Goal: Task Accomplishment & Management: Use online tool/utility

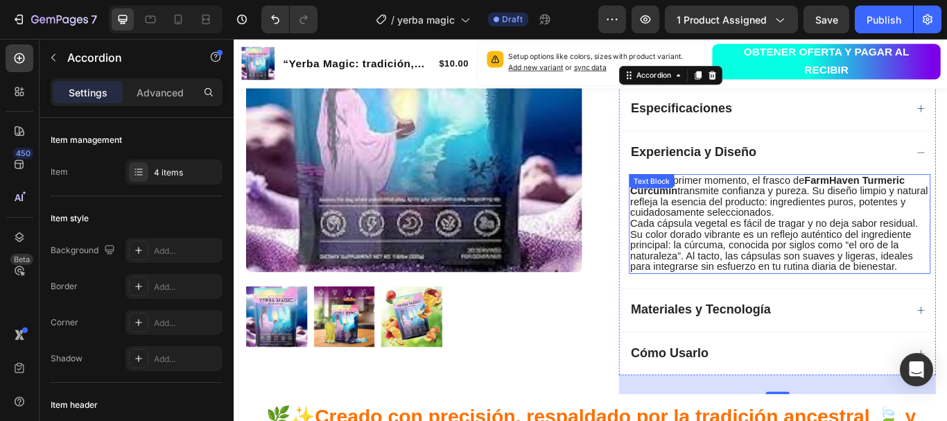
scroll to position [864, 0]
click at [855, 239] on span "Desde el primer momento, el frasco de FarmHaven Turmeric Curcumin transmite con…" at bounding box center [868, 223] width 347 height 51
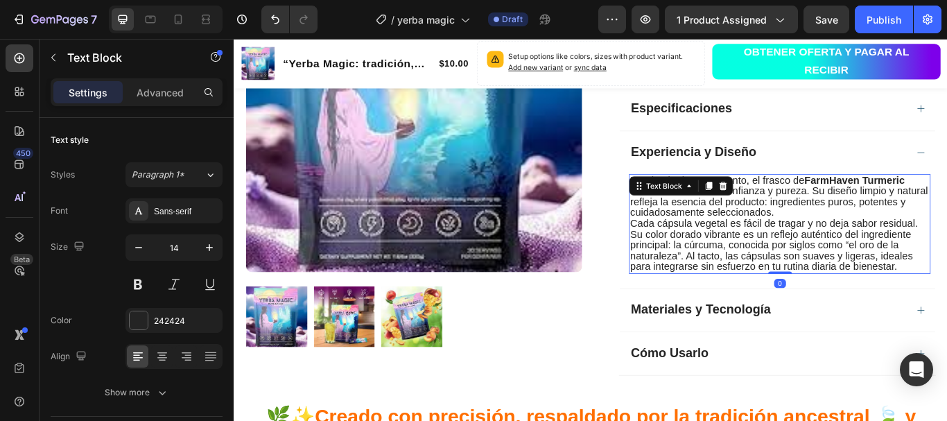
click at [862, 244] on span "Desde el primer momento, el frasco de FarmHaven Turmeric Curcumin transmite con…" at bounding box center [868, 223] width 347 height 51
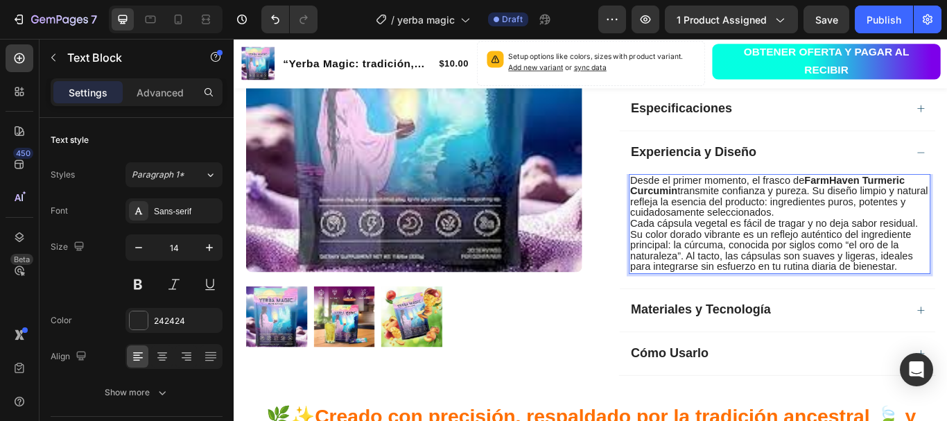
click at [742, 200] on span "Desde el primer momento, el frasco de FarmHaven Turmeric Curcumin transmite con…" at bounding box center [868, 223] width 347 height 51
click at [699, 202] on span "Desde el primer momento, el frasco de FarmHaven Turmeric Curcumin transmite con…" at bounding box center [868, 223] width 347 height 51
click at [695, 202] on span "Desde el primer momento, el frasco de FarmHaven Turmeric Curcumin transmite con…" at bounding box center [868, 223] width 347 height 51
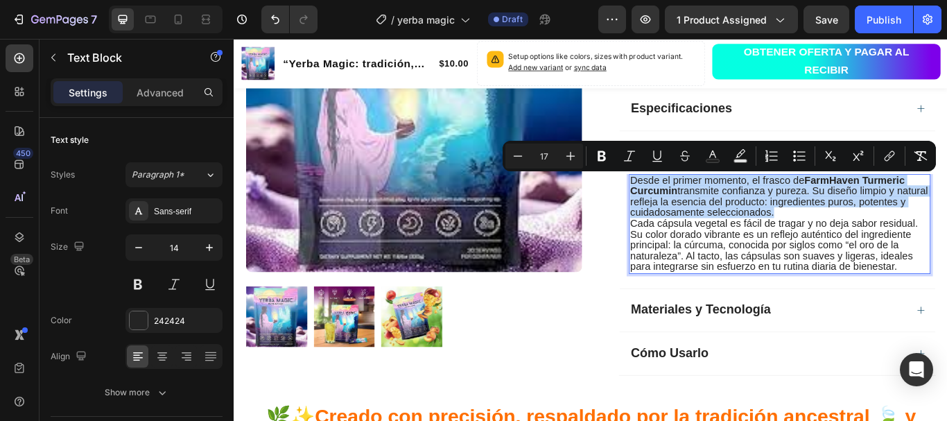
copy span "Desde el primer momento, el frasco de FarmHaven Turmeric Curcumin transmite con…"
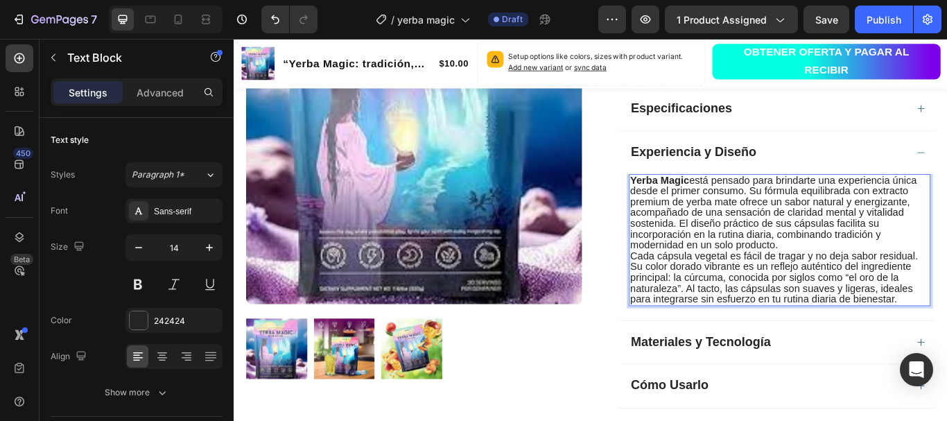
click at [695, 289] on span "Cada cápsula vegetal es fácil de tragar y no deja sabor residual. Su color dora…" at bounding box center [863, 318] width 336 height 64
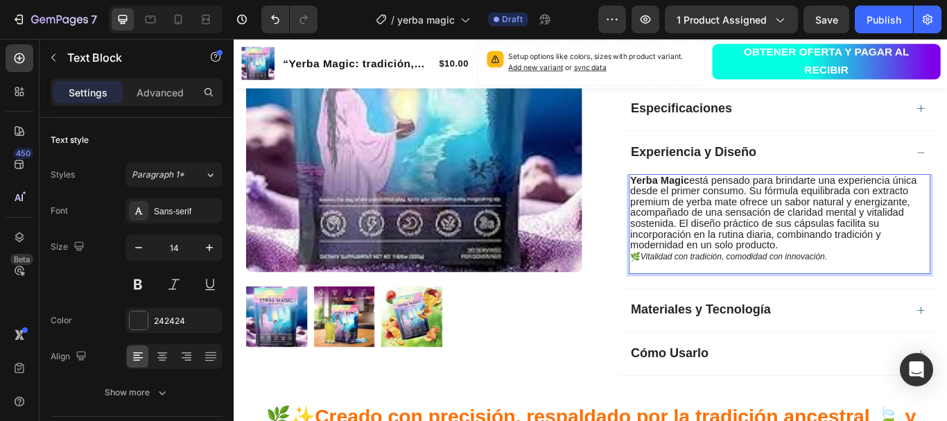
click at [901, 305] on p "Rich Text Editor. Editing area: main" at bounding box center [869, 305] width 349 height 12
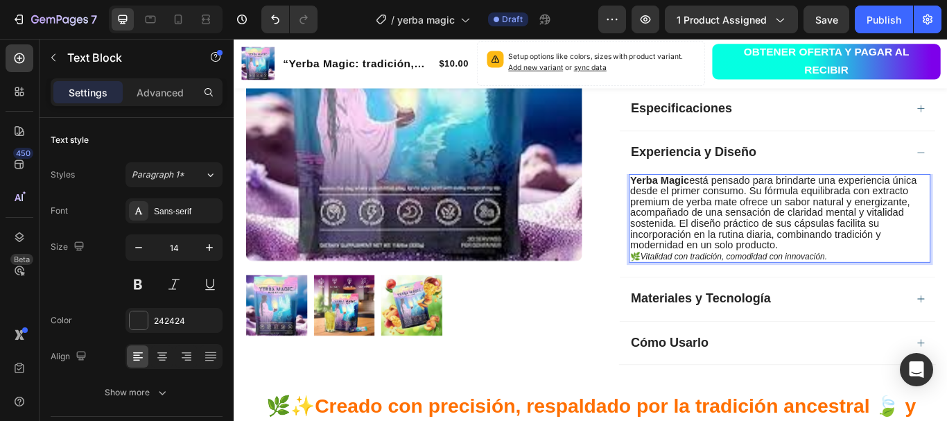
click at [788, 292] on icon "Vitalidad con tradición, comodidad con innovación." at bounding box center [816, 292] width 218 height 11
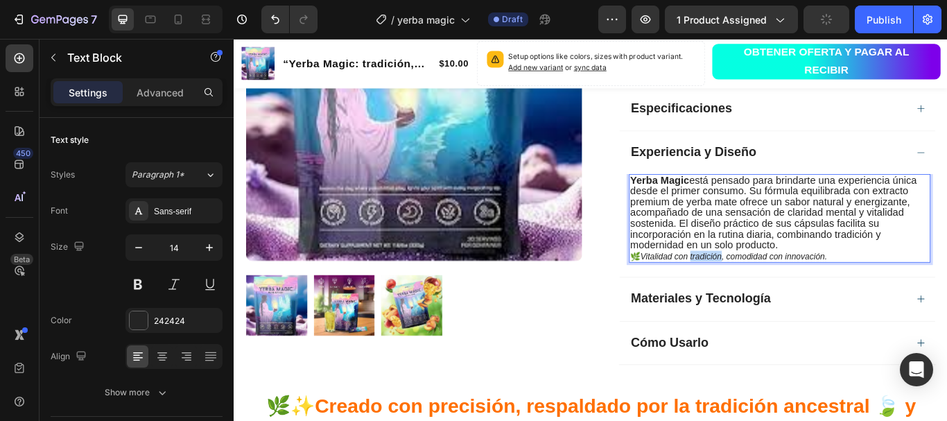
click at [788, 292] on icon "Vitalidad con tradición, comodidad con innovación." at bounding box center [816, 292] width 218 height 11
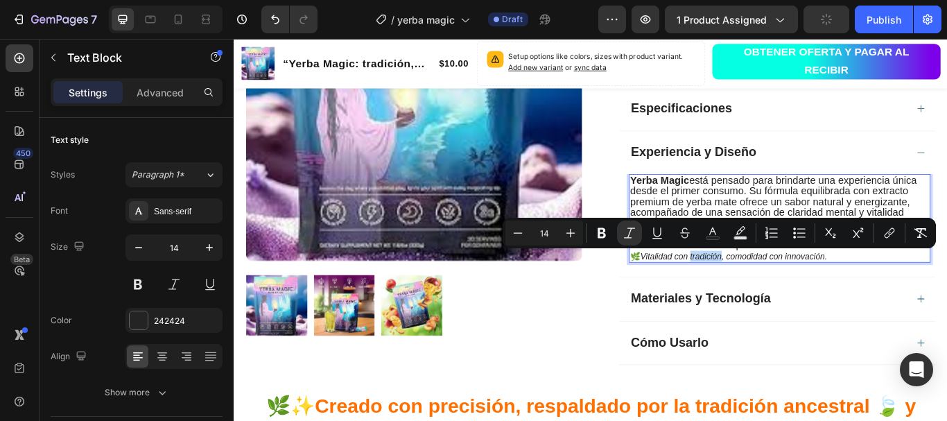
click at [788, 292] on icon "Vitalidad con tradición, comodidad con innovación." at bounding box center [816, 292] width 218 height 11
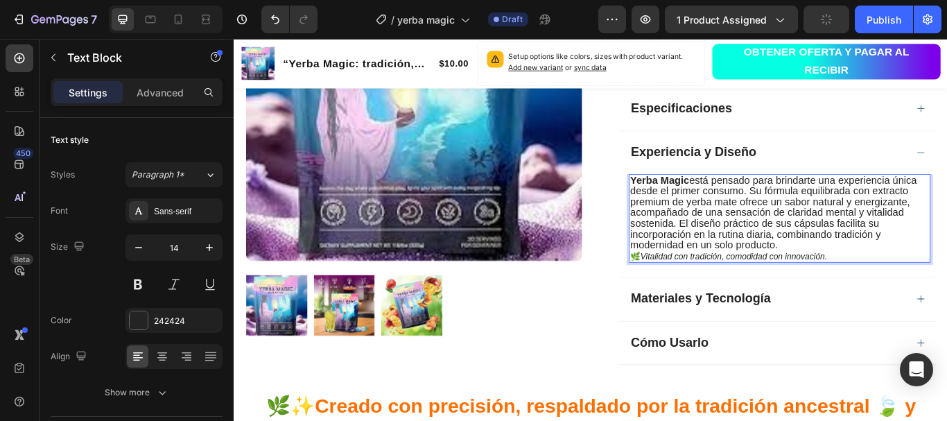
click at [788, 293] on icon "Vitalidad con tradición, comodidad con innovación." at bounding box center [816, 292] width 218 height 11
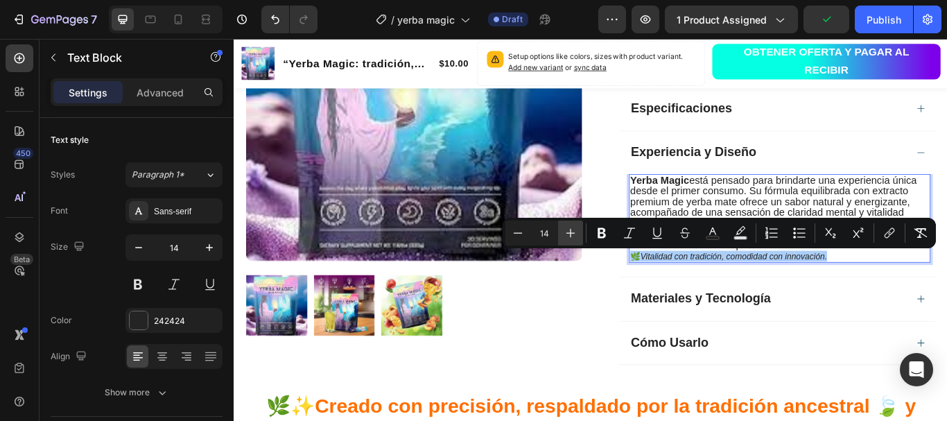
click at [573, 227] on icon "Editor contextual toolbar" at bounding box center [571, 233] width 14 height 14
type input "16"
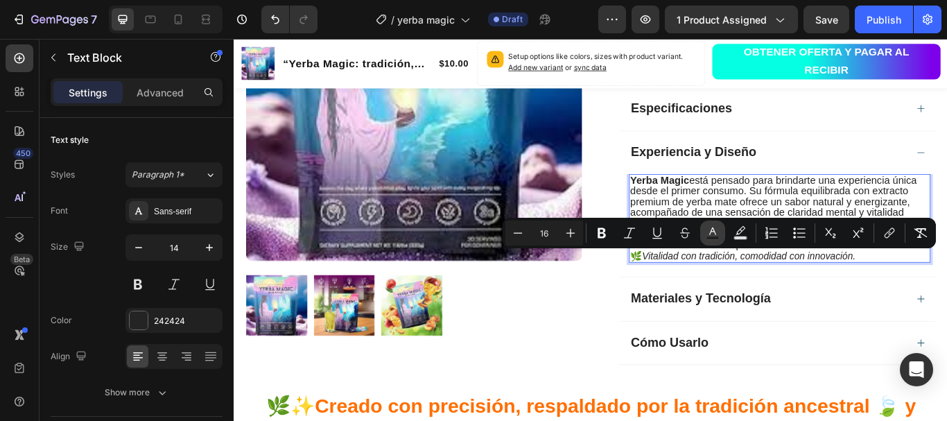
click at [710, 229] on icon "Editor contextual toolbar" at bounding box center [713, 233] width 14 height 14
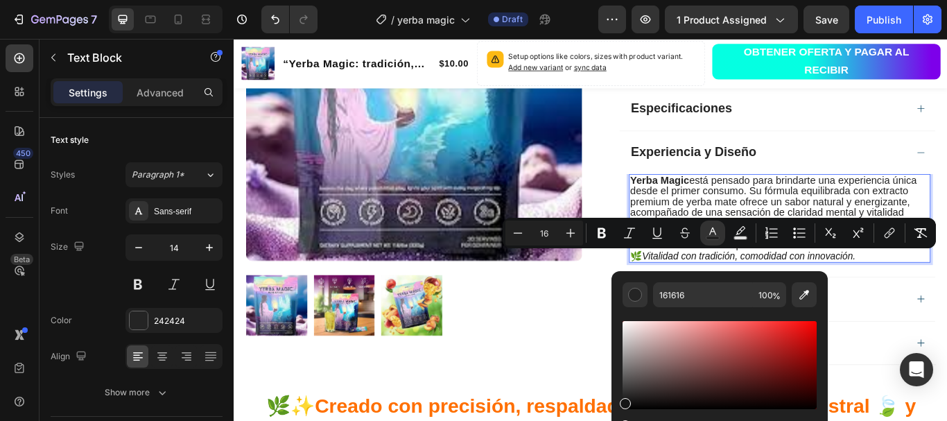
drag, startPoint x: 623, startPoint y: 401, endPoint x: 632, endPoint y: 408, distance: 11.4
click at [631, 408] on div "Editor contextual toolbar" at bounding box center [625, 403] width 11 height 11
type input "020202"
click at [946, 353] on div "Materiales y Tecnología" at bounding box center [867, 342] width 368 height 51
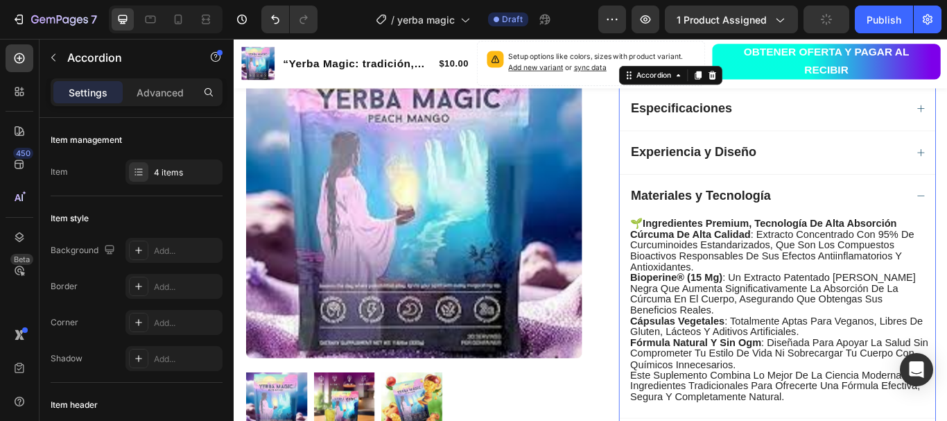
click at [874, 164] on div "Experiencia y Diseño" at bounding box center [856, 172] width 324 height 18
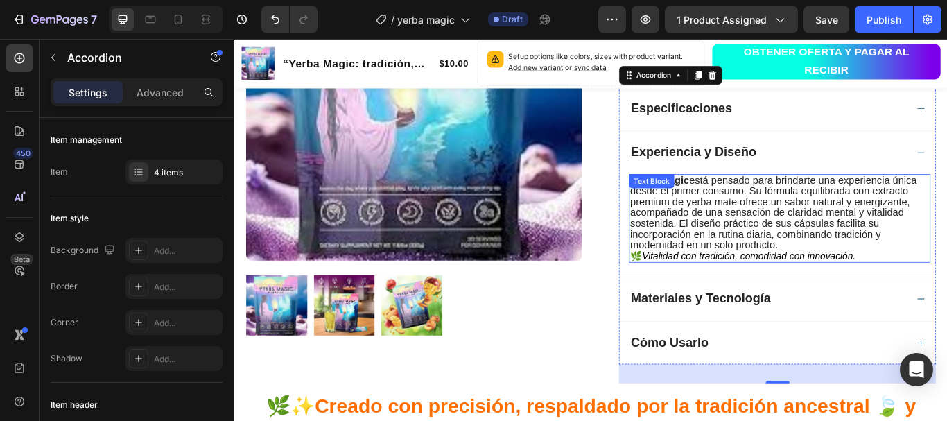
click at [851, 293] on icon "Vitalidad con tradición, comodidad con innovación." at bounding box center [833, 292] width 249 height 12
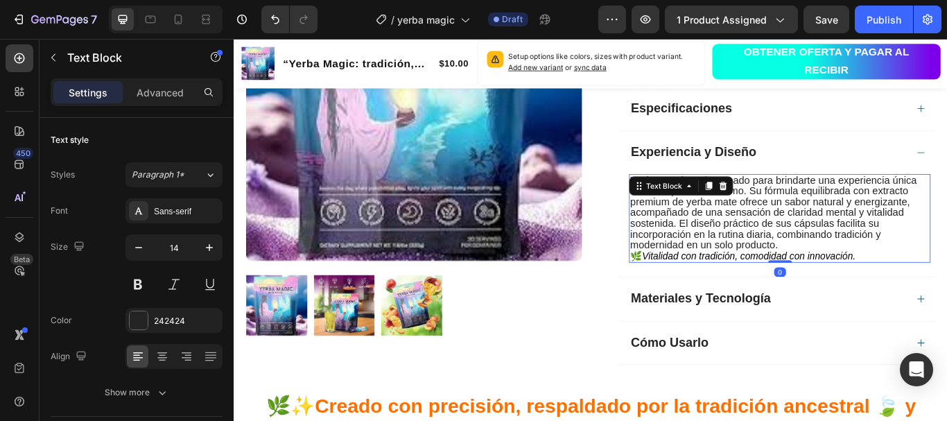
click at [851, 293] on icon "Vitalidad con tradición, comodidad con innovación." at bounding box center [833, 292] width 249 height 12
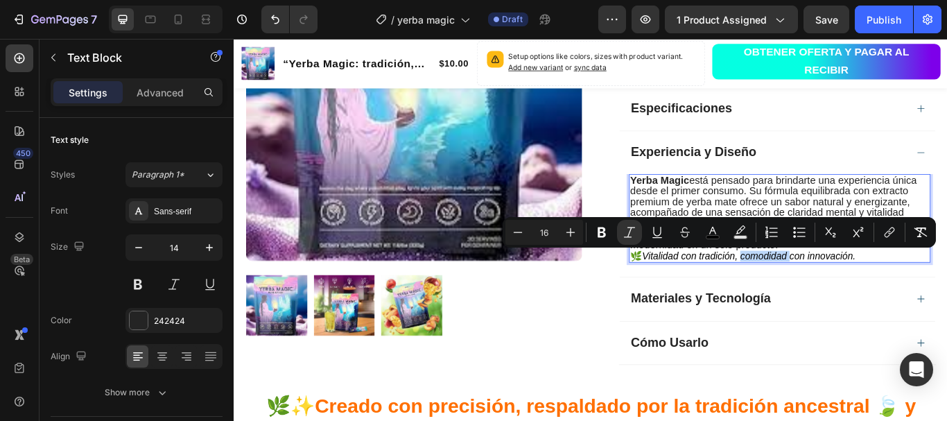
click at [851, 293] on icon "Vitalidad con tradición, comodidad con innovación." at bounding box center [833, 292] width 249 height 12
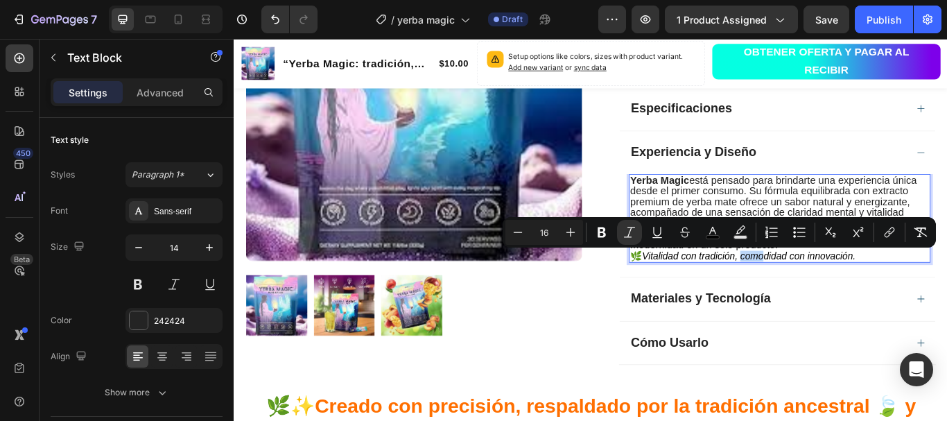
click at [851, 293] on icon "Vitalidad con tradición, comodidad con innovación." at bounding box center [833, 292] width 249 height 12
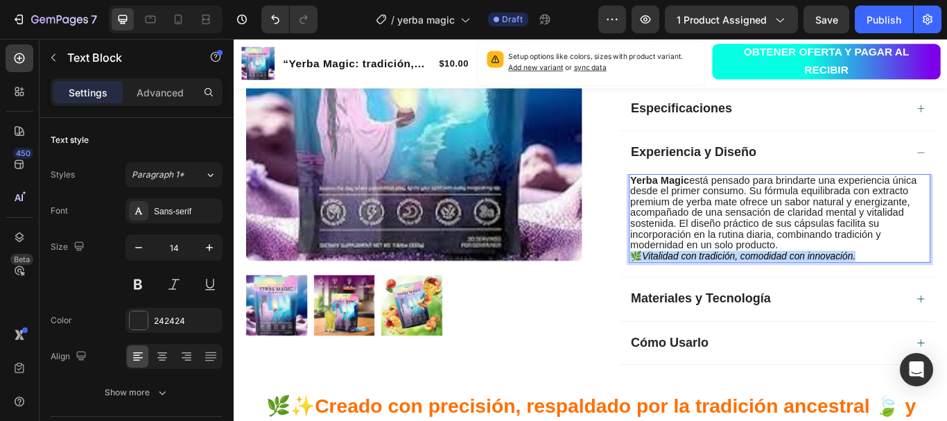
click at [851, 293] on icon "Vitalidad con tradición, comodidad con innovación." at bounding box center [833, 292] width 249 height 12
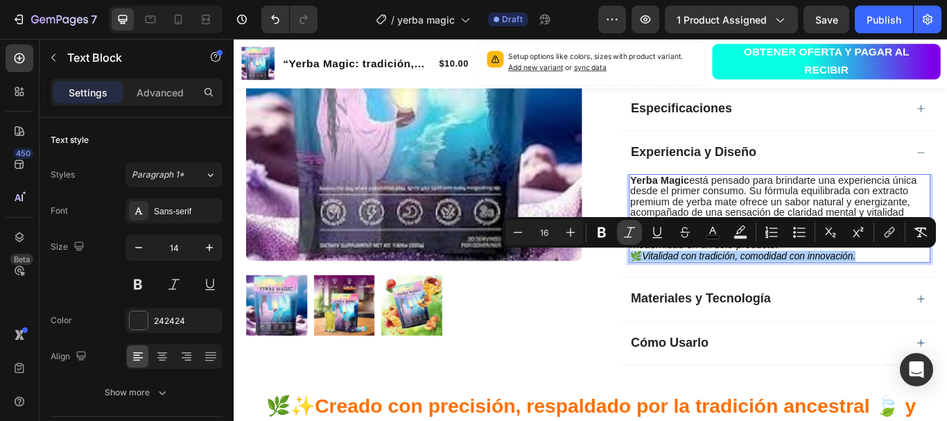
click at [626, 226] on icon "Editor contextual toolbar" at bounding box center [629, 232] width 14 height 14
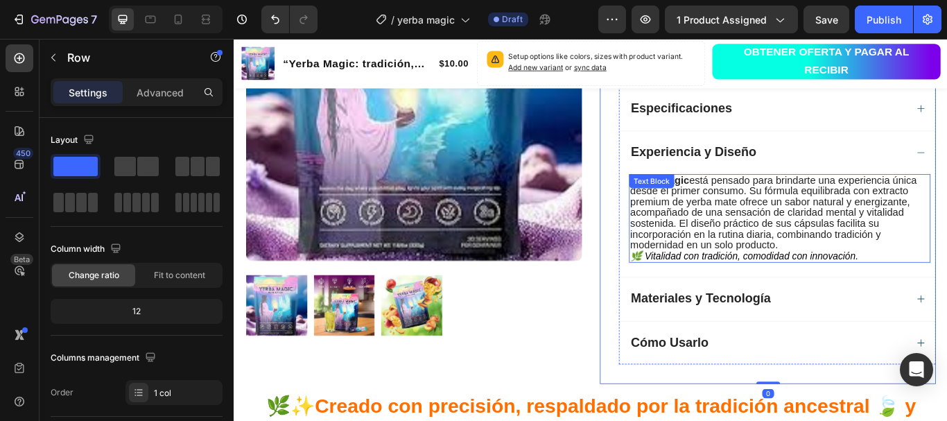
click at [753, 290] on icon "🌿 Vitalidad con tradición, comodidad con innovación." at bounding box center [828, 292] width 266 height 12
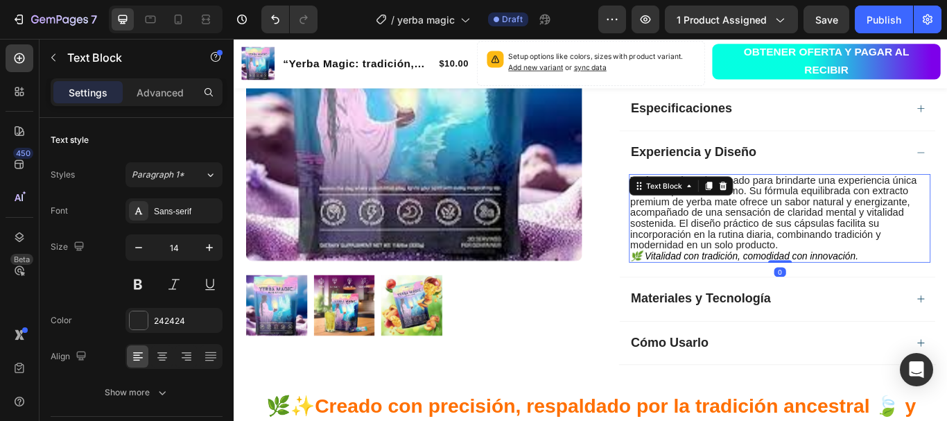
click at [753, 290] on icon "🌿 Vitalidad con tradición, comodidad con innovación." at bounding box center [828, 292] width 266 height 12
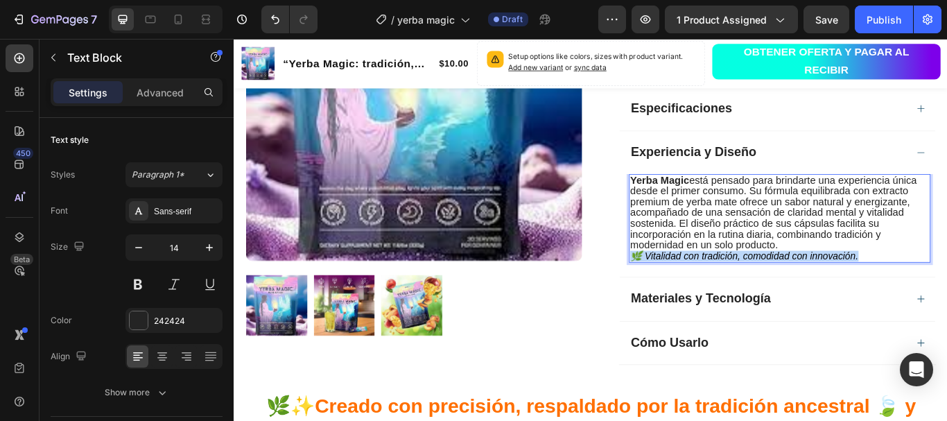
click at [753, 290] on icon "🌿 Vitalidad con tradición, comodidad con innovación." at bounding box center [828, 292] width 266 height 12
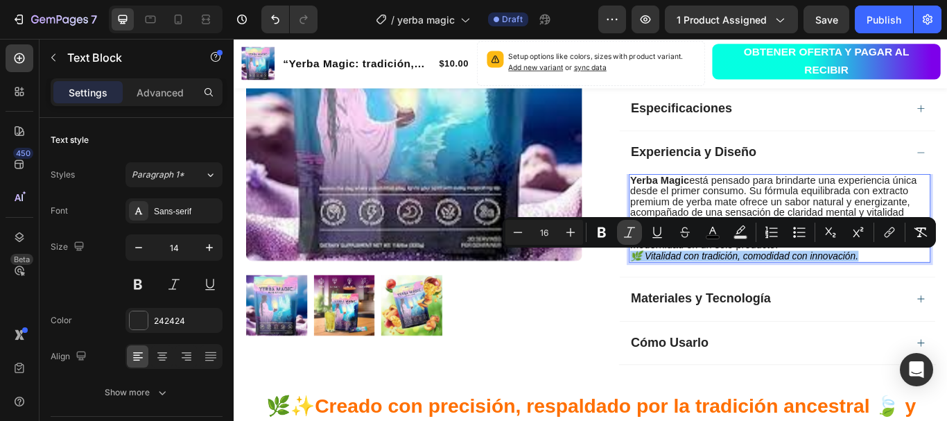
click at [620, 230] on button "Italic" at bounding box center [629, 232] width 25 height 25
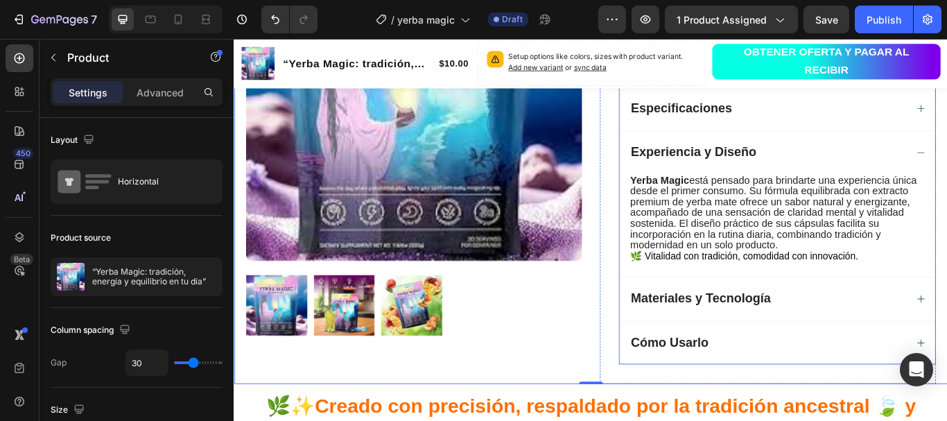
click at [887, 351] on div "Materiales y Tecnología" at bounding box center [856, 342] width 324 height 18
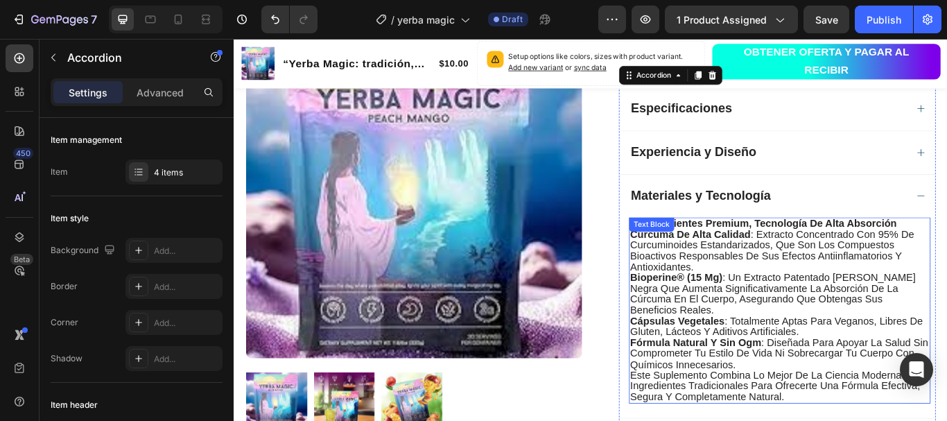
click at [782, 254] on strong "ingredientes premium, tecnología de alta absorción" at bounding box center [858, 254] width 296 height 13
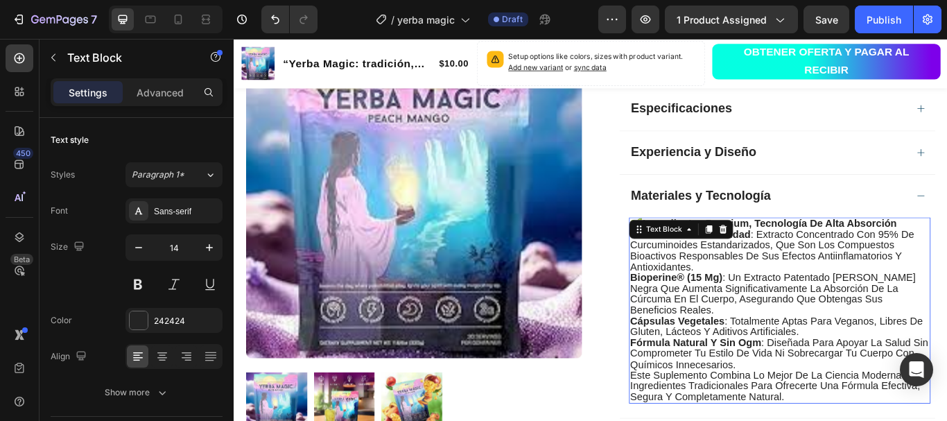
click at [782, 254] on div at bounding box center [786, 261] width 17 height 17
drag, startPoint x: 782, startPoint y: 254, endPoint x: 844, endPoint y: 261, distance: 62.0
click at [782, 254] on div at bounding box center [786, 261] width 17 height 17
click at [844, 261] on span "cúrcuma de alta calidad : extracto concentrado con 95% de curcuminoides estanda…" at bounding box center [860, 286] width 331 height 51
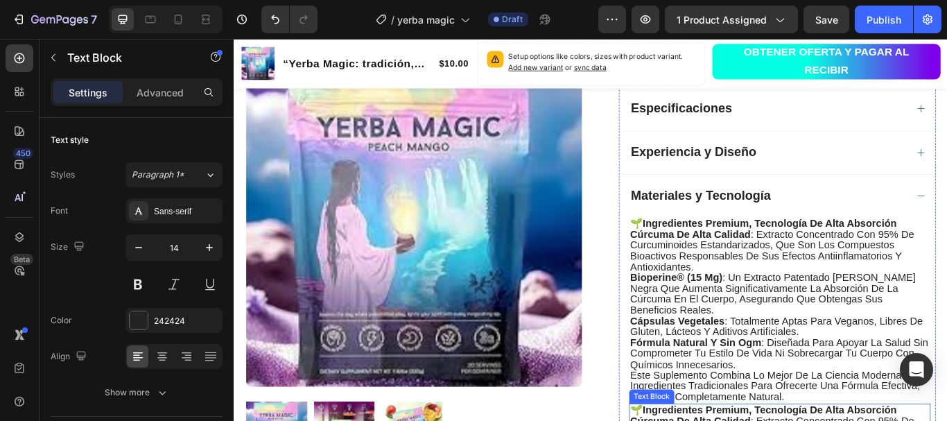
scroll to position [1241, 0]
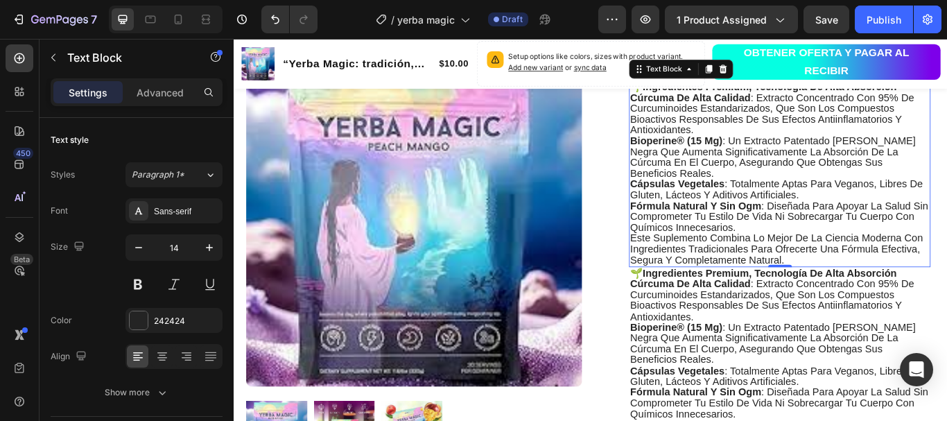
click at [745, 116] on span "cúrcuma de alta calidad : extracto concentrado con 95% de curcuminoides estanda…" at bounding box center [860, 126] width 331 height 51
drag, startPoint x: 869, startPoint y: 293, endPoint x: 815, endPoint y: 222, distance: 89.6
click at [815, 222] on div "🌱 ingredientes premium, tecnología de alta absorción cúrcuma de alta calidad : …" at bounding box center [869, 195] width 351 height 217
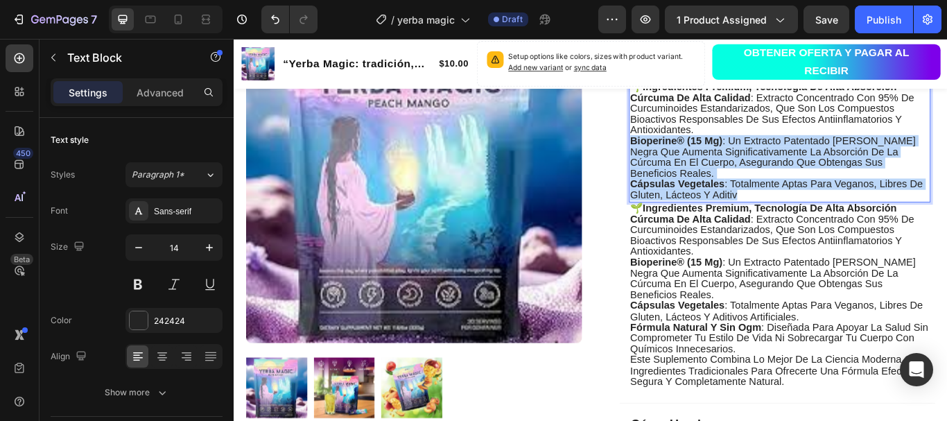
drag, startPoint x: 816, startPoint y: 220, endPoint x: 765, endPoint y: 144, distance: 91.9
click at [765, 144] on div "🌱 ingredientes premium, tecnología de alta absorción cúrcuma de alta calidad : …" at bounding box center [869, 157] width 351 height 141
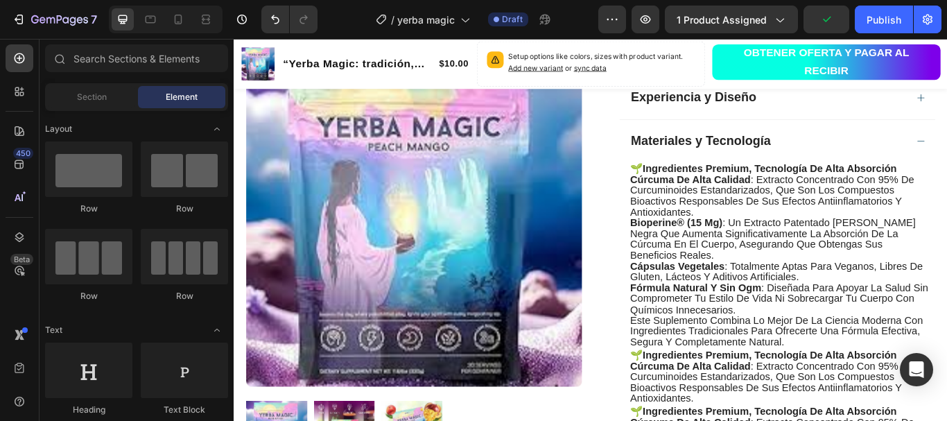
scroll to position [905, 0]
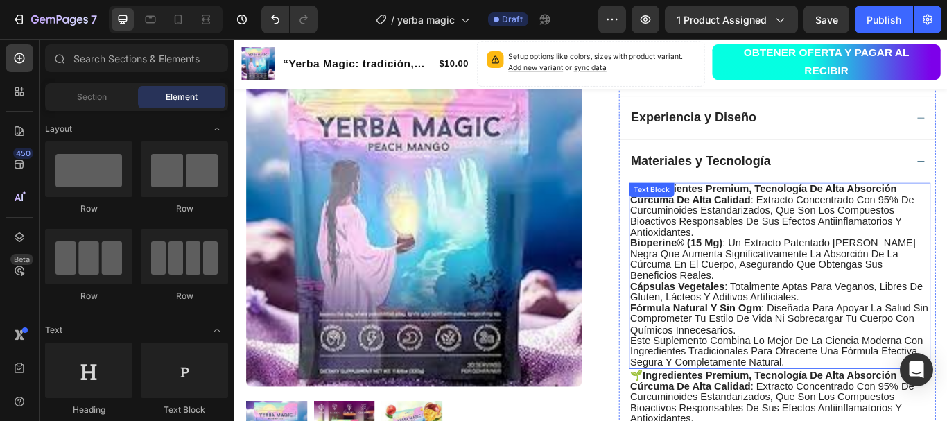
click at [719, 215] on div "Text Block" at bounding box center [720, 215] width 47 height 12
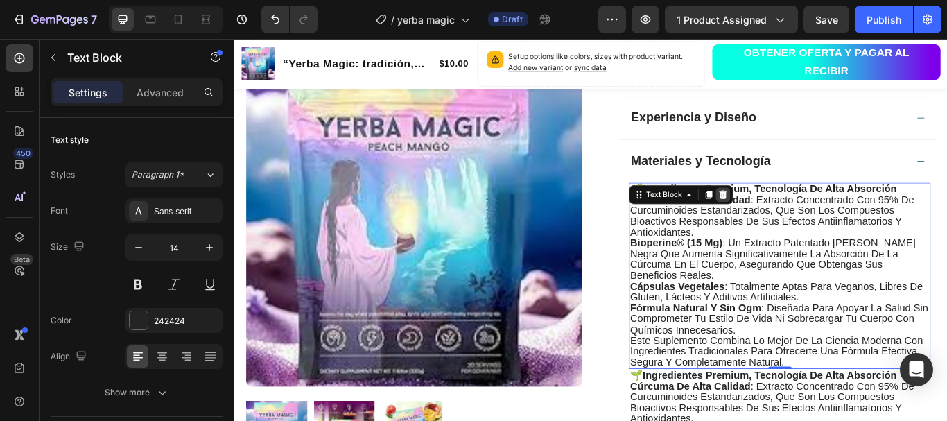
click at [799, 220] on icon at bounding box center [803, 220] width 11 height 11
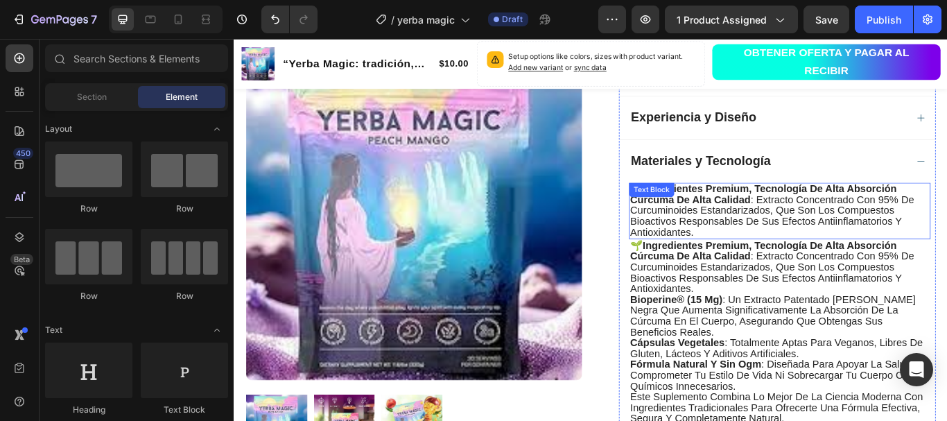
click at [730, 215] on div "Text Block" at bounding box center [720, 215] width 47 height 12
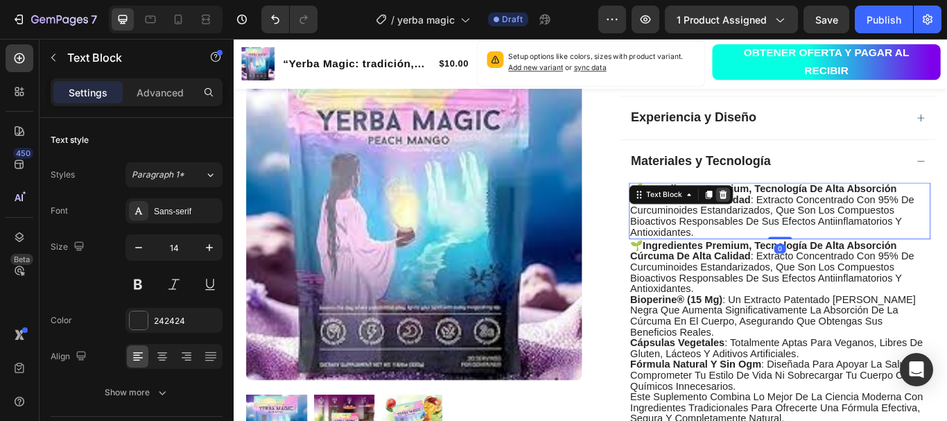
click at [798, 222] on icon at bounding box center [803, 220] width 11 height 11
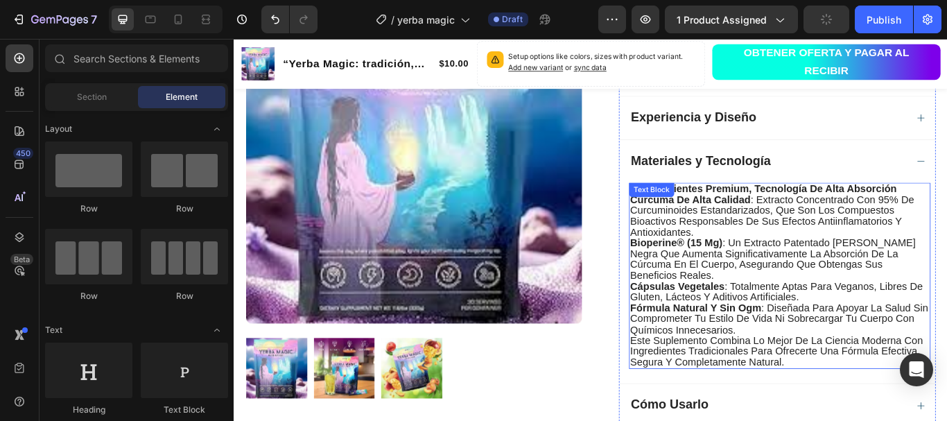
click at [756, 216] on strong "ingredientes premium, tecnología de alta absorción" at bounding box center [858, 213] width 296 height 13
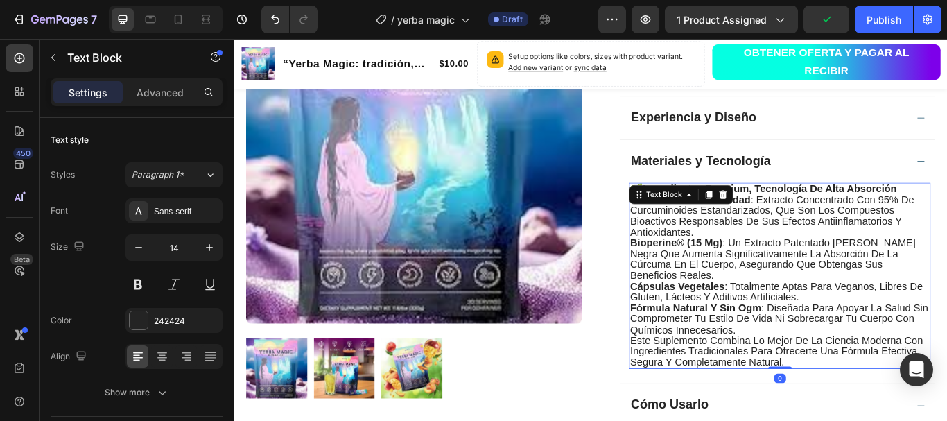
click at [792, 273] on strong "bioperine® (15 mg)" at bounding box center [748, 276] width 107 height 13
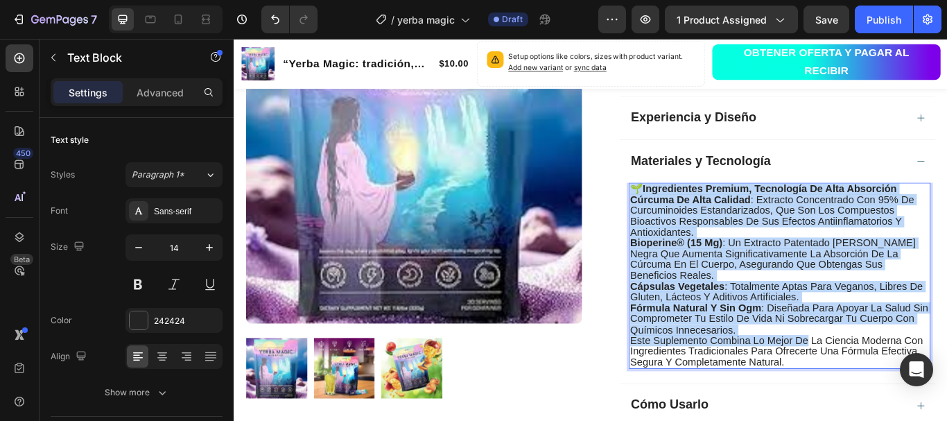
drag, startPoint x: 697, startPoint y: 211, endPoint x: 898, endPoint y: 390, distance: 269.0
click at [898, 390] on div "🌱 ingredientes premium, tecnología de alta absorción cúrcuma de alta calidad : …" at bounding box center [869, 315] width 351 height 217
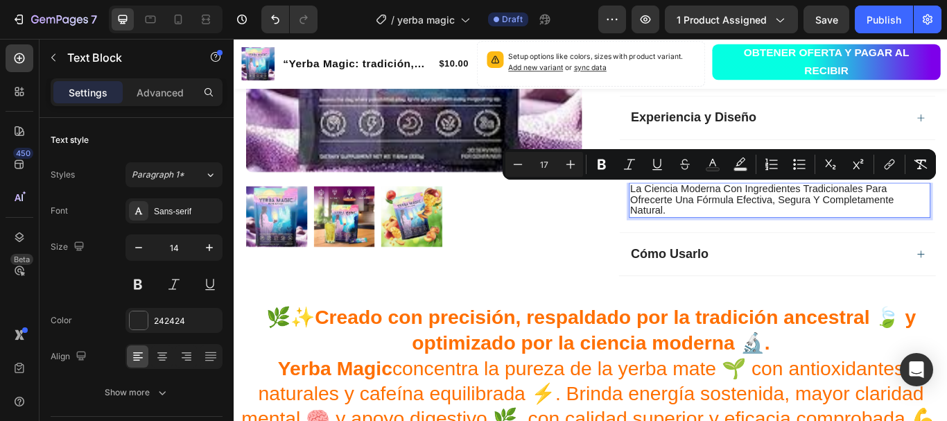
drag, startPoint x: 733, startPoint y: 235, endPoint x: 689, endPoint y: 211, distance: 50.2
click at [695, 211] on p "la ciencia moderna con ingredientes tradicionales para ofrecerte una fórmula ef…" at bounding box center [869, 227] width 349 height 38
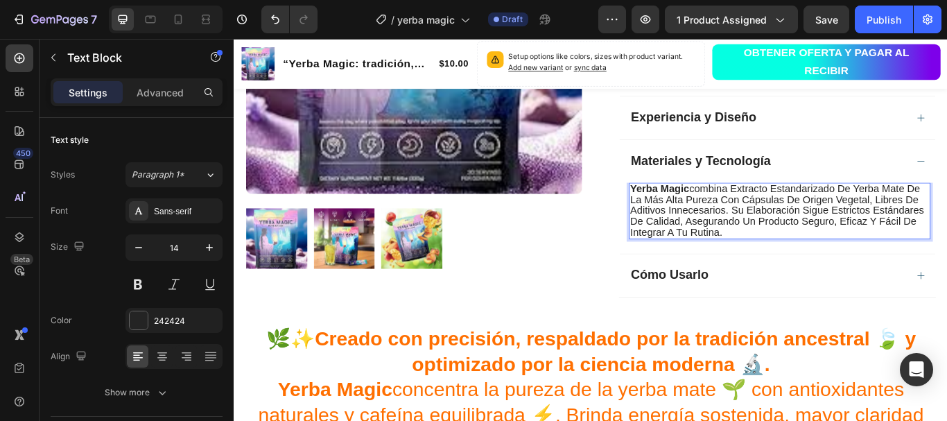
click at [946, 226] on span "Yerba Magic combina extracto estandarizado de yerba mate de la más alta pureza …" at bounding box center [866, 239] width 342 height 64
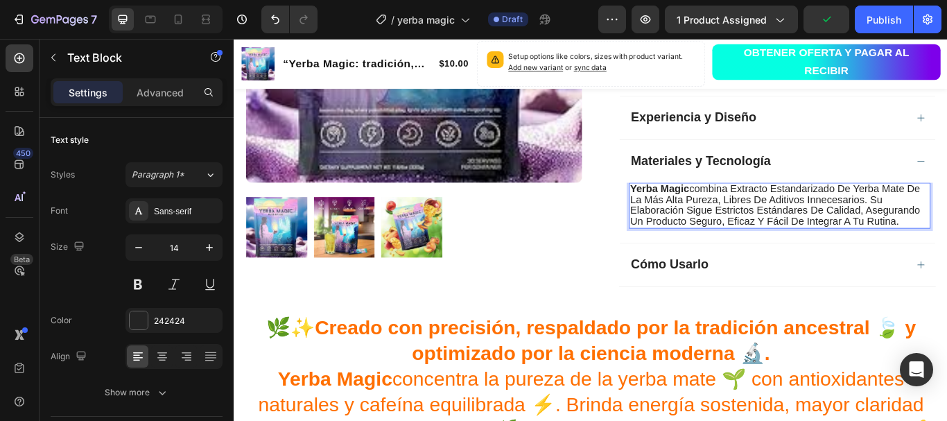
click at [946, 247] on p "Yerba Magic combina extracto estandarizado de yerba mate de la más alta pureza,…" at bounding box center [869, 233] width 349 height 51
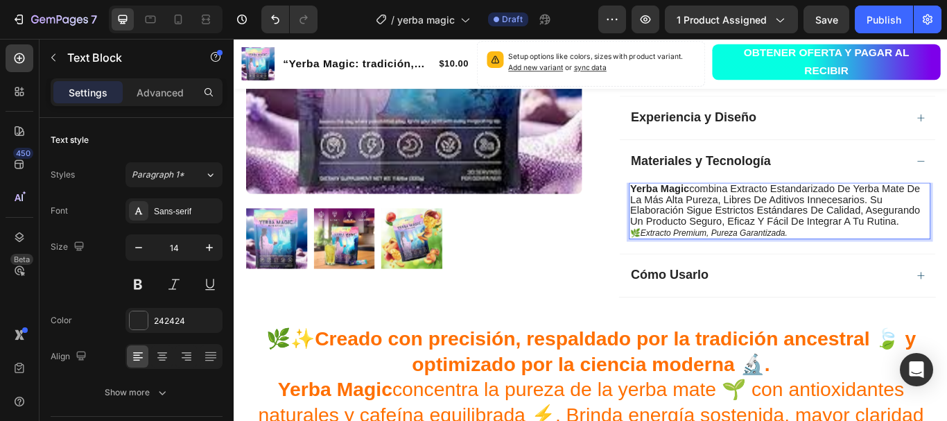
click at [796, 263] on icon "Extracto premium, pureza garantizada." at bounding box center [792, 264] width 171 height 11
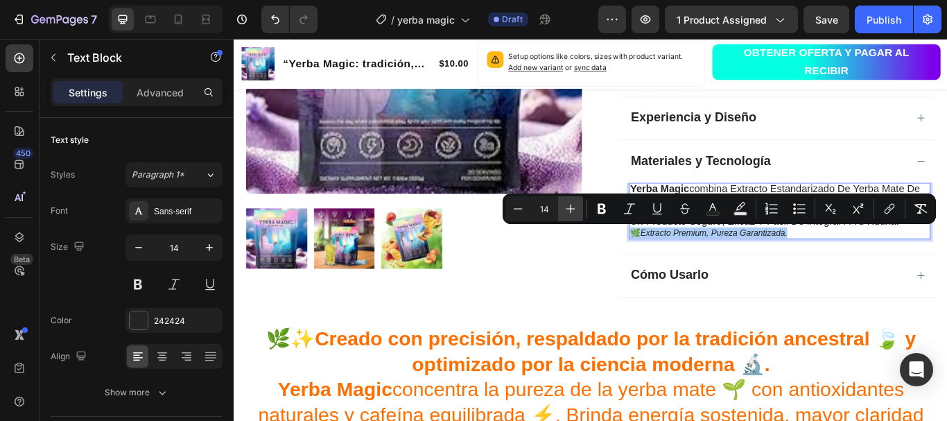
click at [573, 203] on icon "Editor contextual toolbar" at bounding box center [571, 209] width 14 height 14
type input "16"
click at [607, 206] on icon "Editor contextual toolbar" at bounding box center [602, 209] width 14 height 14
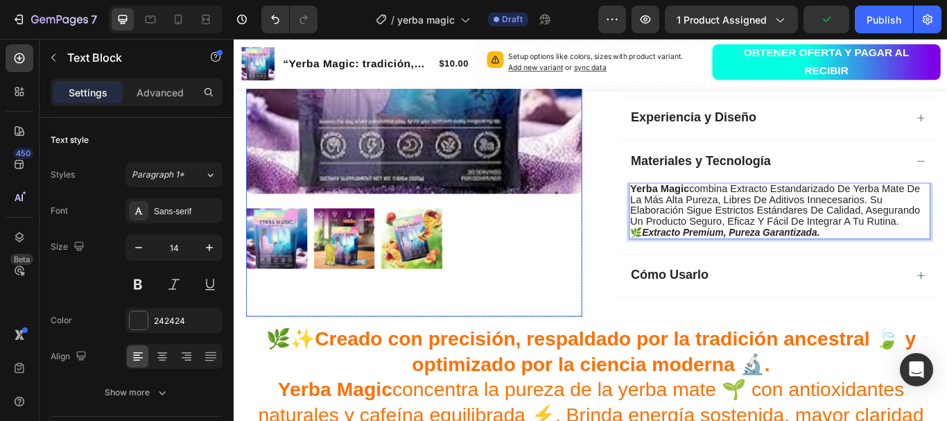
click at [624, 298] on div at bounding box center [443, 271] width 392 height 71
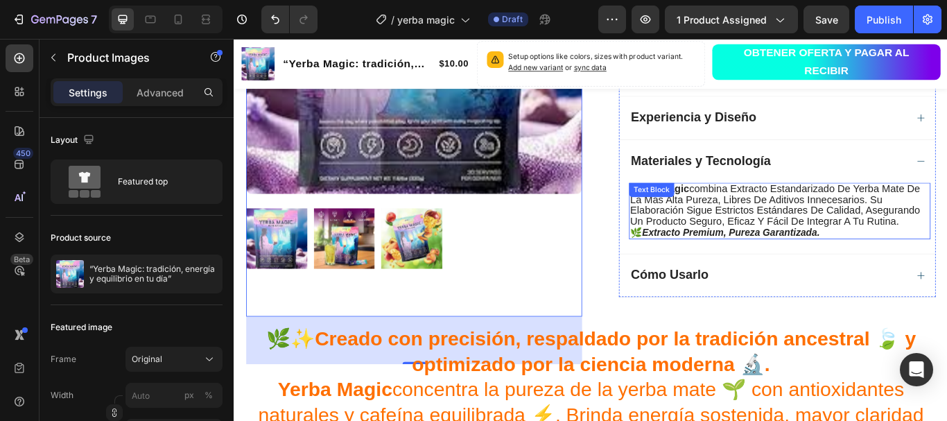
click at [898, 261] on strong "Extracto premium, pureza garantizada." at bounding box center [812, 265] width 207 height 12
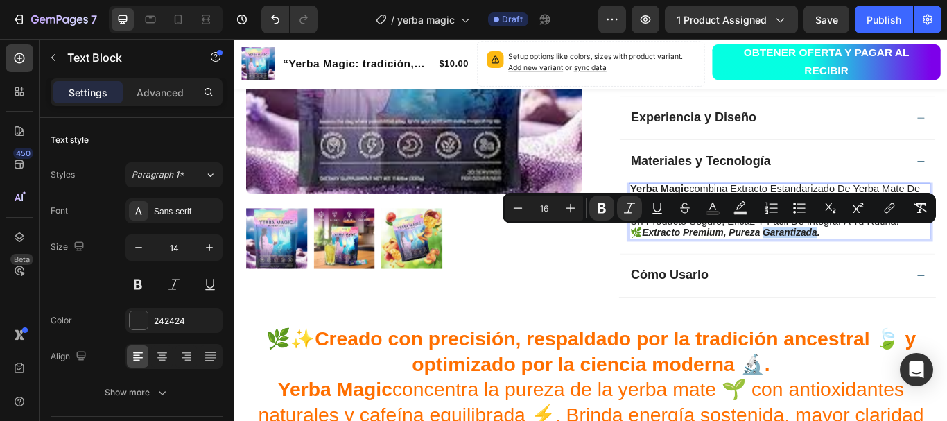
click at [888, 265] on strong "Extracto premium, pureza garantizada." at bounding box center [812, 265] width 207 height 12
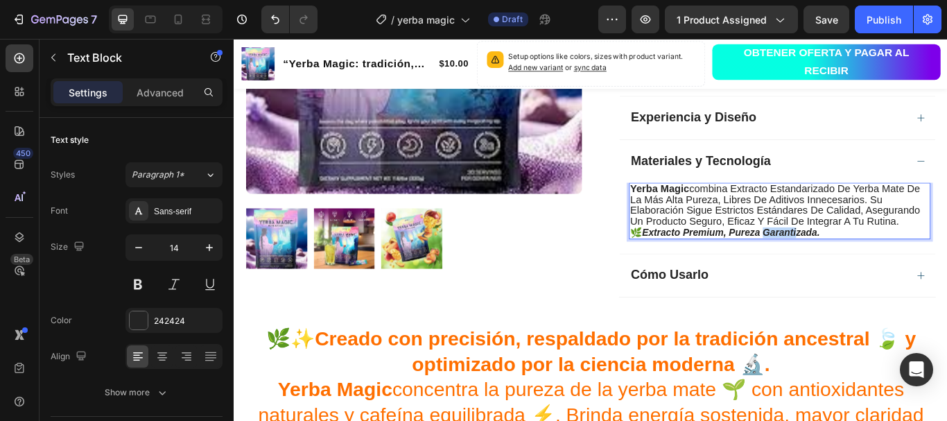
click at [888, 265] on strong "Extracto premium, pureza garantizada." at bounding box center [812, 265] width 207 height 12
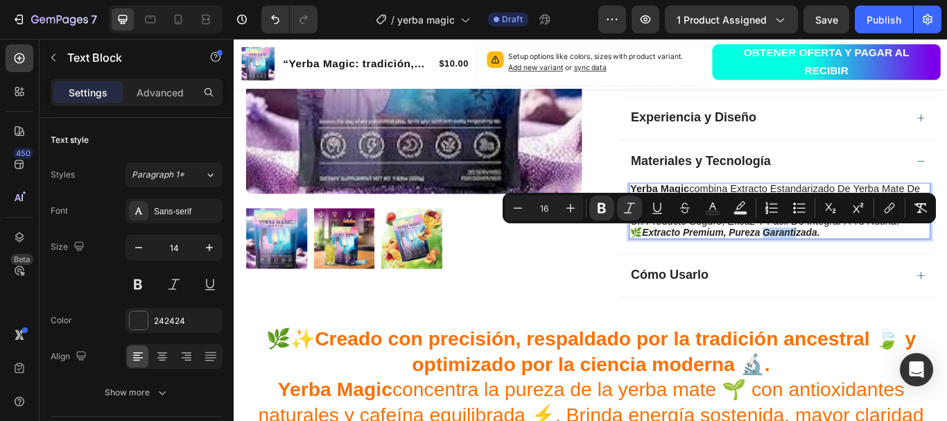
click at [888, 265] on strong "Extracto premium, pureza garantizada." at bounding box center [812, 265] width 207 height 12
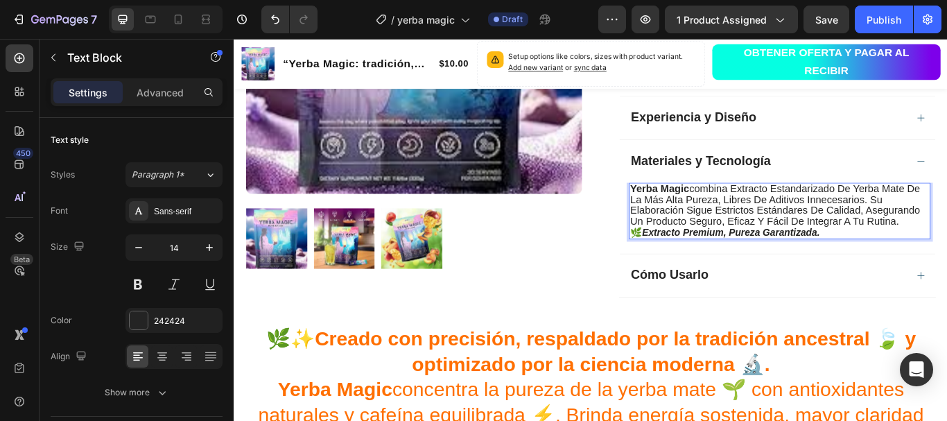
click at [888, 265] on strong "Extracto premium, pureza garantizada." at bounding box center [812, 265] width 207 height 12
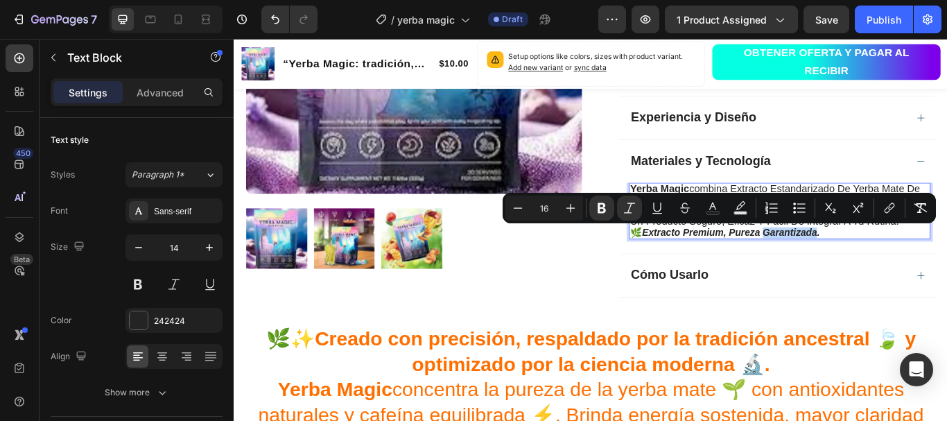
click at [888, 266] on strong "Extracto premium, pureza garantizada." at bounding box center [812, 265] width 207 height 12
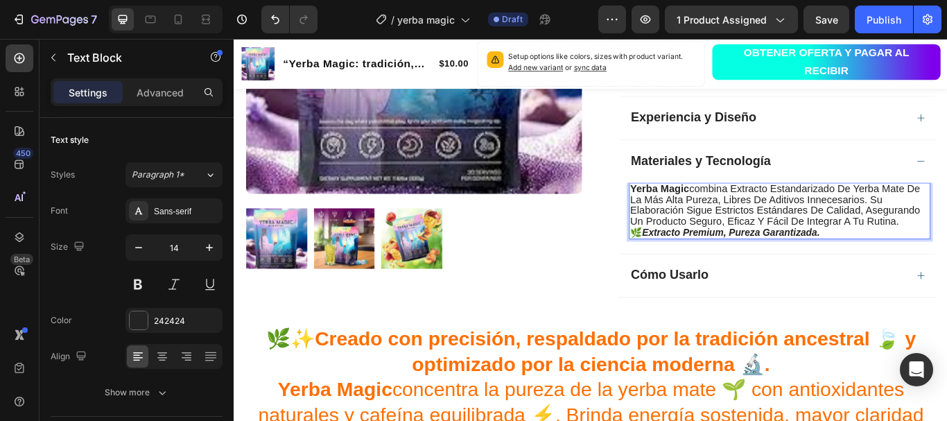
click at [846, 263] on strong "Extracto premium, pureza garantizada." at bounding box center [812, 265] width 207 height 12
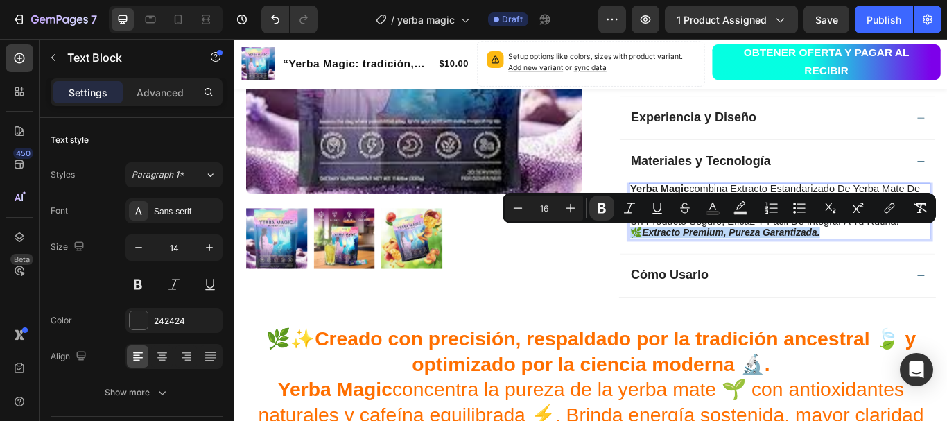
click at [846, 263] on strong "Extracto premium, pureza garantizada." at bounding box center [812, 265] width 207 height 12
click at [602, 209] on icon "Editor contextual toolbar" at bounding box center [602, 208] width 14 height 14
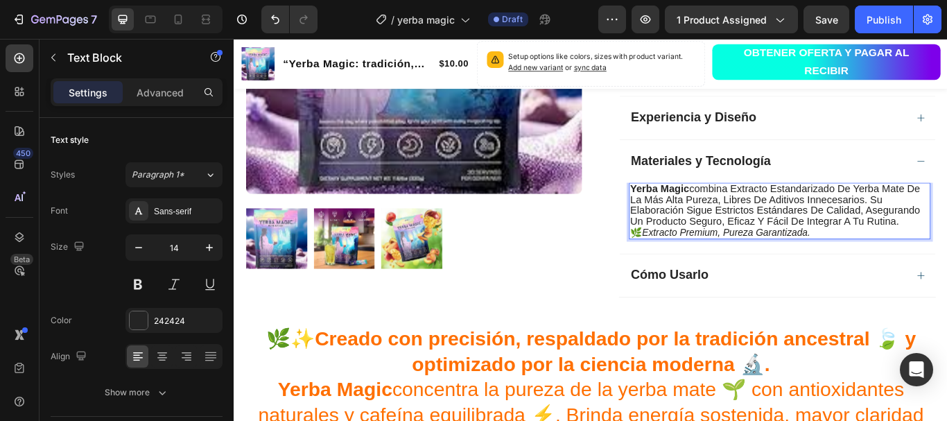
click at [789, 264] on icon "Extracto premium, pureza garantizada." at bounding box center [807, 265] width 196 height 12
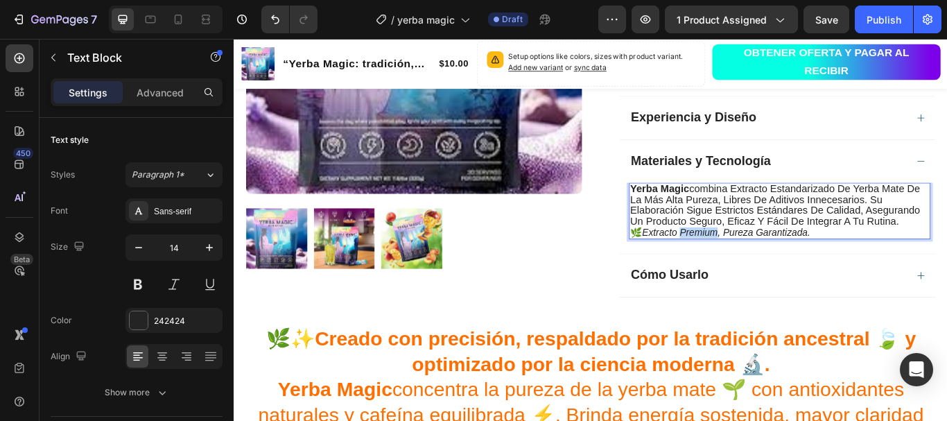
click at [789, 264] on icon "Extracto premium, pureza garantizada." at bounding box center [807, 265] width 196 height 12
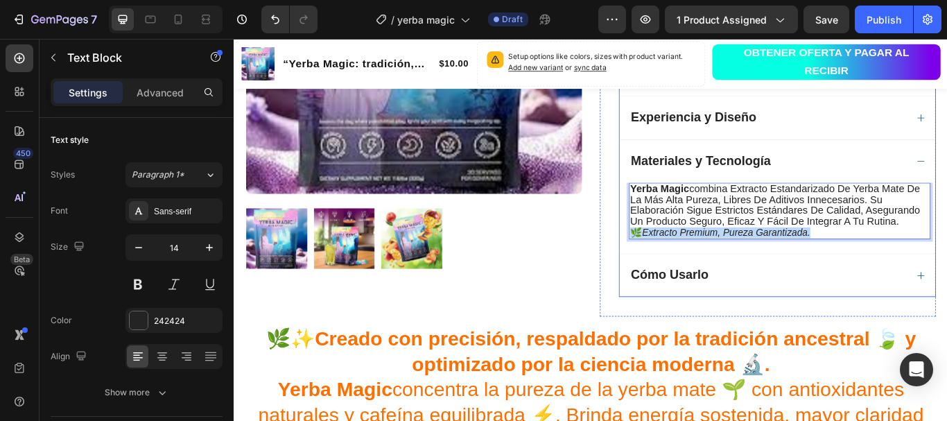
click at [735, 278] on div "Yerba Magic combina extracto estandarizado de yerba mate de la más alta pureza,…" at bounding box center [867, 248] width 368 height 82
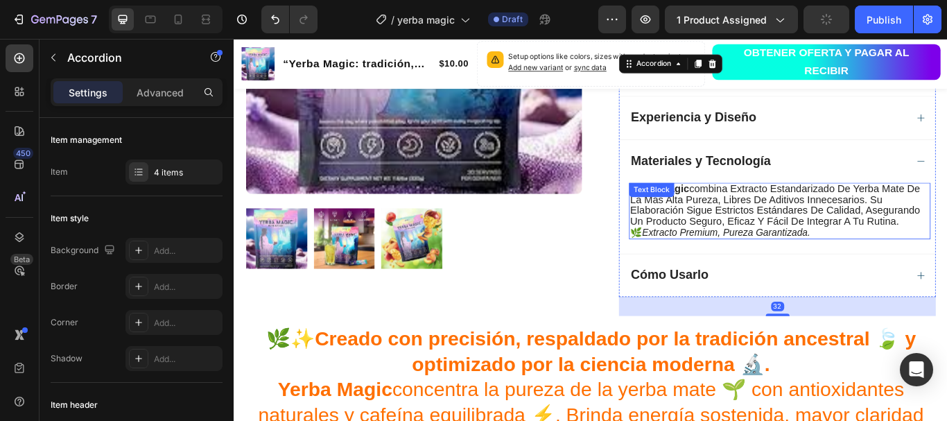
click at [742, 265] on icon "Extracto premium, pureza garantizada." at bounding box center [807, 265] width 196 height 12
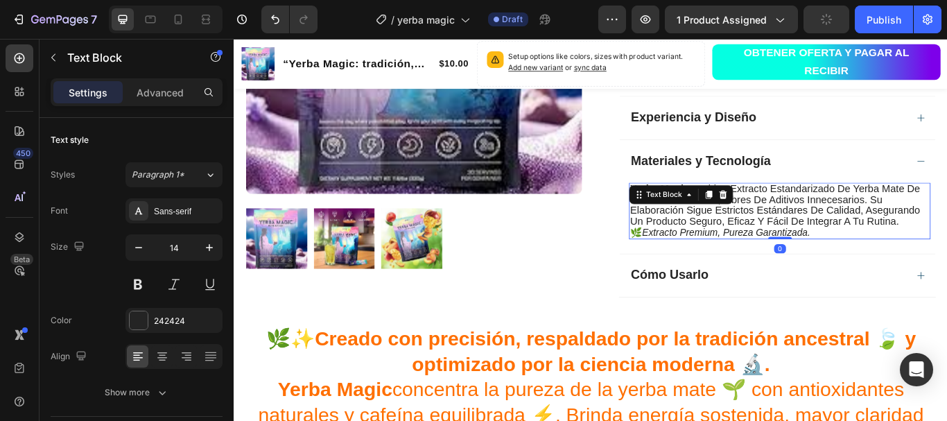
click at [742, 265] on icon "Extracto premium, pureza garantizada." at bounding box center [807, 265] width 196 height 12
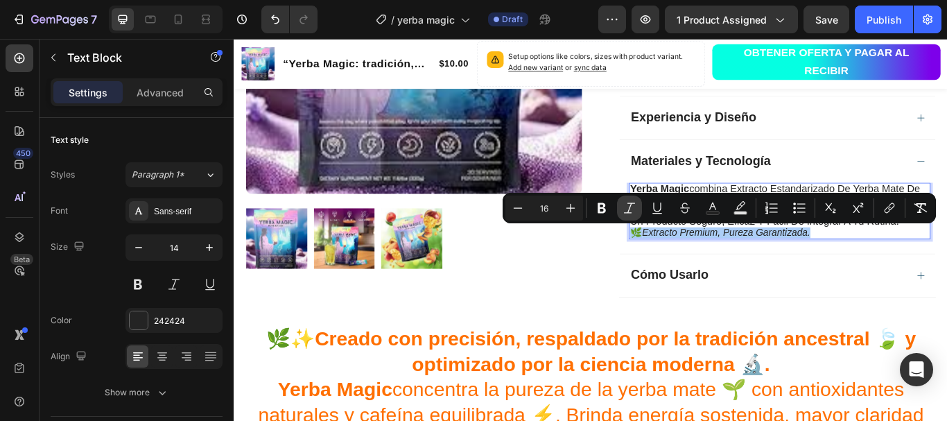
click at [629, 203] on icon "Editor contextual toolbar" at bounding box center [629, 207] width 11 height 10
click at [707, 202] on icon "Editor contextual toolbar" at bounding box center [713, 208] width 14 height 14
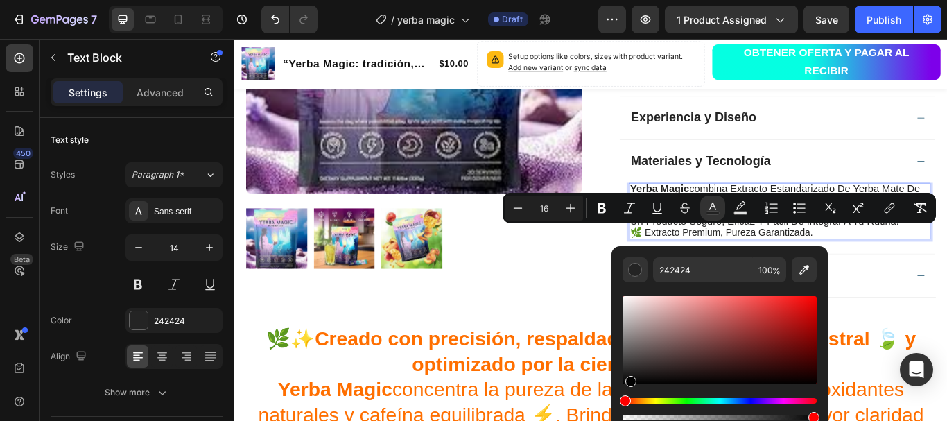
drag, startPoint x: 626, startPoint y: 375, endPoint x: 629, endPoint y: 383, distance: 8.4
click at [629, 383] on div "Editor contextual toolbar" at bounding box center [630, 381] width 11 height 11
type input "020202"
click at [633, 314] on div "Product Images" at bounding box center [443, 94] width 392 height 535
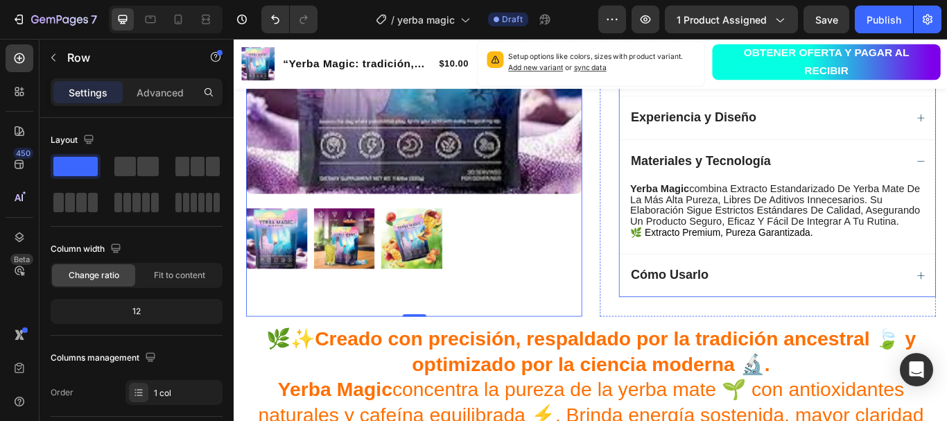
click at [873, 171] on div "Materiales y Tecnología" at bounding box center [867, 181] width 368 height 51
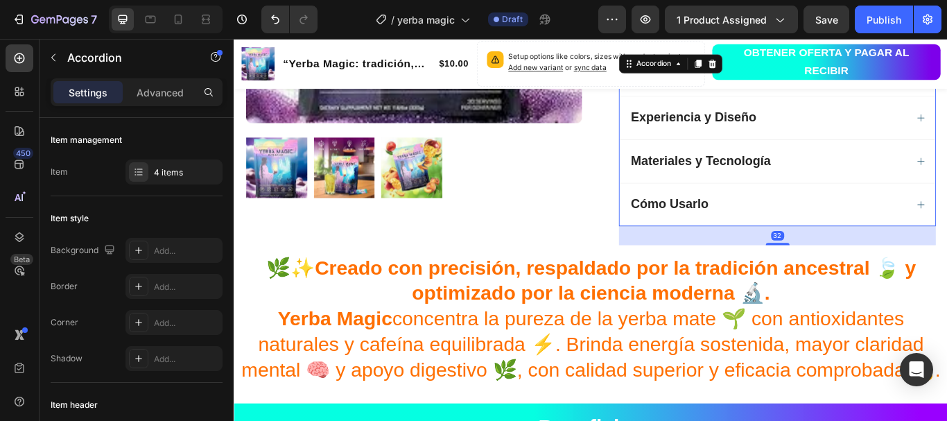
click at [887, 125] on div "Experiencia y Diseño" at bounding box center [856, 131] width 324 height 18
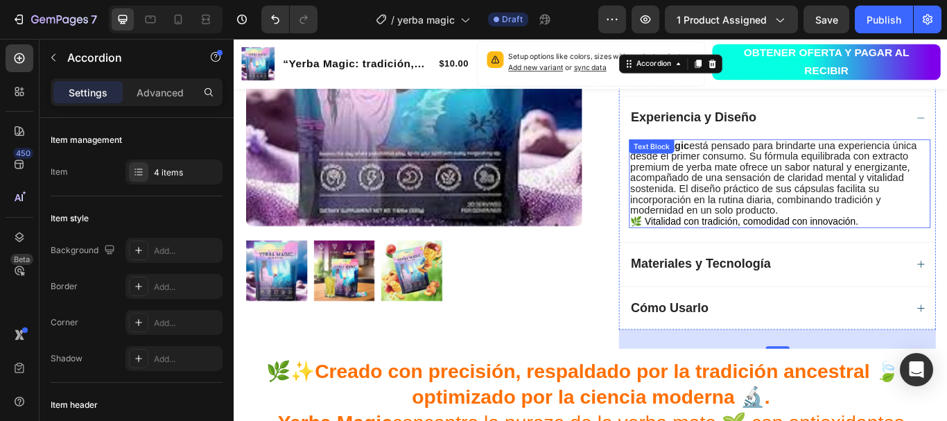
click at [928, 215] on span "Yerba Magic está pensado para brindarte una experiencia única desde el primer c…" at bounding box center [862, 201] width 334 height 89
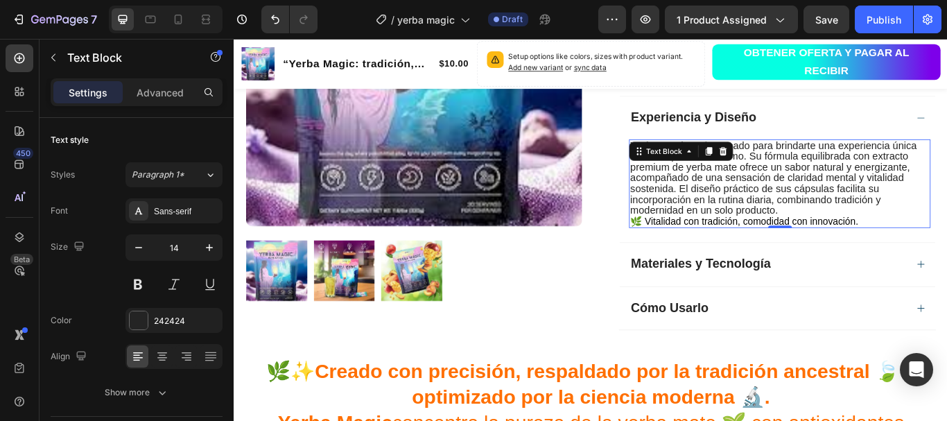
click at [928, 215] on span "Yerba Magic está pensado para brindarte una experiencia única desde el primer c…" at bounding box center [862, 201] width 334 height 89
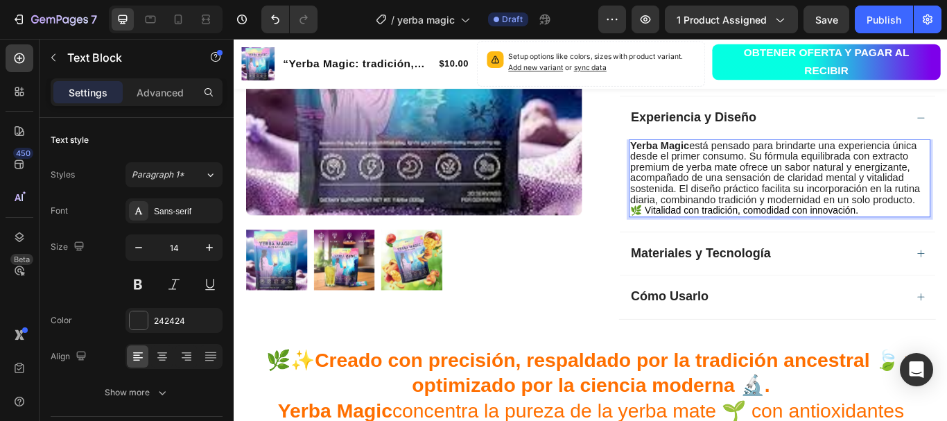
click at [946, 233] on span "🌿 Vitalidad con tradición, comodidad con innovación." at bounding box center [828, 239] width 266 height 12
click at [946, 234] on p "🌿 Vitalidad con tradición, comodidad con innovación." at bounding box center [869, 239] width 349 height 12
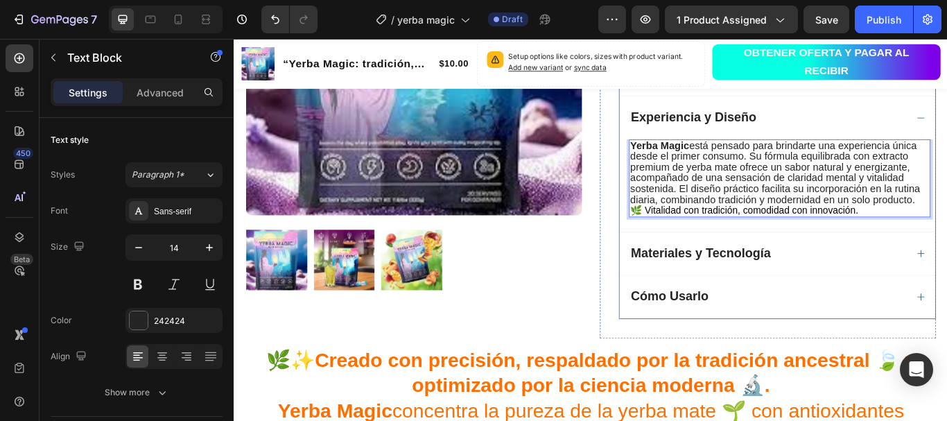
click at [876, 295] on div "Materiales y Tecnología" at bounding box center [856, 289] width 324 height 18
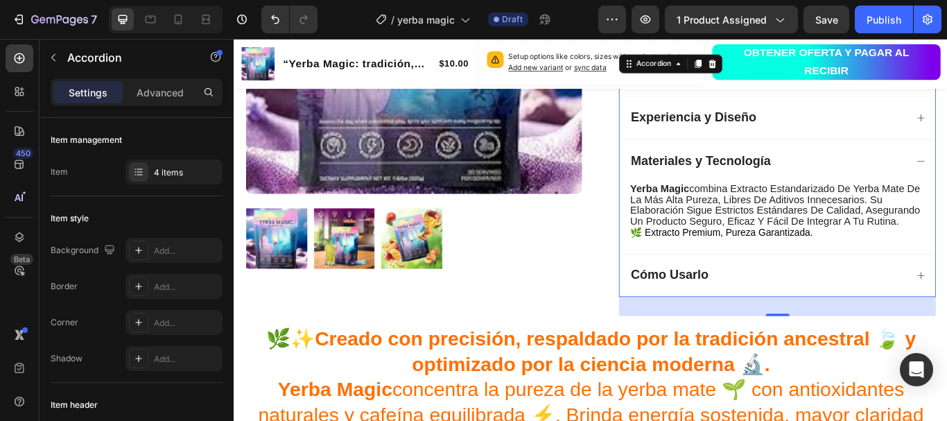
click at [844, 315] on div "Cómo Usarlo" at bounding box center [856, 315] width 324 height 18
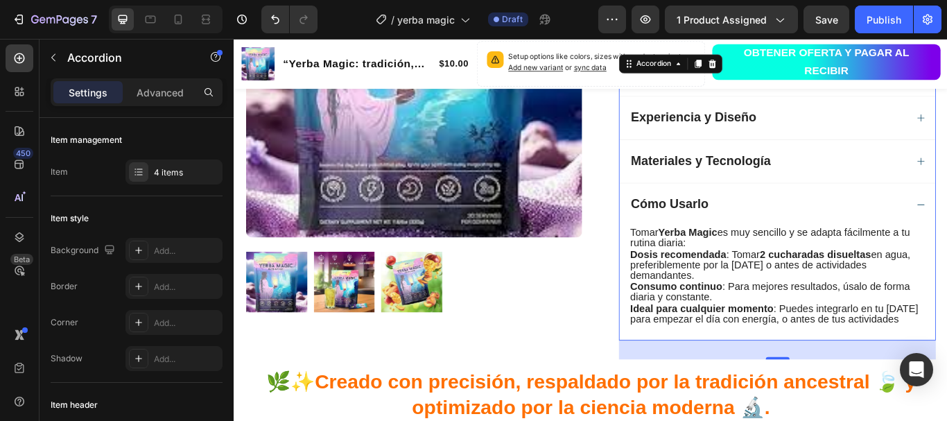
click at [879, 223] on div "Cómo Usarlo" at bounding box center [856, 232] width 324 height 18
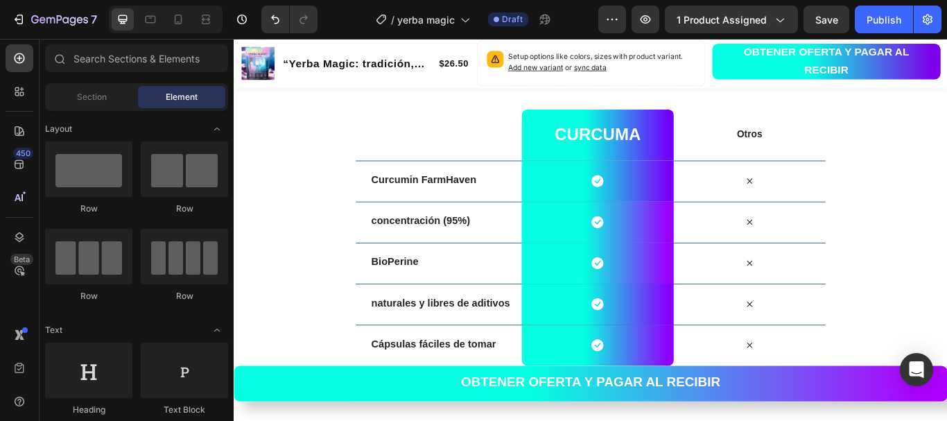
scroll to position [2984, 0]
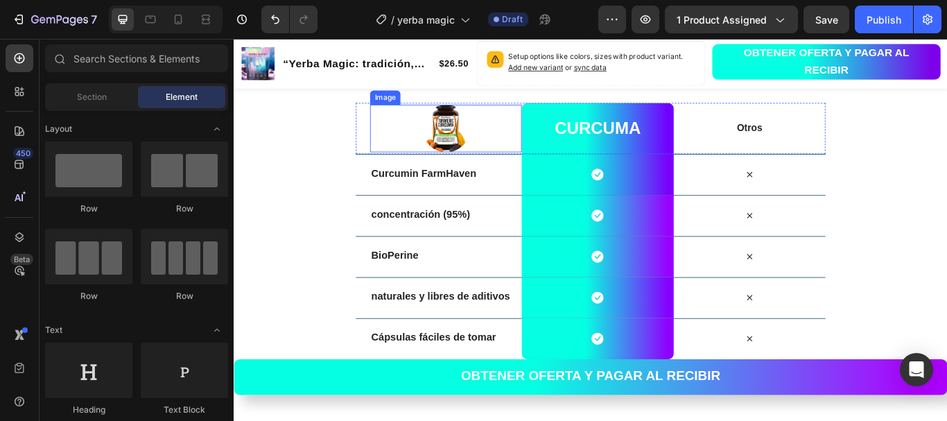
click at [482, 142] on img at bounding box center [480, 143] width 55 height 55
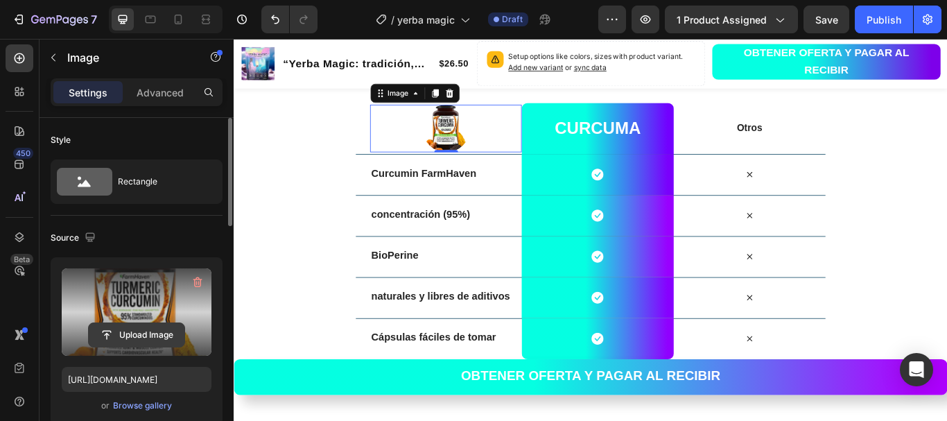
click at [122, 333] on input "file" at bounding box center [137, 335] width 96 height 24
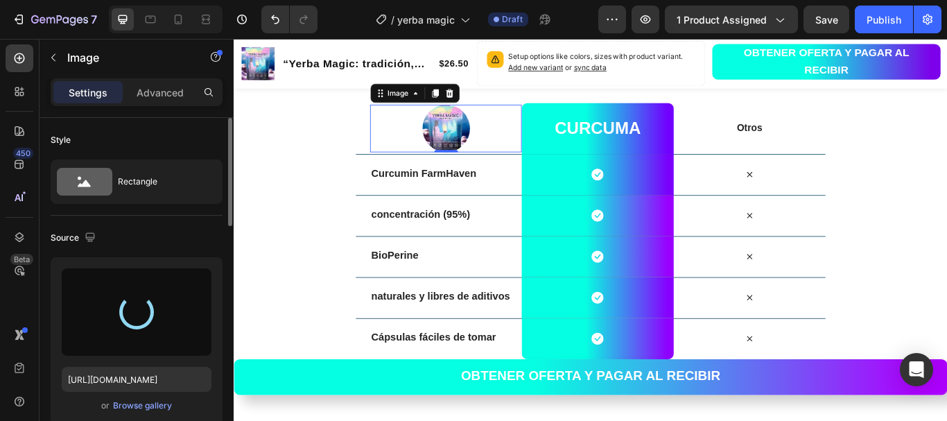
type input "[URL][DOMAIN_NAME]"
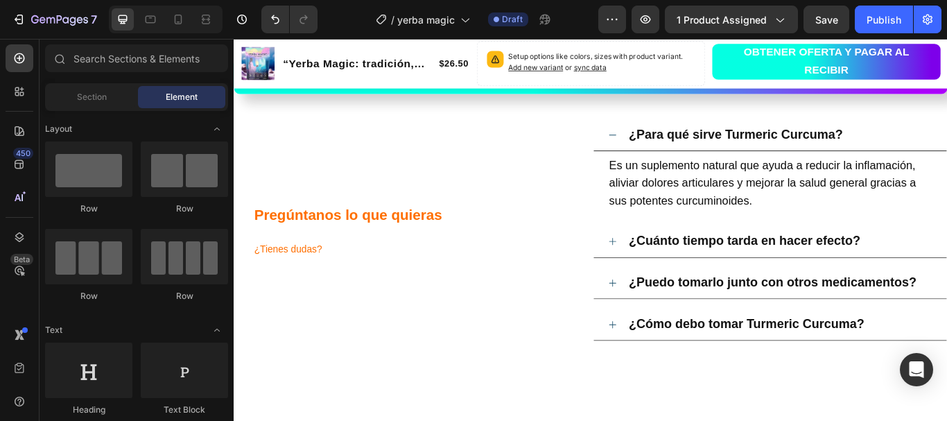
scroll to position [3341, 0]
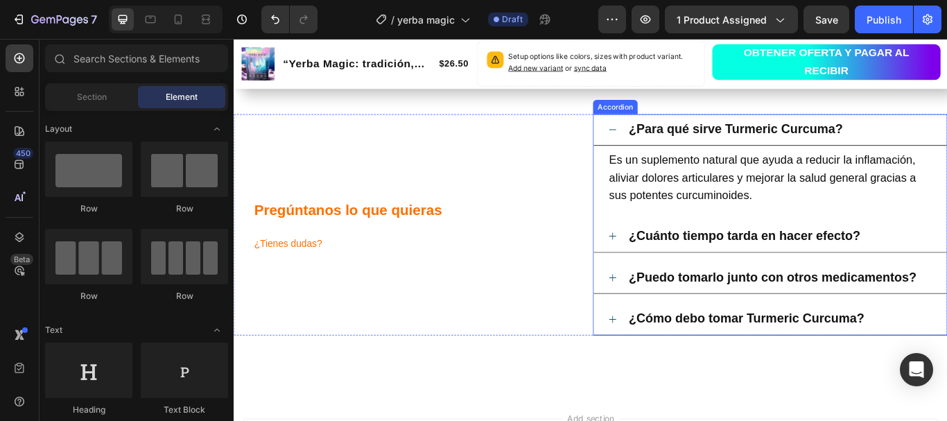
click at [912, 367] on strong "¿Cómo debo tomar Turmeric Curcuma?" at bounding box center [831, 364] width 275 height 16
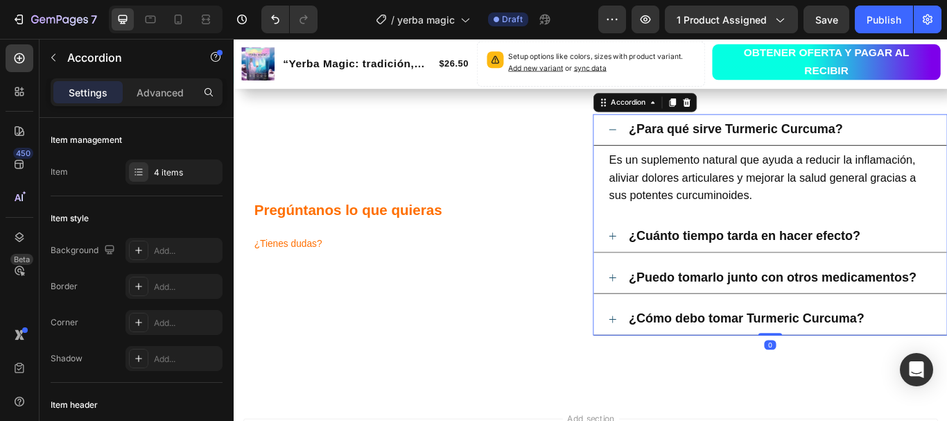
click at [946, 365] on strong "¿Cómo debo tomar Turmeric Curcuma?" at bounding box center [831, 364] width 275 height 16
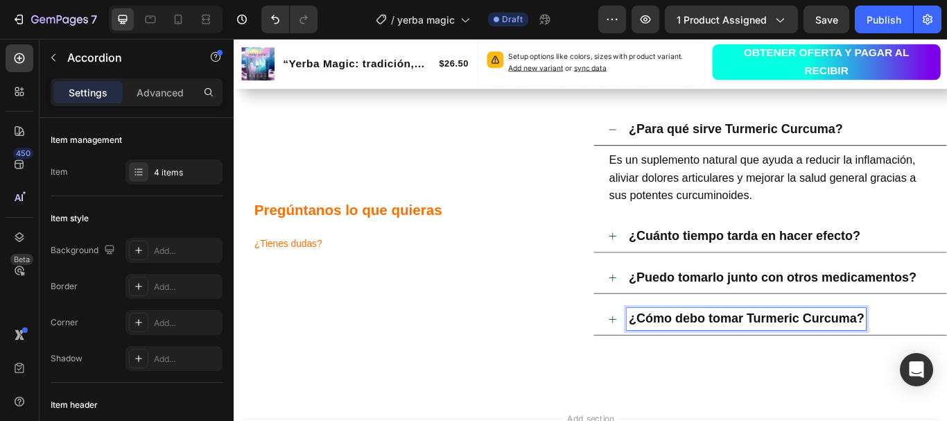
click at [946, 367] on strong "¿Cómo debo tomar Turmeric Curcuma?" at bounding box center [831, 364] width 275 height 16
click at [946, 367] on div "¿Cómo debo tomar Yerba Magic?" at bounding box center [870, 366] width 356 height 26
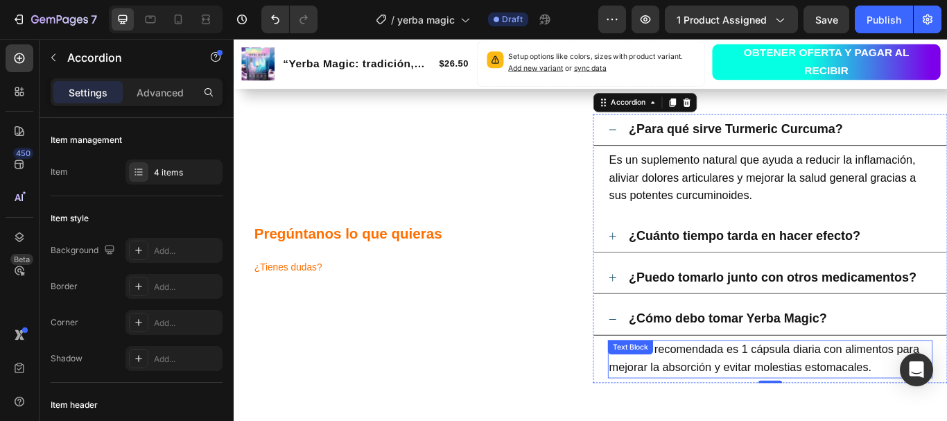
click at [819, 401] on span "La dosis recomendada es 1 cápsula diaria con alimentos para mejorar la absorció…" at bounding box center [852, 411] width 362 height 35
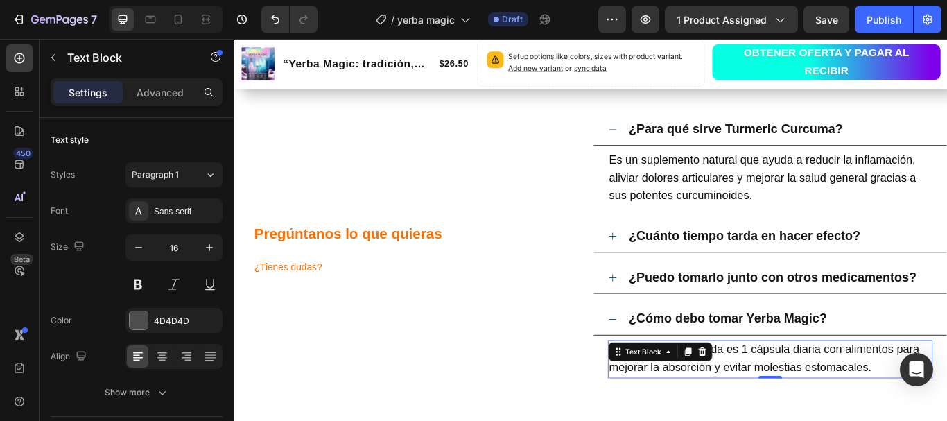
click at [823, 400] on span "La dosis recomendada es 1 cápsula diaria con alimentos para mejorar la absorció…" at bounding box center [852, 411] width 362 height 35
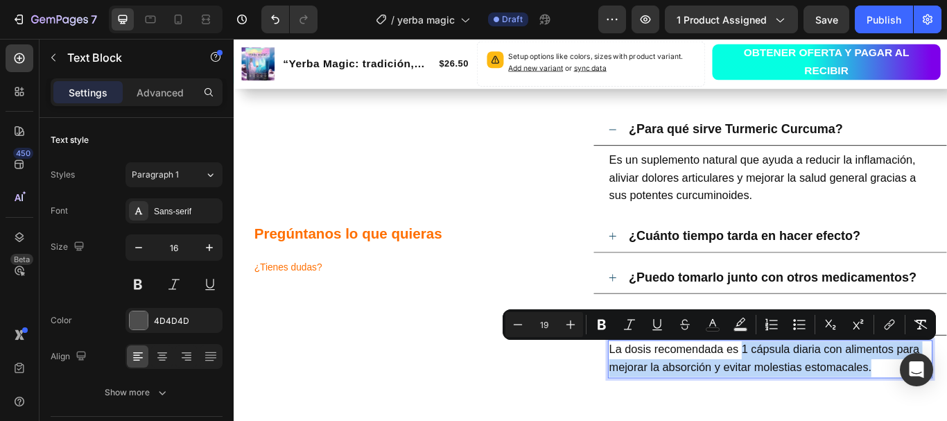
drag, startPoint x: 823, startPoint y: 400, endPoint x: 977, endPoint y: 415, distance: 154.6
click at [946, 415] on p "La dosis recomendada es 1 cápsula diaria con alimentos para mejorar la absorció…" at bounding box center [859, 413] width 376 height 42
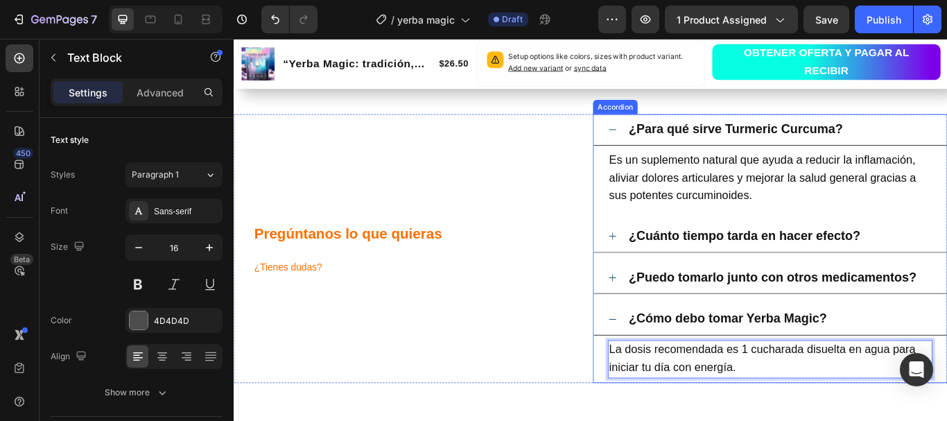
click at [946, 353] on div "¿Cómo debo tomar Yerba Magic?" at bounding box center [870, 366] width 356 height 26
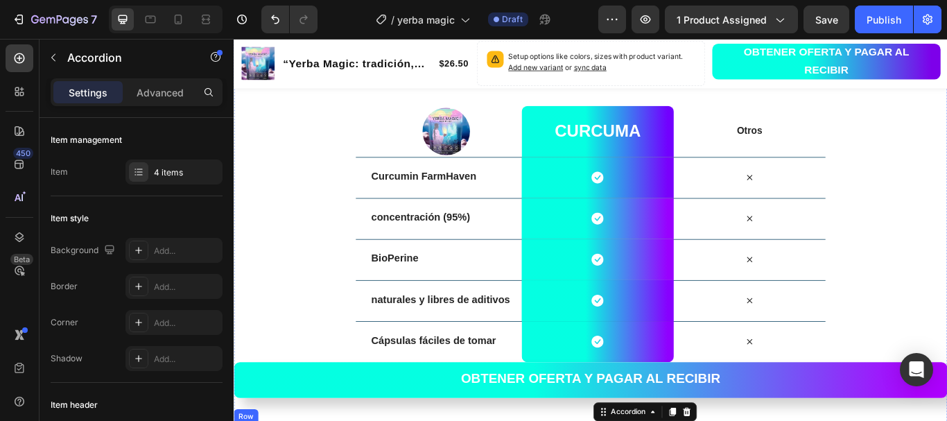
scroll to position [3008, 0]
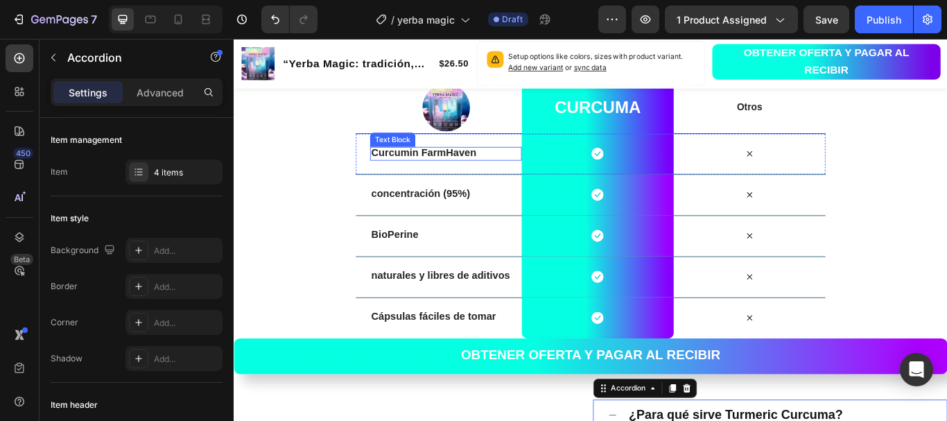
click at [464, 168] on strong "Curcumin FarmHaven" at bounding box center [455, 171] width 123 height 13
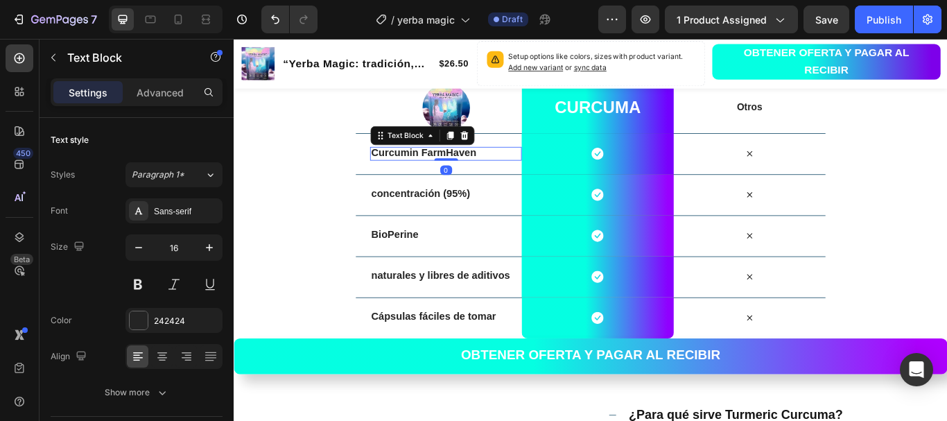
click at [464, 168] on strong "Curcumin FarmHaven" at bounding box center [455, 171] width 123 height 13
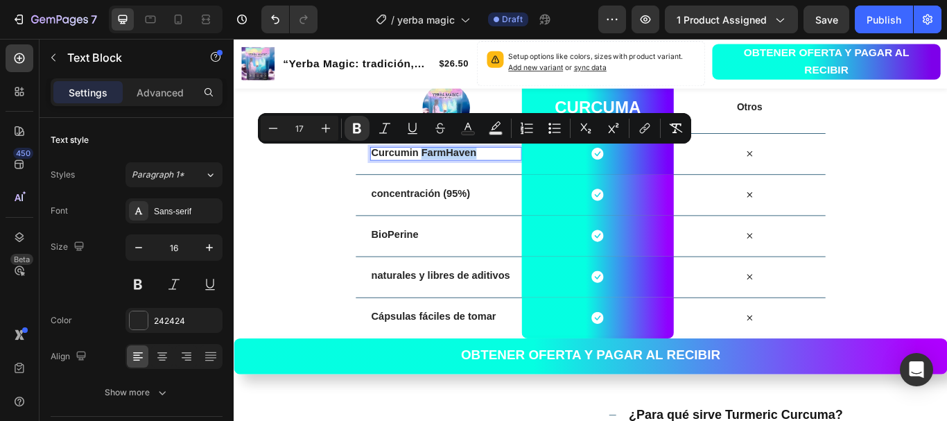
click at [464, 168] on strong "Curcumin FarmHaven" at bounding box center [455, 171] width 123 height 13
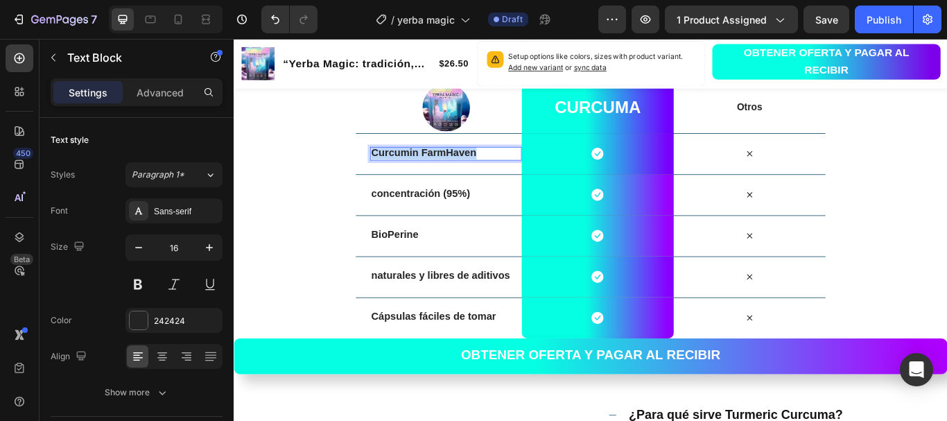
click at [464, 168] on strong "Curcumin FarmHaven" at bounding box center [455, 171] width 123 height 13
click at [464, 315] on strong "naturales y libres de aditivos" at bounding box center [475, 314] width 162 height 13
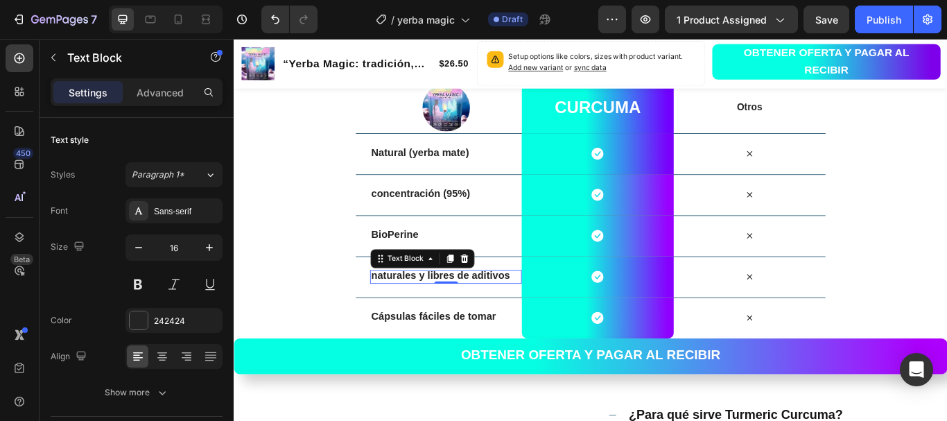
click at [437, 312] on strong "naturales y libres de aditivos" at bounding box center [475, 314] width 162 height 13
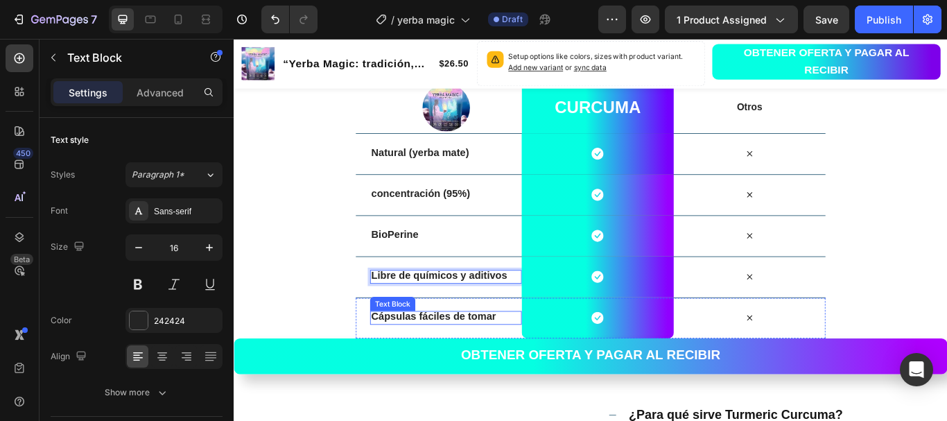
click at [430, 365] on strong "Cápsulas fáciles de tomar" at bounding box center [467, 362] width 146 height 13
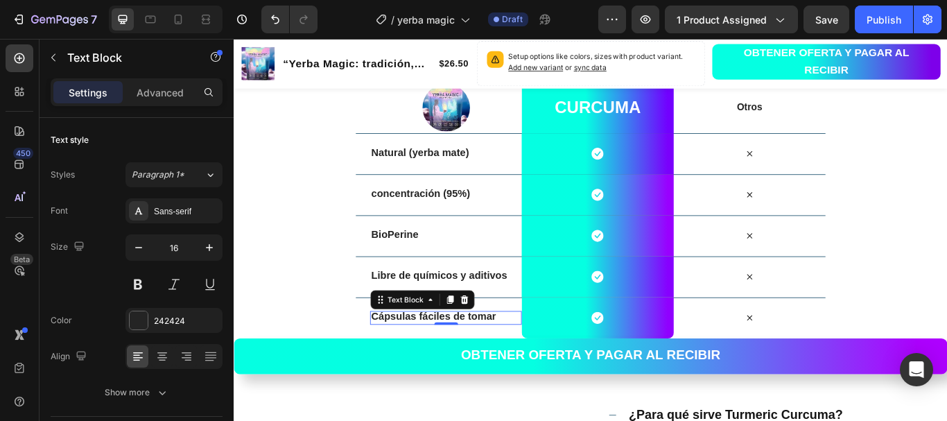
click at [476, 362] on div "Cápsulas fáciles de tomar Text Block 0" at bounding box center [480, 364] width 177 height 47
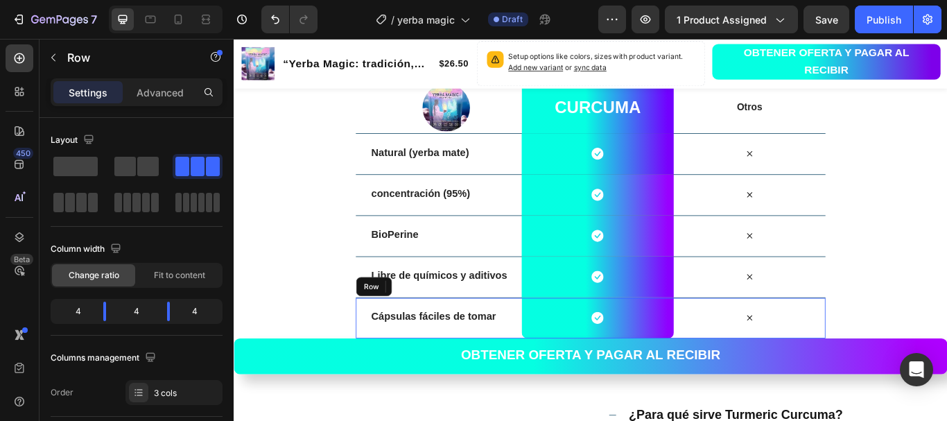
click at [476, 362] on div "Cápsulas fáciles de tomar Text Block 0" at bounding box center [480, 364] width 177 height 47
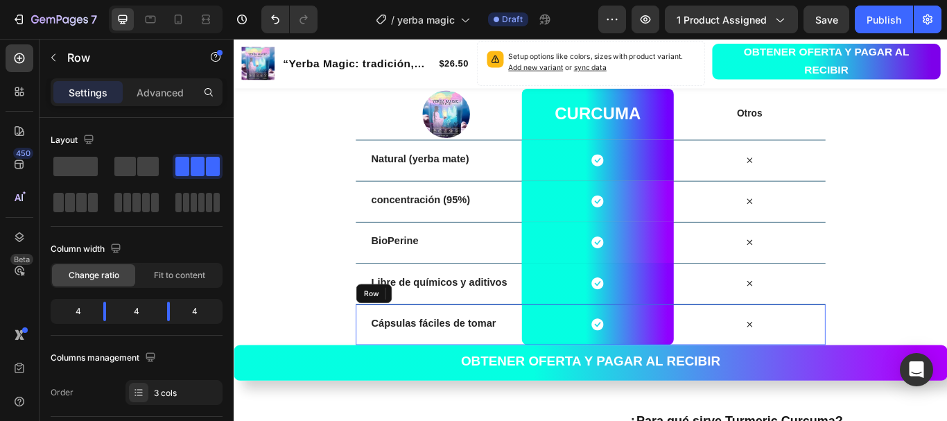
click at [476, 362] on div "Cápsulas fáciles de tomar Text Block 0" at bounding box center [480, 372] width 177 height 47
click at [476, 372] on strong "Cápsulas fáciles de tomar" at bounding box center [467, 370] width 146 height 13
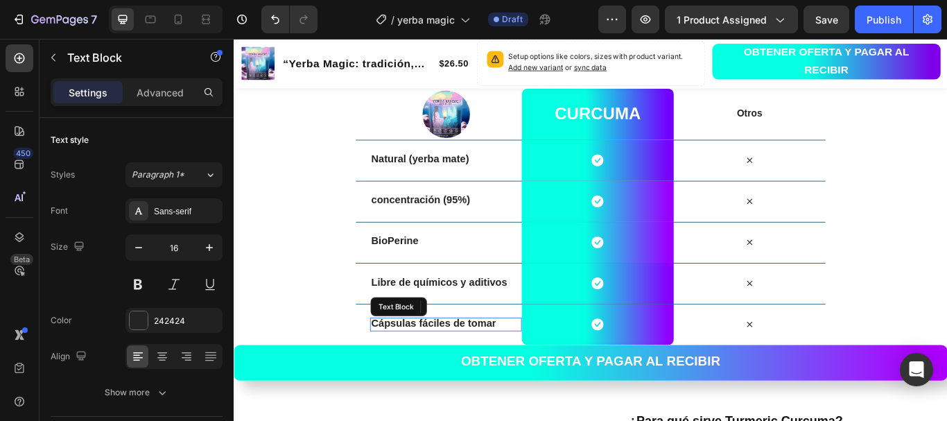
click at [476, 372] on strong "Cápsulas fáciles de tomar" at bounding box center [467, 370] width 146 height 13
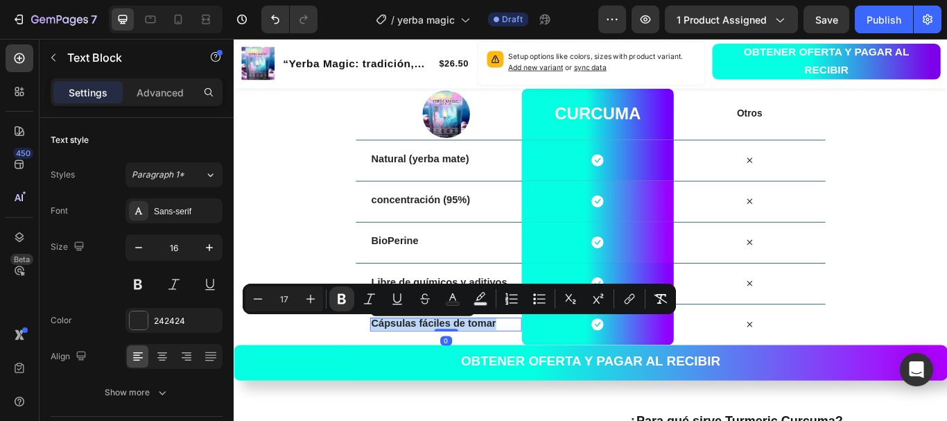
click at [476, 372] on strong "Cápsulas fáciles de tomar" at bounding box center [467, 370] width 146 height 13
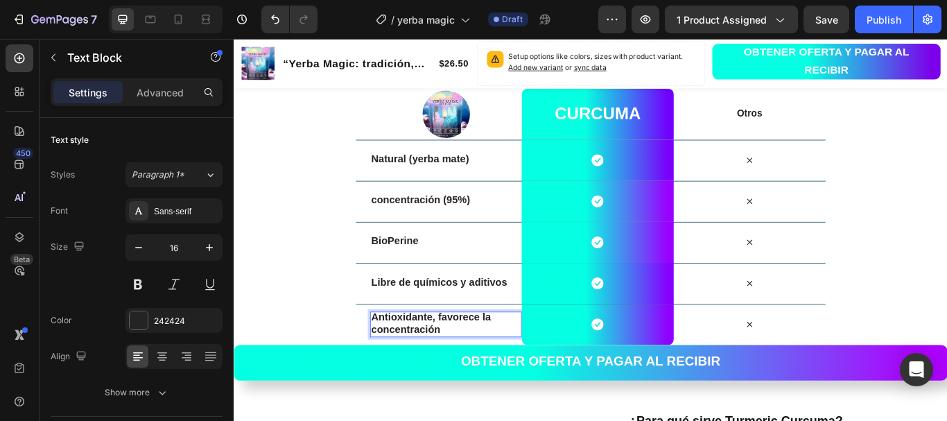
scroll to position [2993, 0]
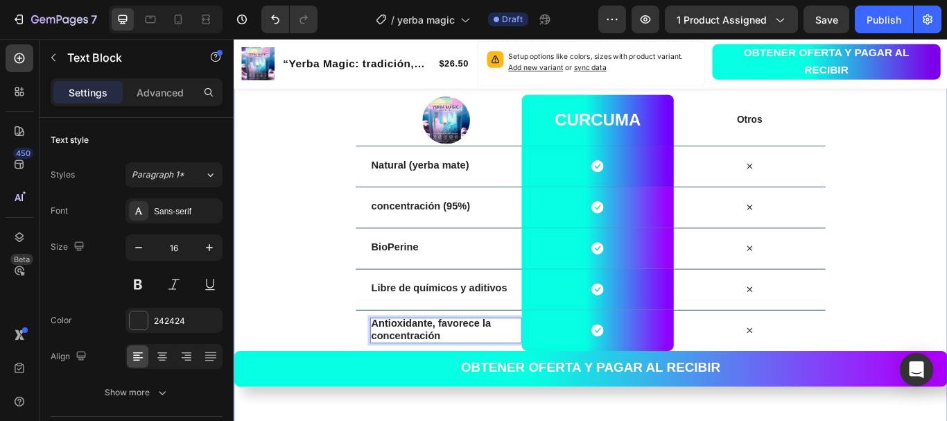
click at [356, 333] on div "Nosotros vs Otros Heading Row Image curcuma Heading Row Otros Text Block Row Na…" at bounding box center [650, 382] width 832 height 701
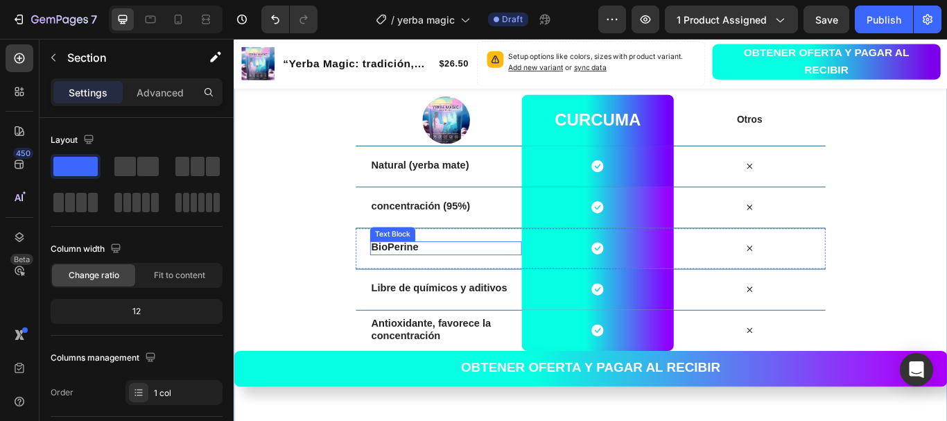
click at [439, 276] on strong "BioPerine" at bounding box center [421, 281] width 55 height 13
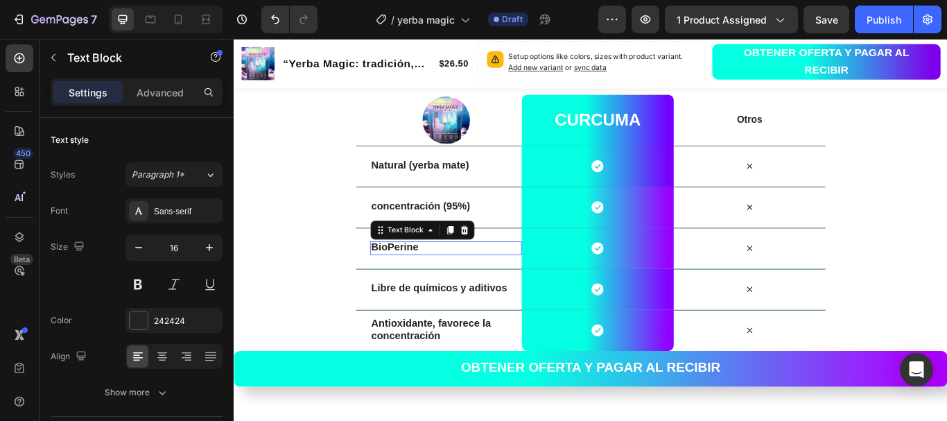
click at [443, 282] on strong "BioPerine" at bounding box center [421, 281] width 55 height 13
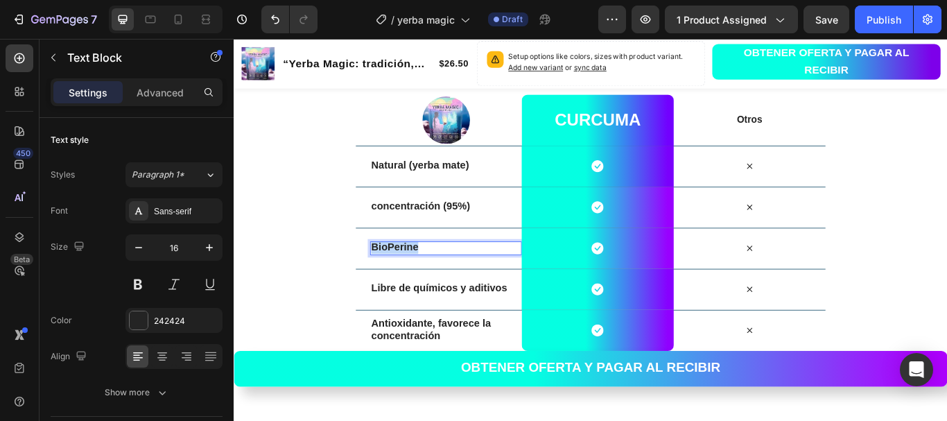
click at [443, 282] on strong "BioPerine" at bounding box center [421, 281] width 55 height 13
click at [339, 265] on div "Nosotros vs Otros Heading Row Image curcuma Heading Row Otros Text Block Row Na…" at bounding box center [650, 382] width 832 height 701
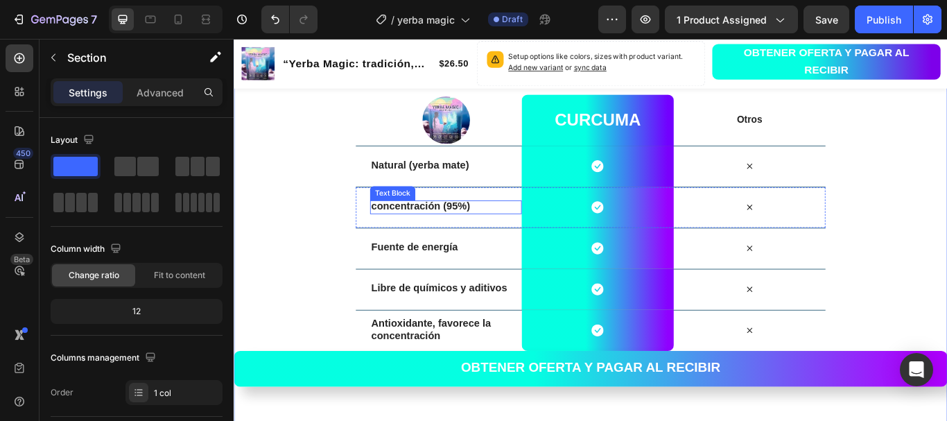
click at [469, 236] on strong "concentración (95%)" at bounding box center [451, 233] width 115 height 13
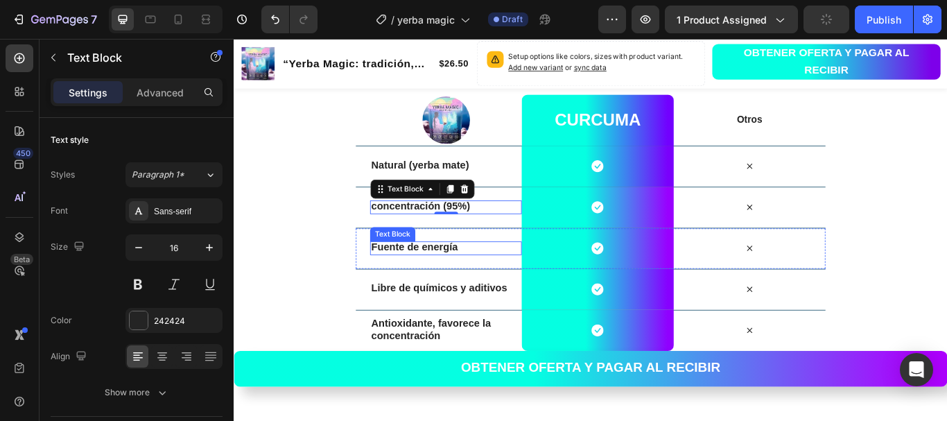
click at [446, 287] on strong "Fuente de energía" at bounding box center [444, 281] width 101 height 13
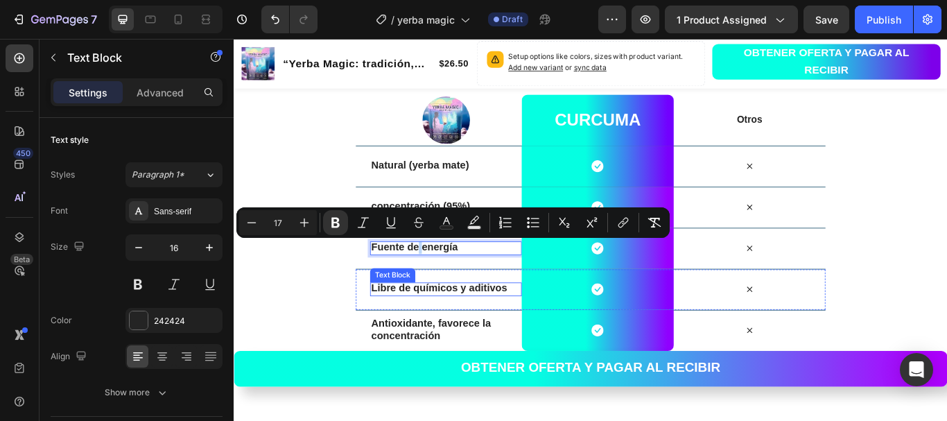
click at [456, 328] on strong "Libre de químicos y aditivos" at bounding box center [473, 329] width 159 height 13
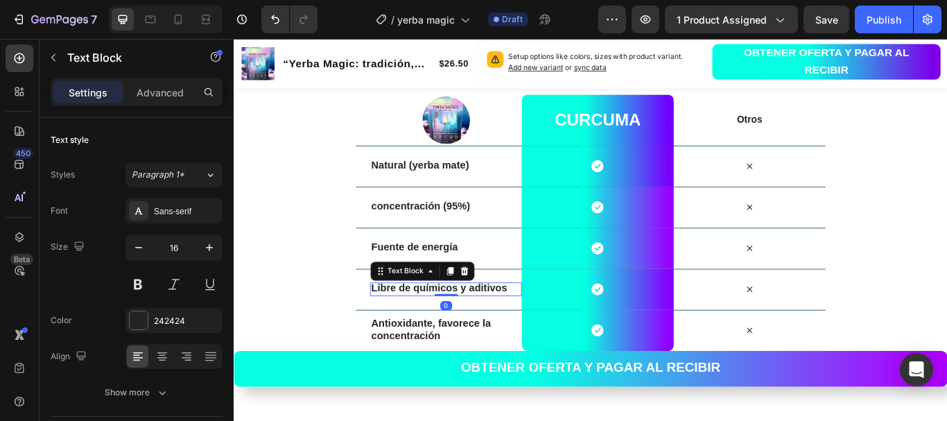
click at [456, 328] on strong "Libre de químicos y aditivos" at bounding box center [473, 329] width 159 height 13
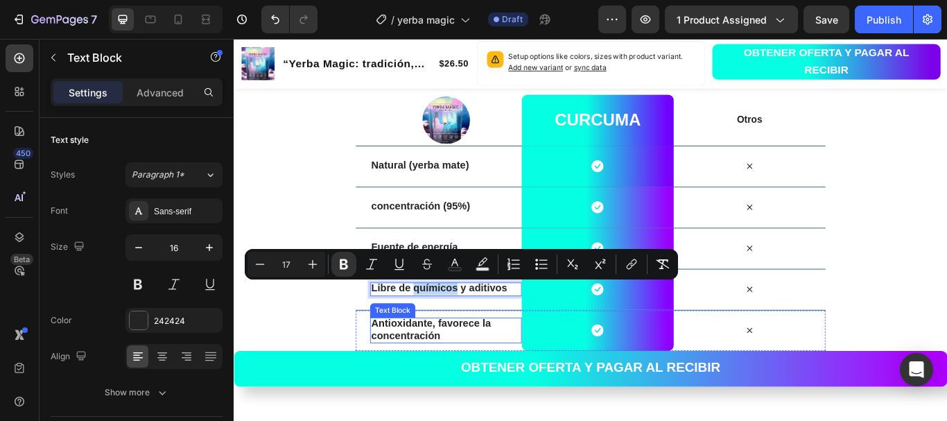
click at [459, 367] on strong "Antioxidante, favorece la concentración" at bounding box center [463, 378] width 139 height 28
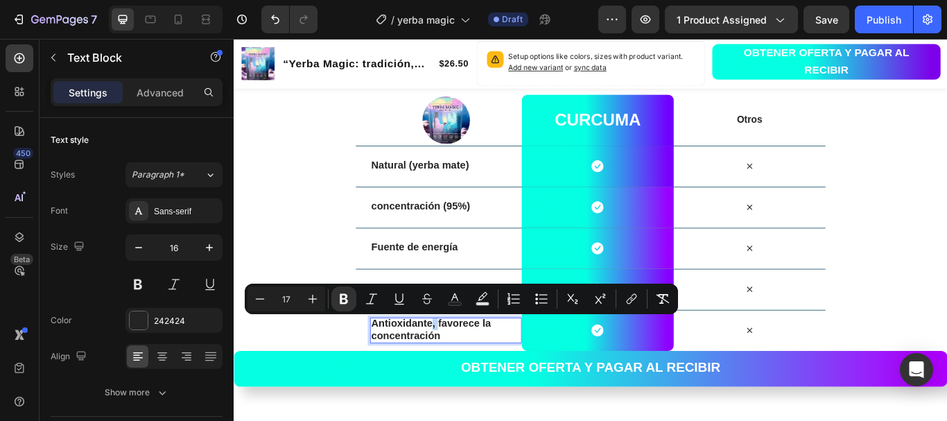
click at [459, 370] on strong "Antioxidante, favorece la concentración" at bounding box center [463, 378] width 139 height 28
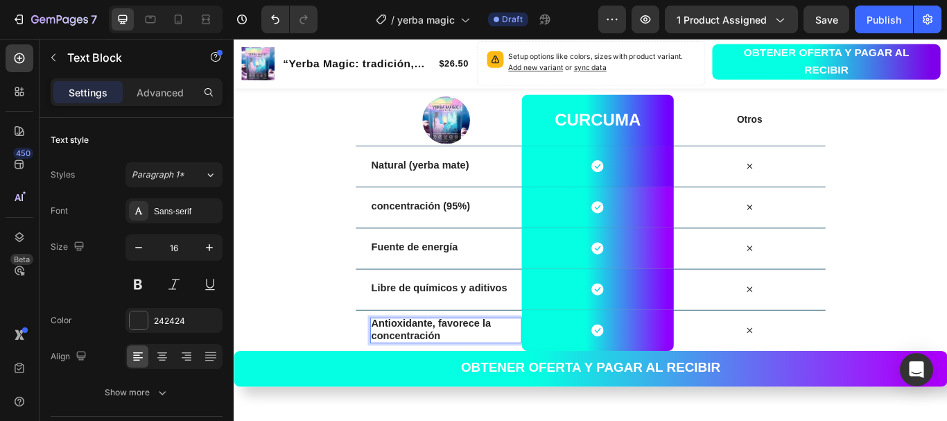
click at [459, 370] on strong "Antioxidante, favorece la concentración" at bounding box center [463, 378] width 139 height 28
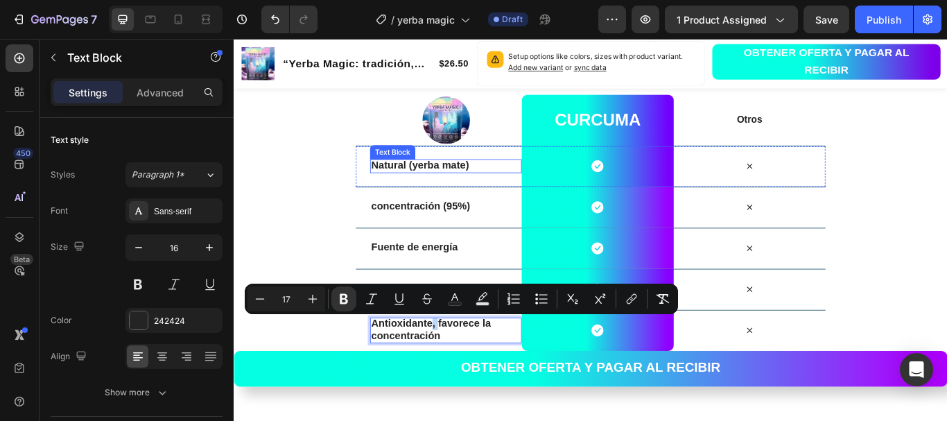
click at [439, 184] on strong "Natural (yerba mate)" at bounding box center [451, 186] width 114 height 13
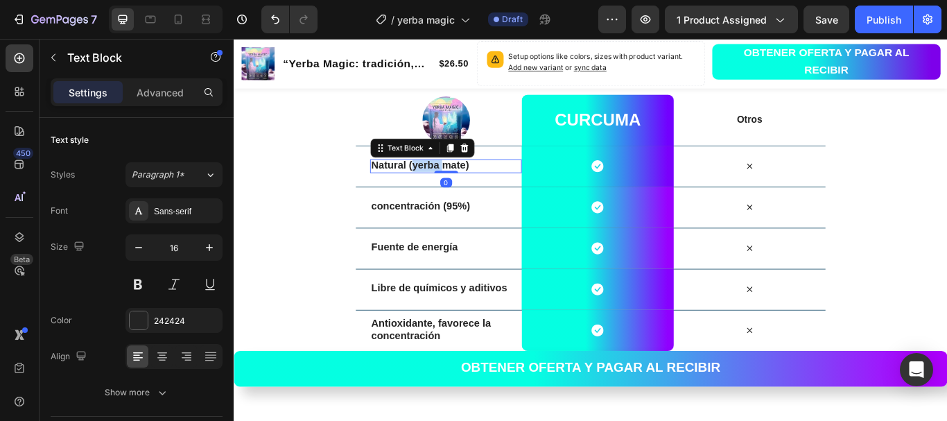
click at [439, 184] on strong "Natural (yerba mate)" at bounding box center [451, 186] width 114 height 13
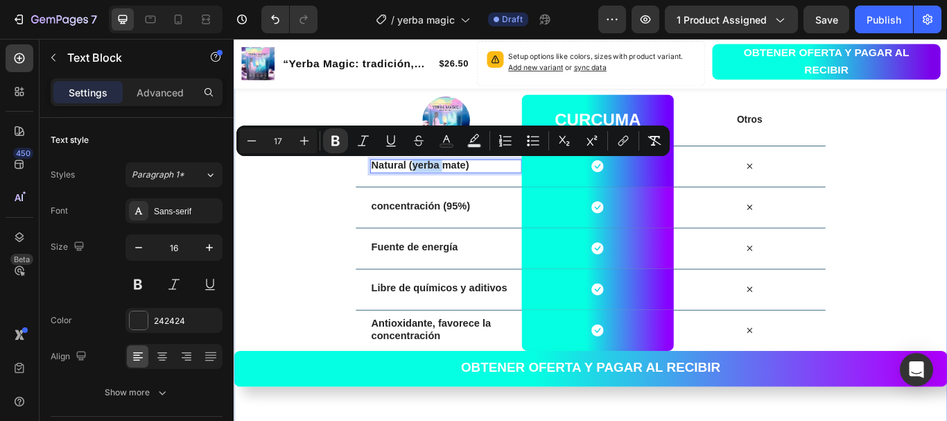
click at [339, 226] on div "Nosotros vs Otros Heading Row Image curcuma Heading Row Otros Text Block Row Na…" at bounding box center [650, 382] width 832 height 701
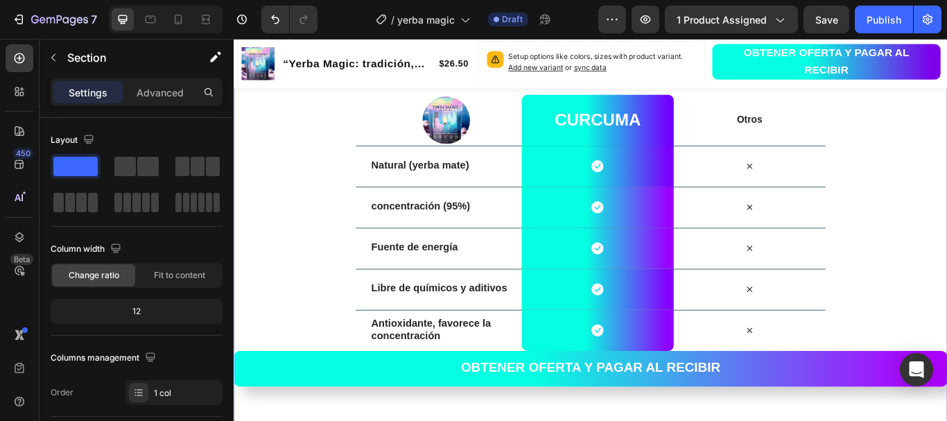
click at [340, 299] on div "Nosotros vs Otros Heading Row Image curcuma Heading Row Otros Text Block Row Na…" at bounding box center [650, 382] width 832 height 701
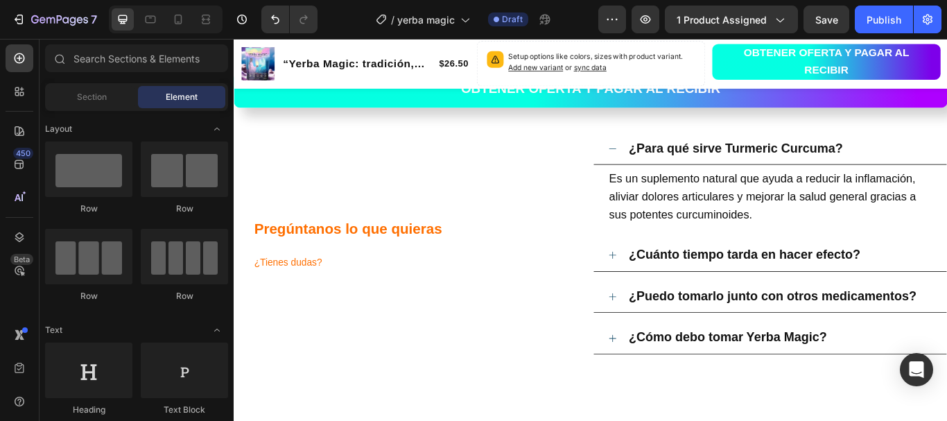
scroll to position [3311, 0]
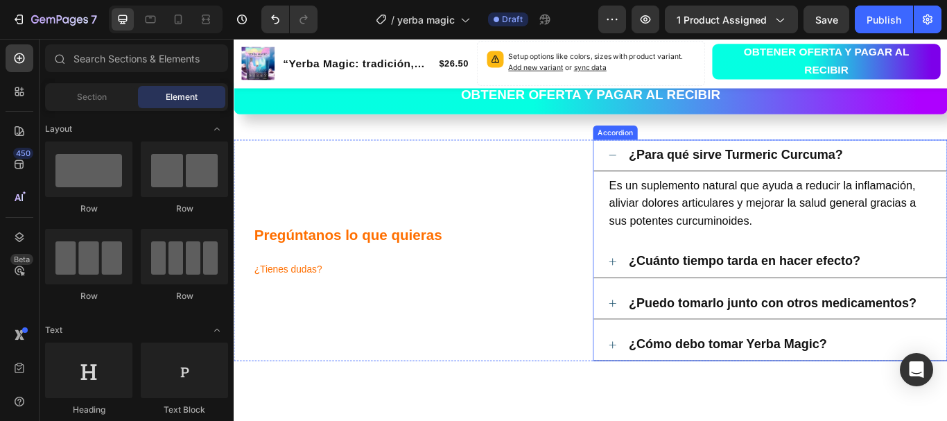
click at [762, 171] on strong "¿Para qué sirve Turmeric Curcuma?" at bounding box center [819, 174] width 250 height 16
click at [762, 172] on strong "¿Para qué sirve Turmeric Curcuma?" at bounding box center [819, 174] width 250 height 16
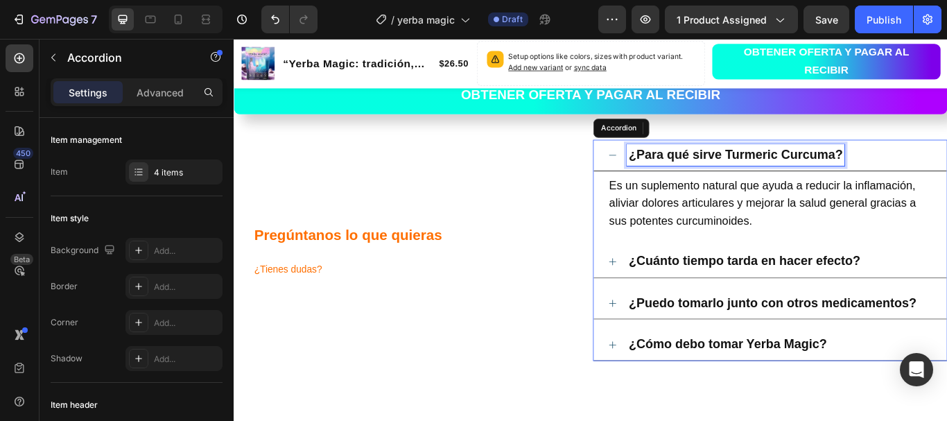
click at [762, 172] on strong "¿Para qué sirve Turmeric Curcuma?" at bounding box center [819, 174] width 250 height 16
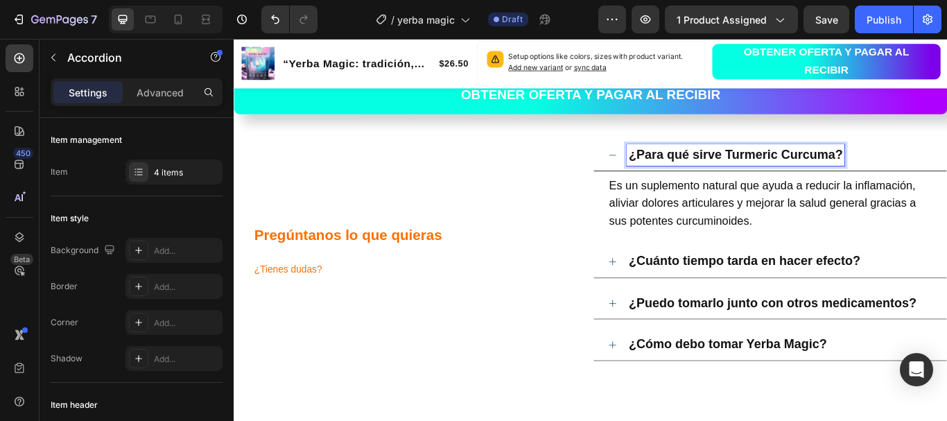
click at [762, 172] on strong "¿Para qué sirve Turmeric Curcuma?" at bounding box center [819, 174] width 250 height 16
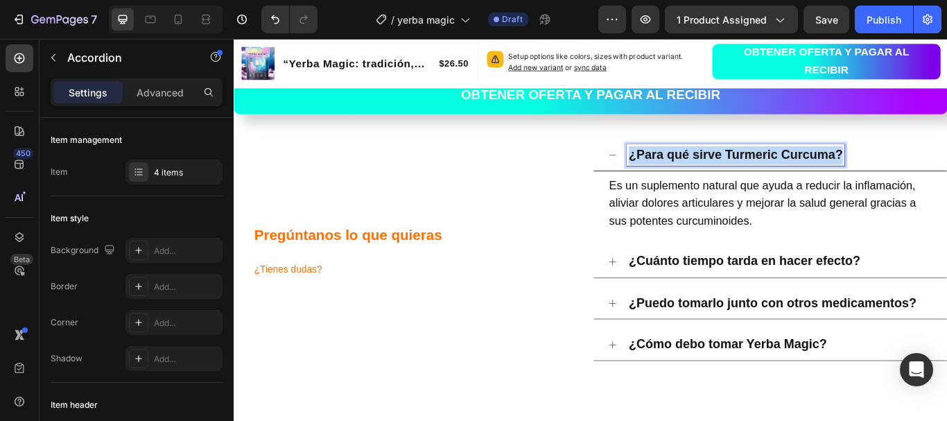
click at [762, 172] on strong "¿Para qué sirve Turmeric Curcuma?" at bounding box center [819, 174] width 250 height 16
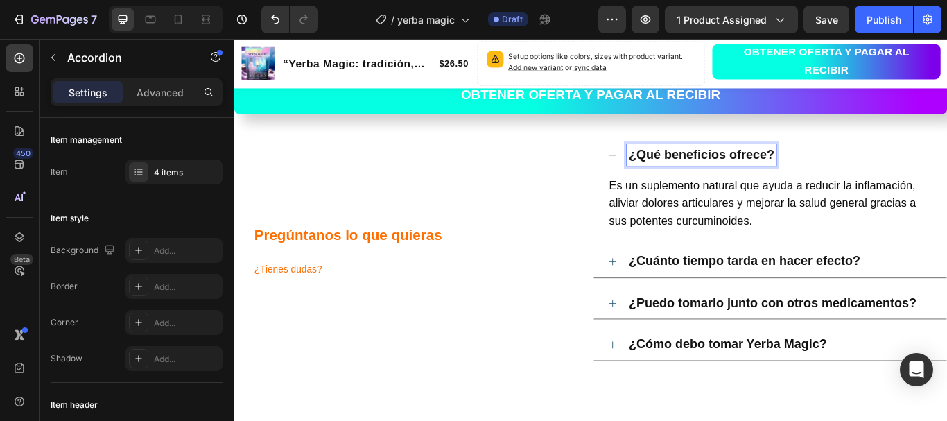
click at [797, 219] on p "Es un suplemento natural que ayuda a reducir la inflamación, aliviar dolores ar…" at bounding box center [859, 231] width 376 height 62
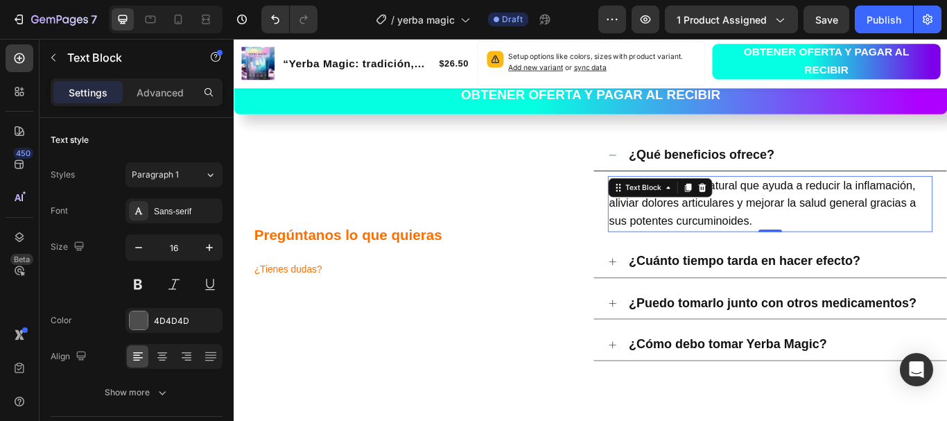
click at [796, 230] on span "Es un suplemento natural que ayuda a reducir la inflamación, aliviar dolores ar…" at bounding box center [850, 230] width 358 height 56
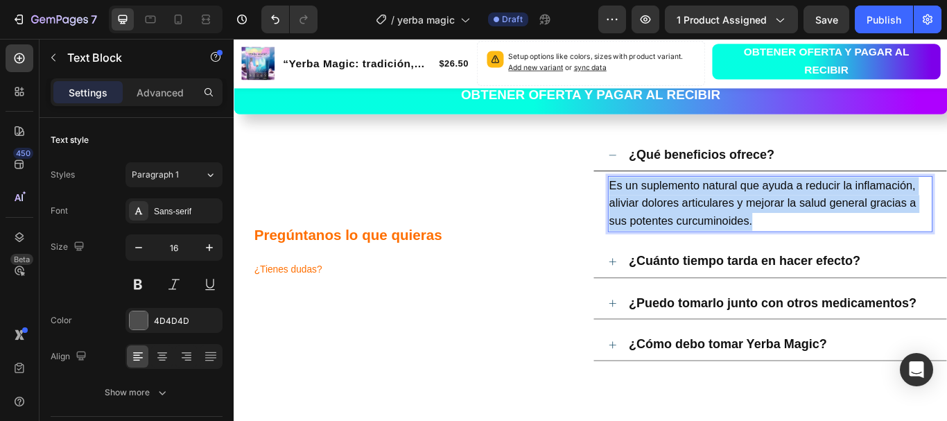
click at [796, 230] on span "Es un suplemento natural que ayuda a reducir la inflamación, aliviar dolores ar…" at bounding box center [850, 230] width 358 height 56
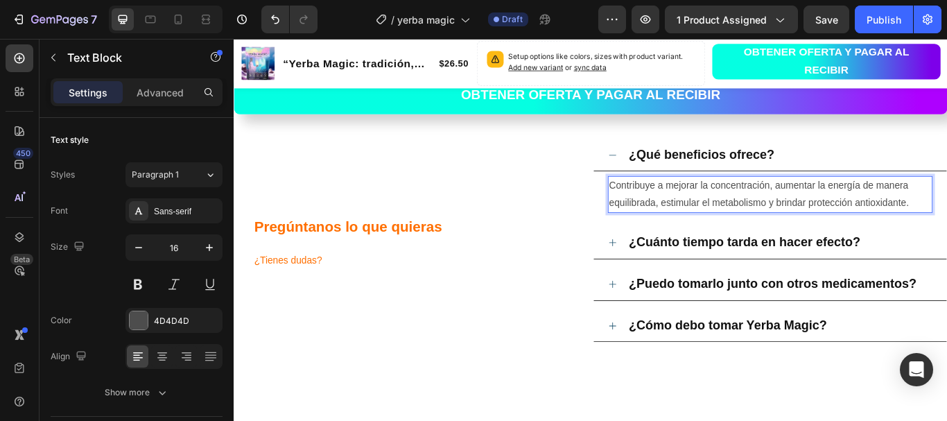
click at [769, 226] on p "Contribuye a mejorar la concentración, aumentar la energía de manera equilibrad…" at bounding box center [859, 220] width 376 height 40
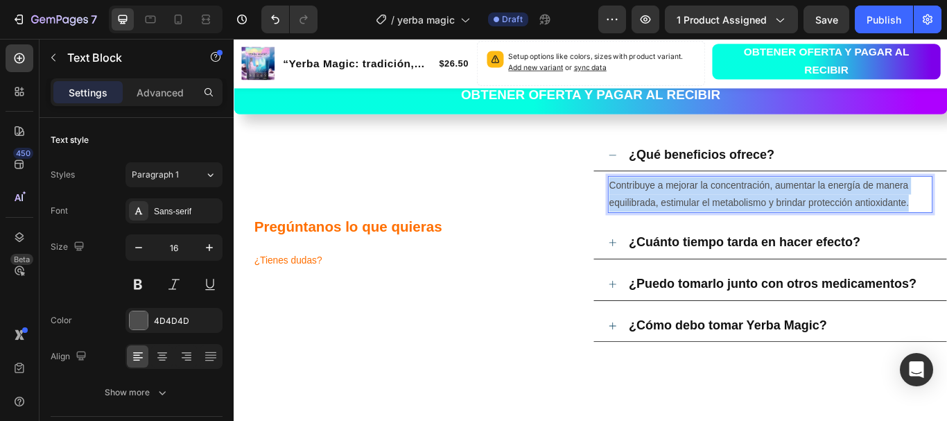
click at [769, 226] on p "Contribuye a mejorar la concentración, aumentar la energía de manera equilibrad…" at bounding box center [859, 220] width 376 height 40
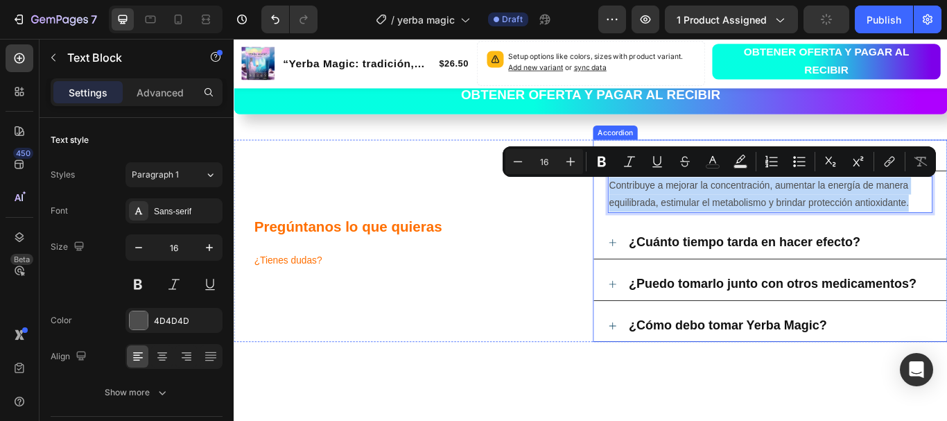
click at [946, 283] on div "¿Cuánto tiempo tarda en hacer efecto?" at bounding box center [870, 277] width 356 height 26
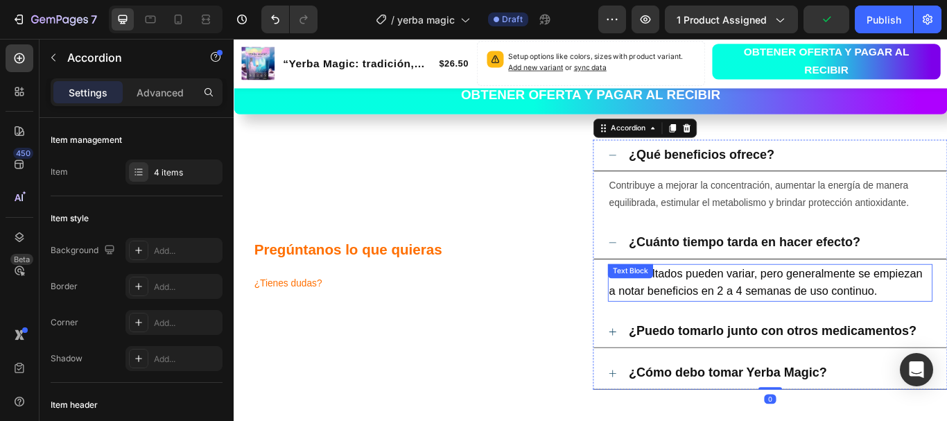
click at [844, 311] on span "Los resultados pueden variar, pero generalmente se empiezan a notar beneficios …" at bounding box center [853, 322] width 365 height 35
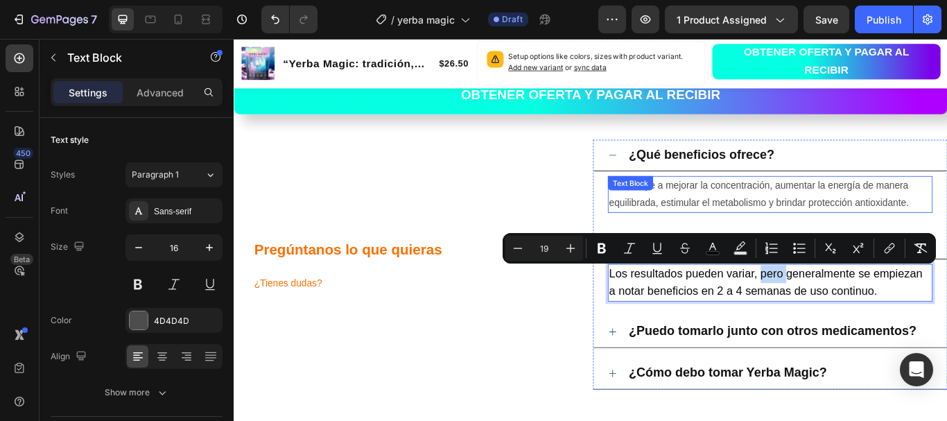
click at [816, 209] on p "Contribuye a mejorar la concentración, aumentar la energía de manera equilibrad…" at bounding box center [859, 220] width 376 height 40
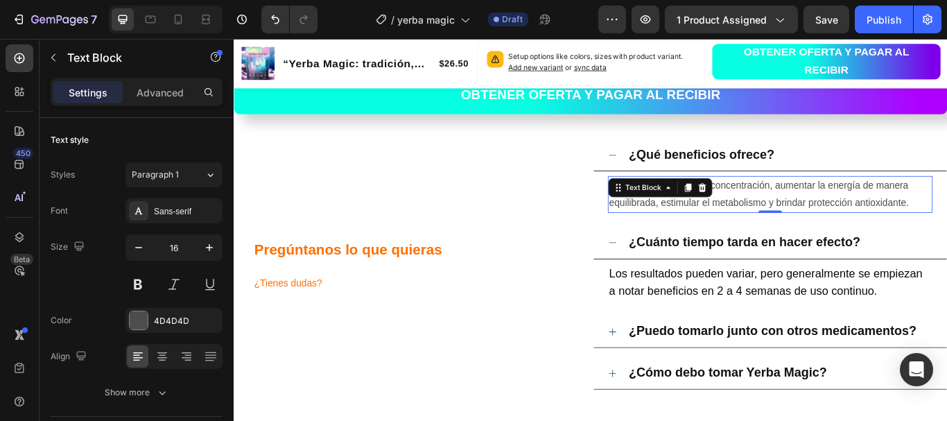
click at [816, 209] on p "Contribuye a mejorar la concentración, aumentar la energía de manera equilibrad…" at bounding box center [859, 220] width 376 height 40
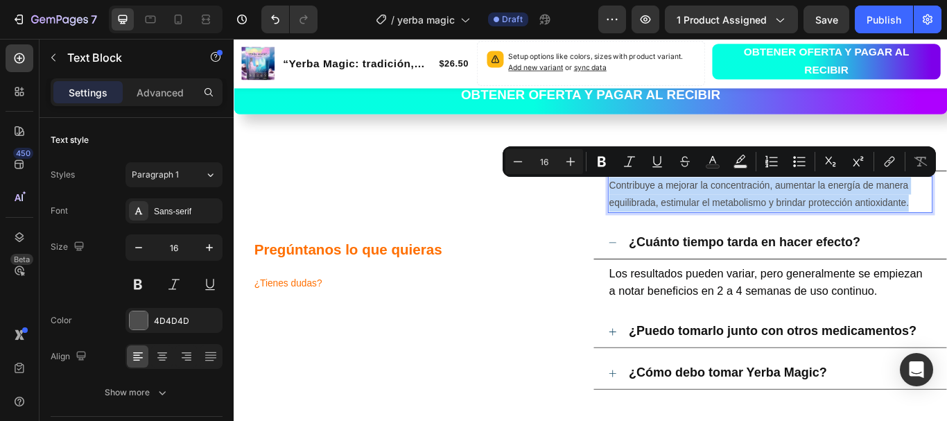
click at [816, 209] on p "Contribuye a mejorar la concentración, aumentar la energía de manera equilibrad…" at bounding box center [859, 220] width 376 height 40
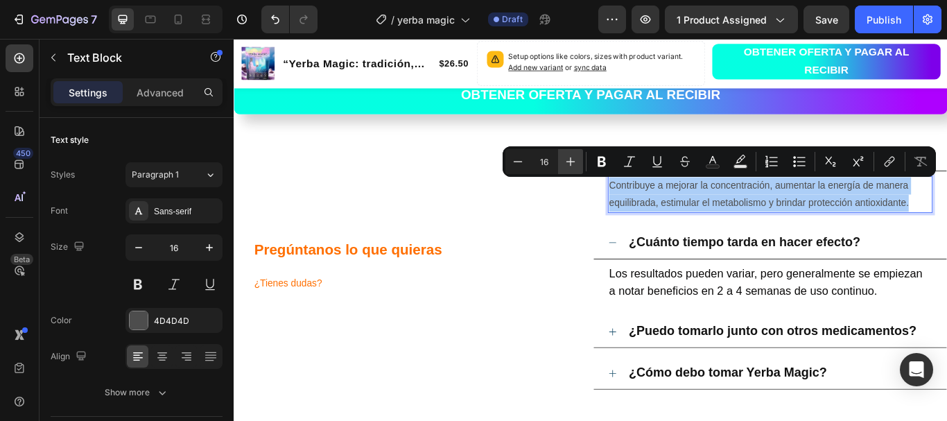
click at [575, 159] on icon "Editor contextual toolbar" at bounding box center [571, 162] width 14 height 14
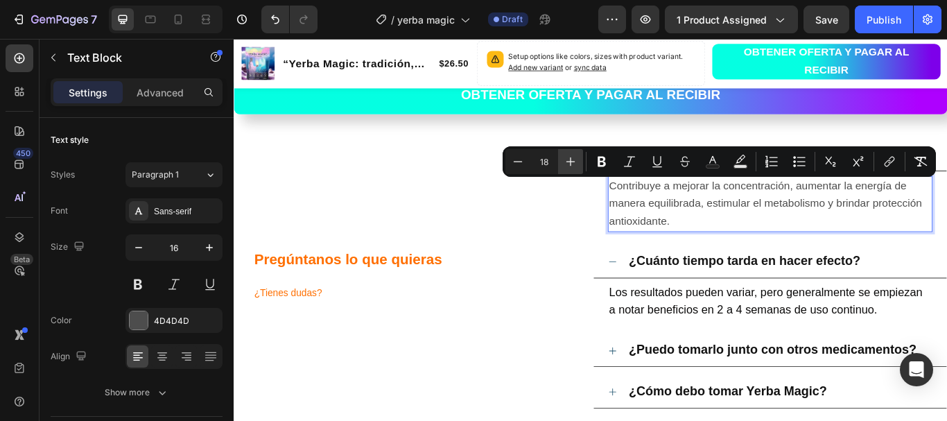
click at [575, 159] on icon "Editor contextual toolbar" at bounding box center [571, 162] width 14 height 14
type input "19"
click at [710, 158] on icon "Editor contextual toolbar" at bounding box center [713, 162] width 14 height 14
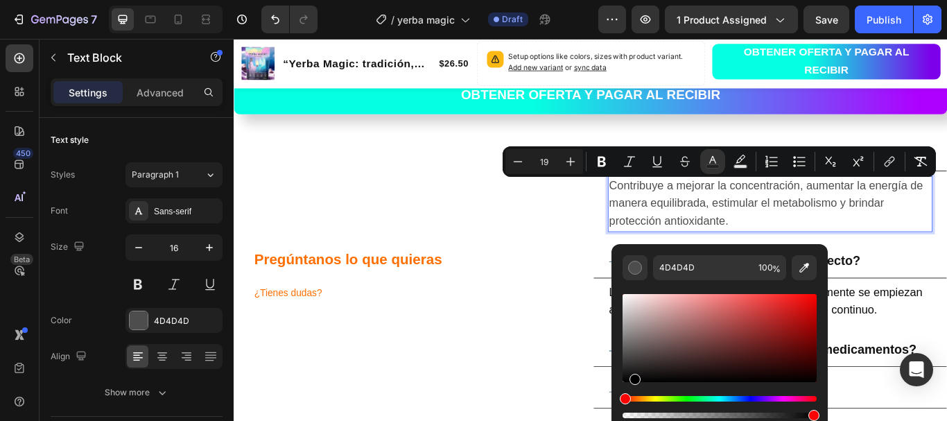
type input "000000"
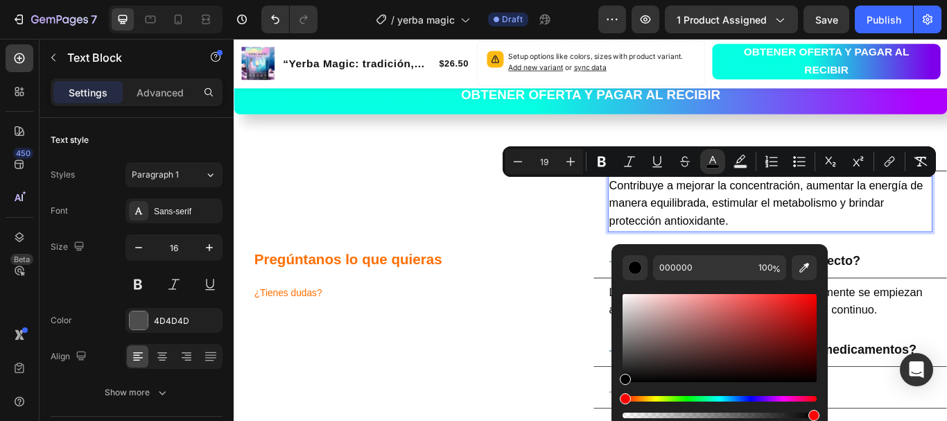
drag, startPoint x: 624, startPoint y: 356, endPoint x: 617, endPoint y: 385, distance: 29.9
click at [617, 385] on div "000000 100 %" at bounding box center [719, 332] width 216 height 177
click at [631, 420] on div "Pregúntanos lo que quieras ¿Tienes dudas? Heading" at bounding box center [440, 313] width 413 height 313
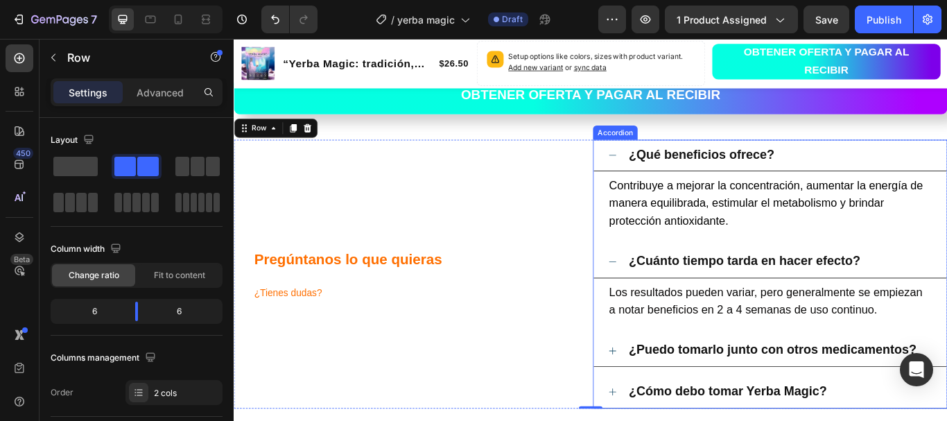
click at [889, 172] on div "¿Qué beneficios ofrece?" at bounding box center [870, 175] width 356 height 26
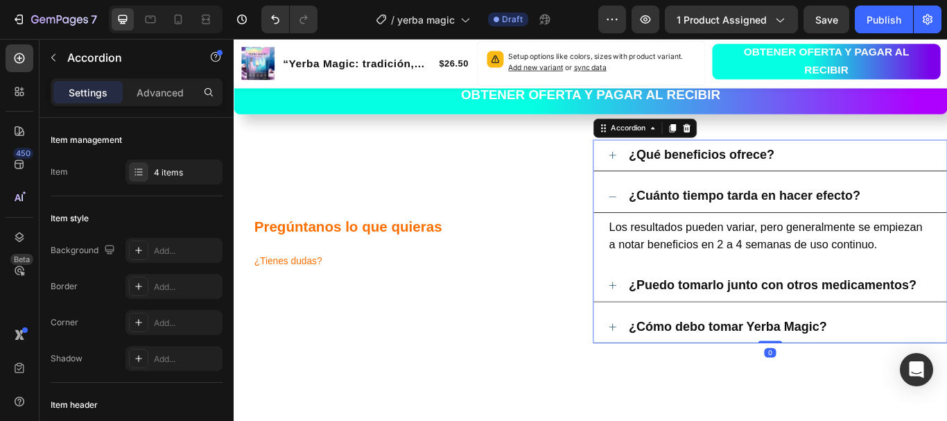
click at [889, 172] on div "¿Qué beneficios ofrece?" at bounding box center [870, 175] width 356 height 26
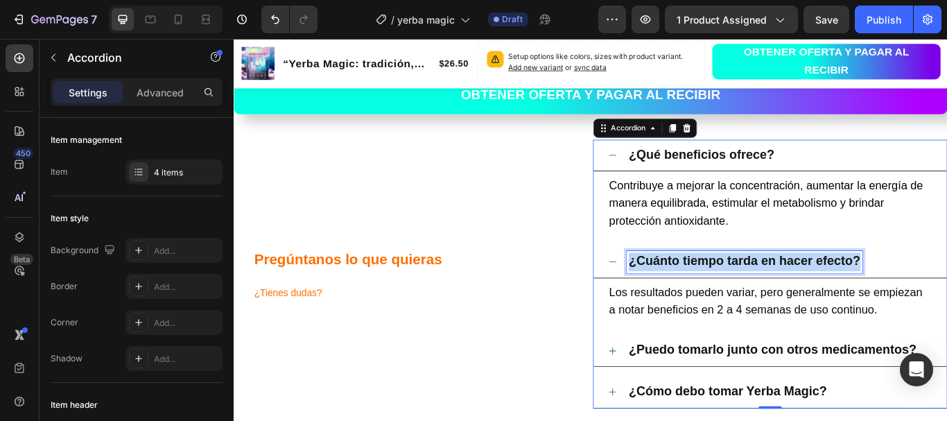
click at [784, 297] on strong "¿Cuánto tiempo tarda en hacer efecto?" at bounding box center [829, 298] width 270 height 16
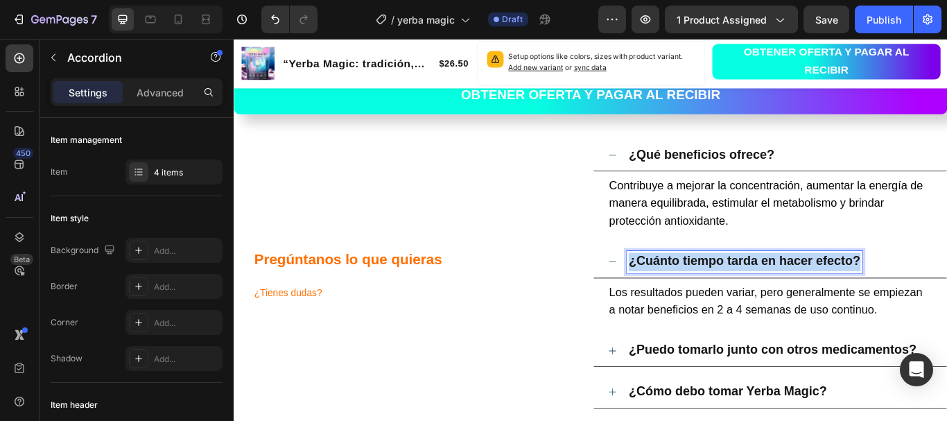
click at [784, 297] on strong "¿Cuánto tiempo tarda en hacer efecto?" at bounding box center [829, 298] width 270 height 16
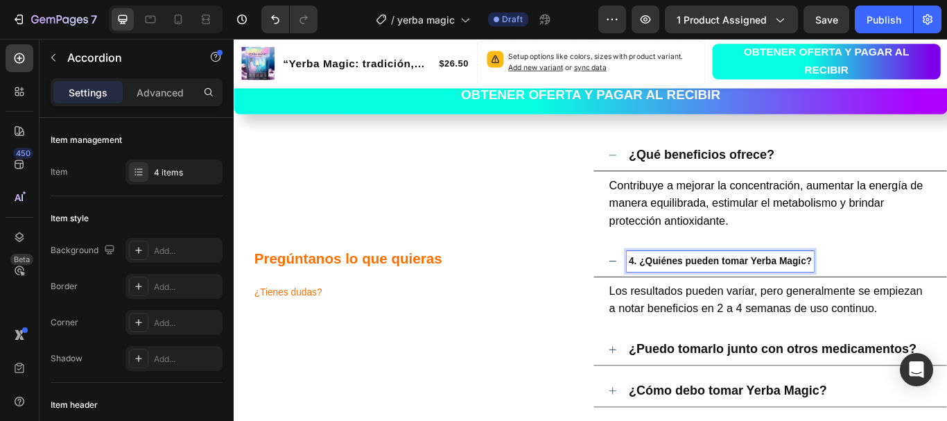
click at [763, 176] on strong "¿Qué beneficios ofrece?" at bounding box center [779, 174] width 170 height 16
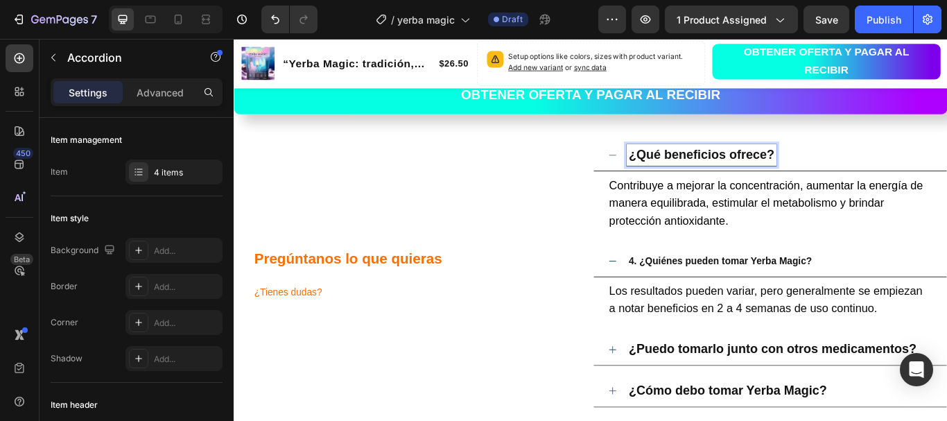
click at [760, 174] on strong "¿Qué beneficios ofrece?" at bounding box center [779, 174] width 170 height 16
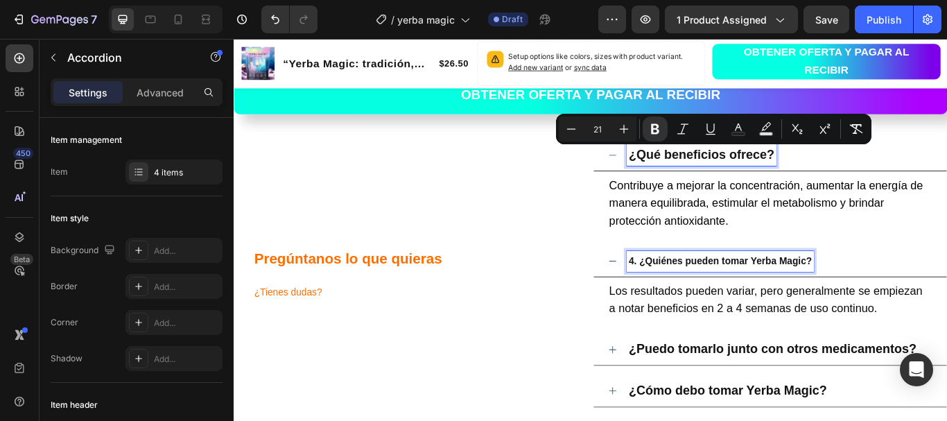
click at [796, 297] on strong "4. ¿Quiénes pueden tomar Yerba Magic?" at bounding box center [801, 298] width 214 height 12
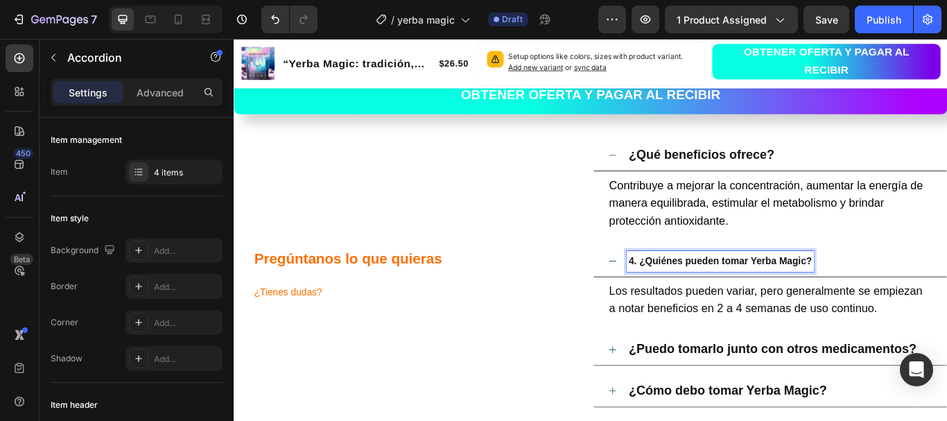
click at [796, 298] on strong "4. ¿Quiénes pueden tomar Yerba Magic?" at bounding box center [801, 298] width 214 height 12
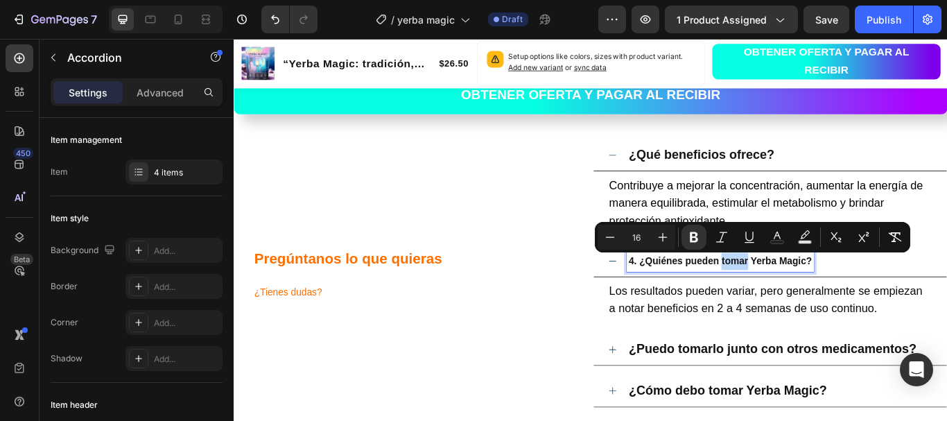
click at [796, 298] on strong "4. ¿Quiénes pueden tomar Yerba Magic?" at bounding box center [801, 298] width 214 height 12
click at [796, 299] on strong "4. ¿Quiénes pueden tomar Yerba Magic?" at bounding box center [801, 298] width 214 height 12
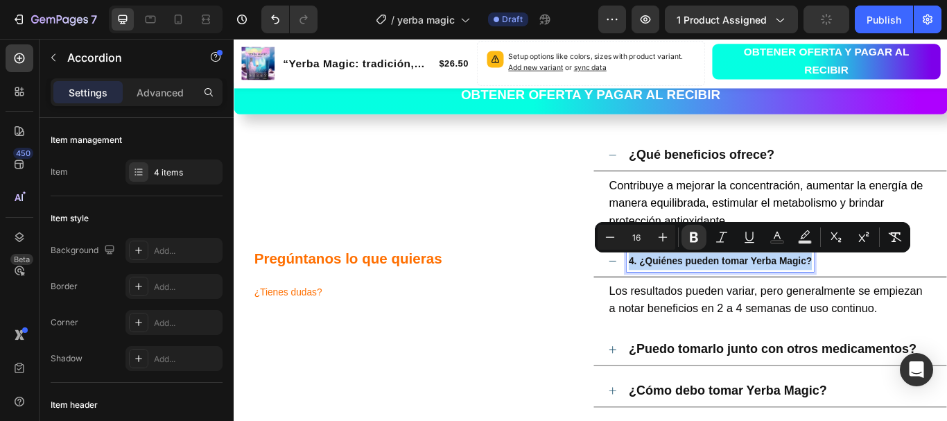
click at [796, 299] on strong "4. ¿Quiénes pueden tomar Yerba Magic?" at bounding box center [801, 298] width 214 height 12
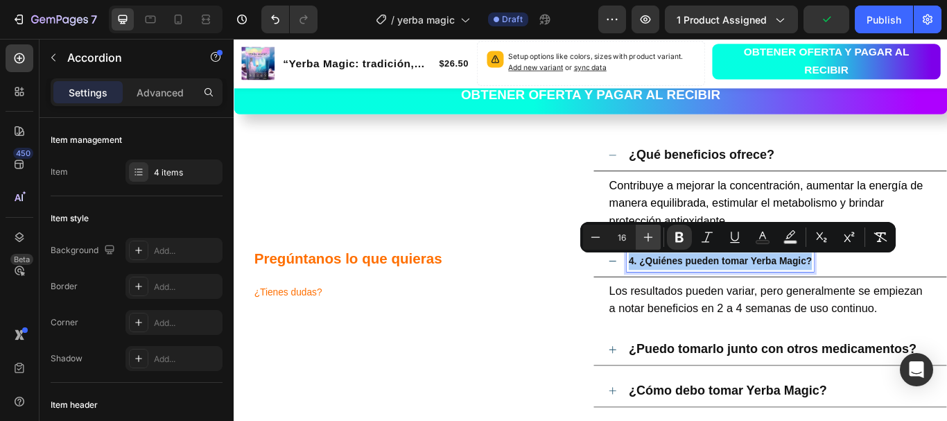
click at [643, 234] on icon "Editor contextual toolbar" at bounding box center [648, 237] width 14 height 14
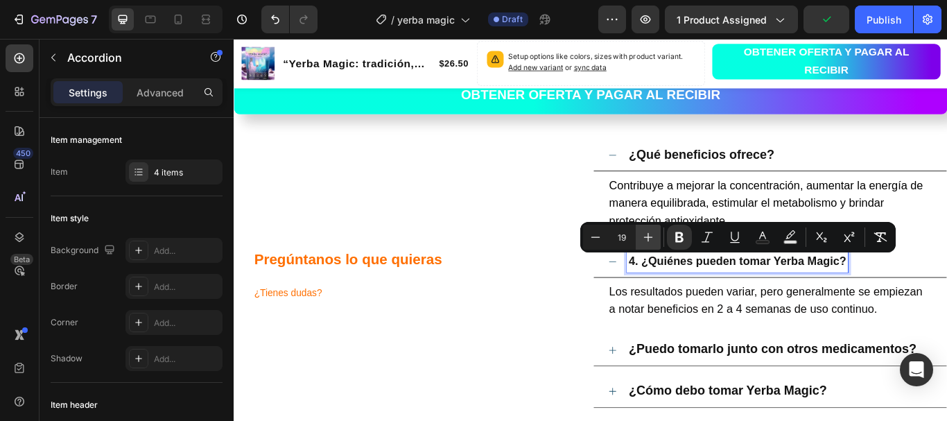
click at [643, 235] on icon "Editor contextual toolbar" at bounding box center [648, 237] width 14 height 14
type input "21"
click at [702, 293] on strong "4. ¿Quiénes pueden tomar Yerba Magic?" at bounding box center [834, 298] width 281 height 16
click at [704, 298] on strong "4. ¿Quiénes pueden tomar Yerba Magic?" at bounding box center [834, 298] width 281 height 16
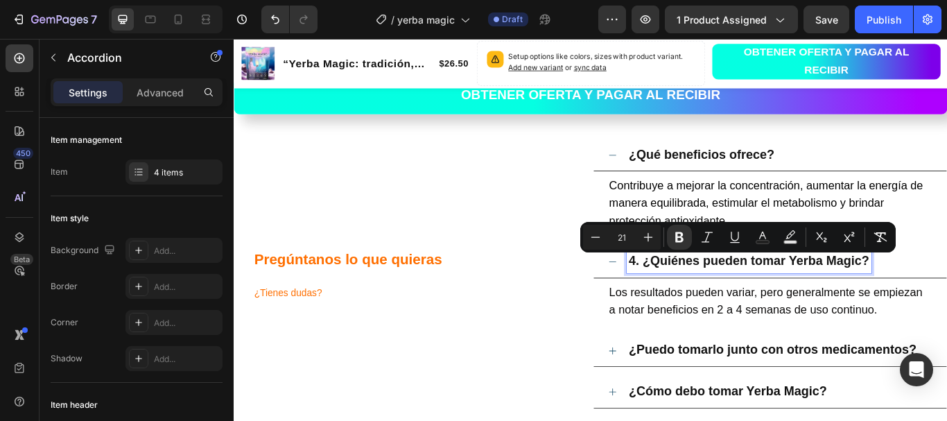
click at [704, 298] on strong "4. ¿Quiénes pueden tomar Yerba Magic?" at bounding box center [834, 298] width 281 height 16
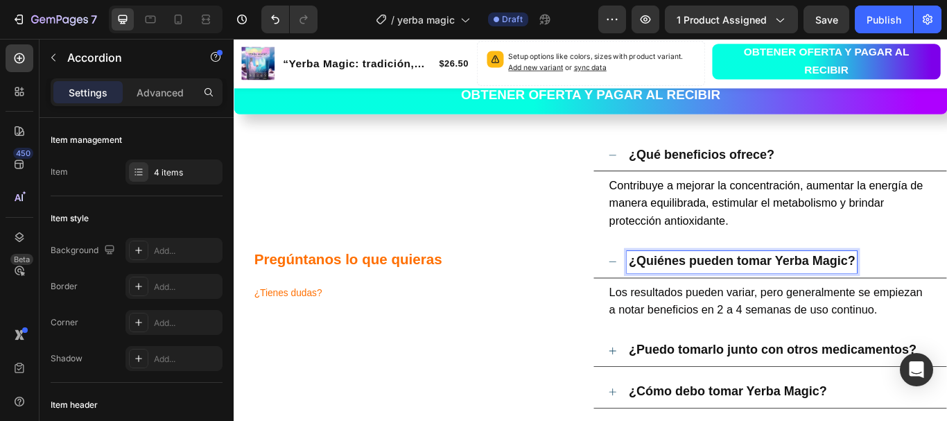
click at [634, 304] on h2 "Pregúntanos lo que quieras ¿Tienes dudas?" at bounding box center [451, 313] width 391 height 80
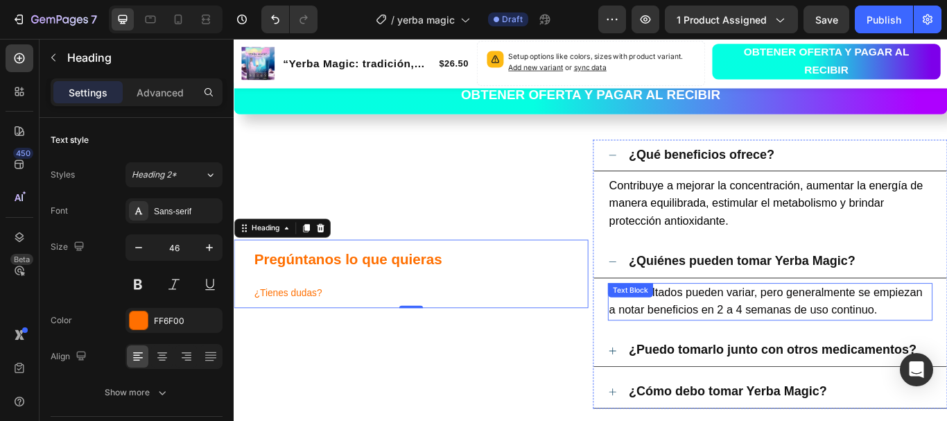
click at [749, 338] on span "Los resultados pueden variar, pero generalmente se empiezan a notar beneficios …" at bounding box center [853, 344] width 365 height 35
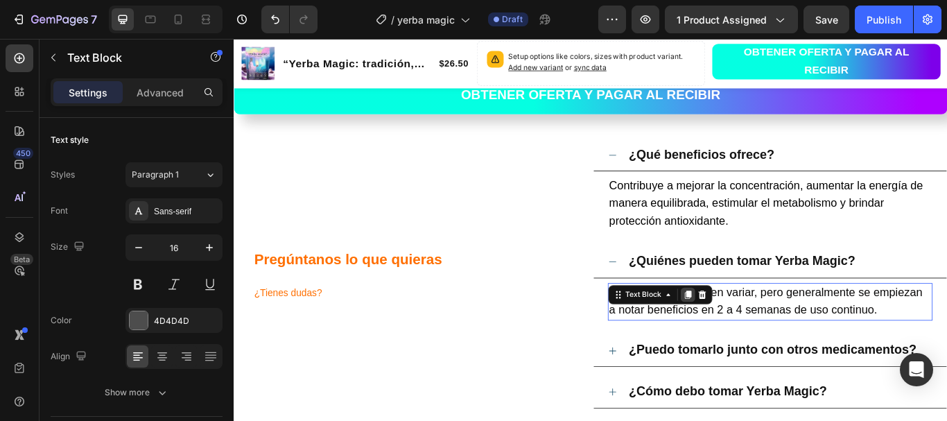
click at [754, 338] on div at bounding box center [762, 337] width 17 height 17
drag, startPoint x: 749, startPoint y: 338, endPoint x: 817, endPoint y: 332, distance: 67.5
click at [754, 338] on div at bounding box center [762, 337] width 17 height 17
click at [817, 332] on span "Los resultados pueden variar, pero generalmente se empiezan a notar beneficios …" at bounding box center [853, 344] width 365 height 35
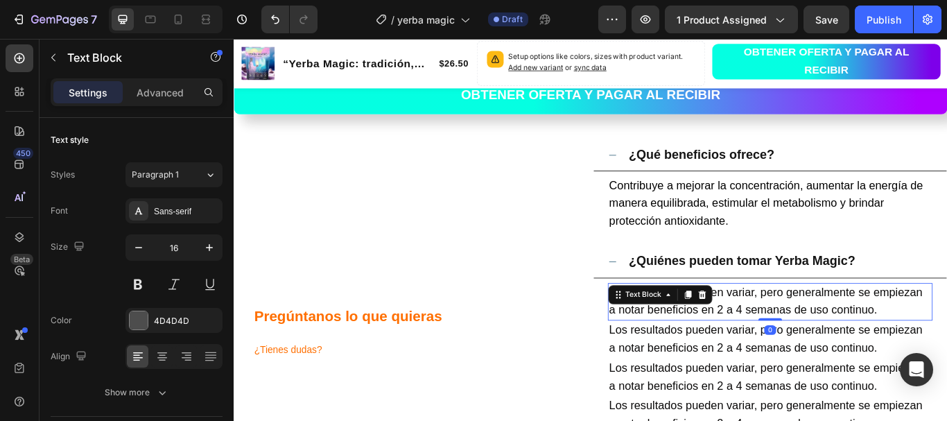
click at [817, 332] on span "Los resultados pueden variar, pero generalmente se empiezan a notar beneficios …" at bounding box center [853, 344] width 365 height 35
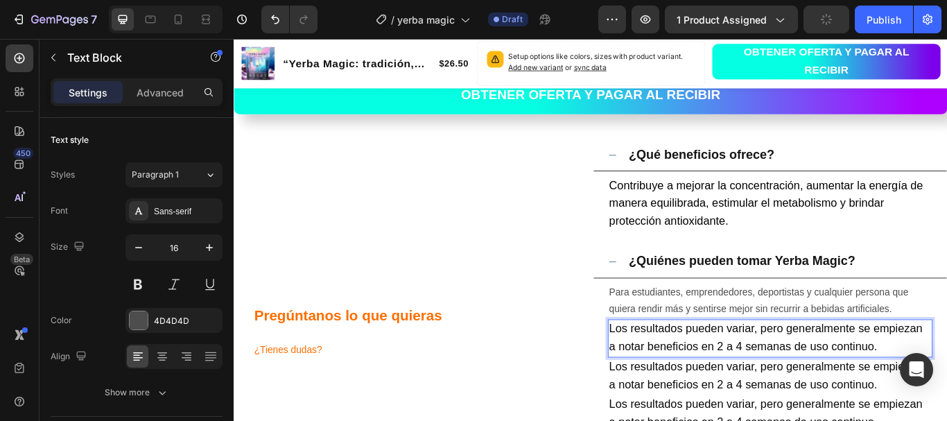
click at [823, 375] on span "Los resultados pueden variar, pero generalmente se empiezan a notar beneficios …" at bounding box center [853, 386] width 365 height 35
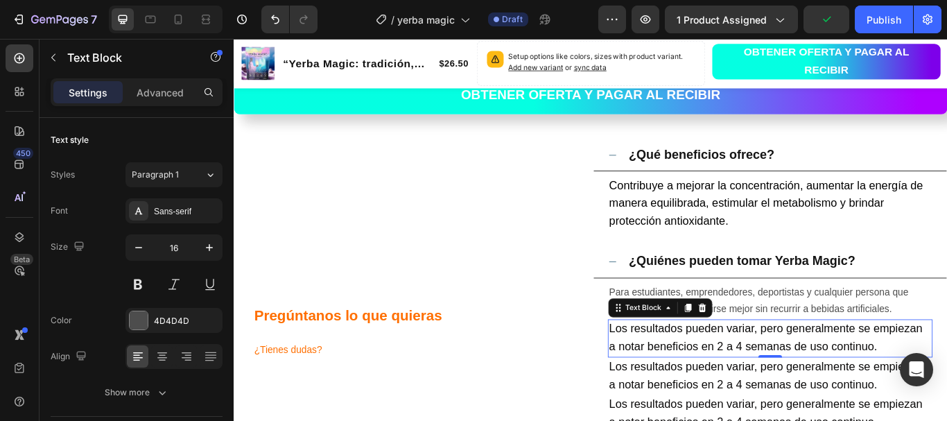
click at [823, 375] on span "Los resultados pueden variar, pero generalmente se empiezan a notar beneficios …" at bounding box center [853, 386] width 365 height 35
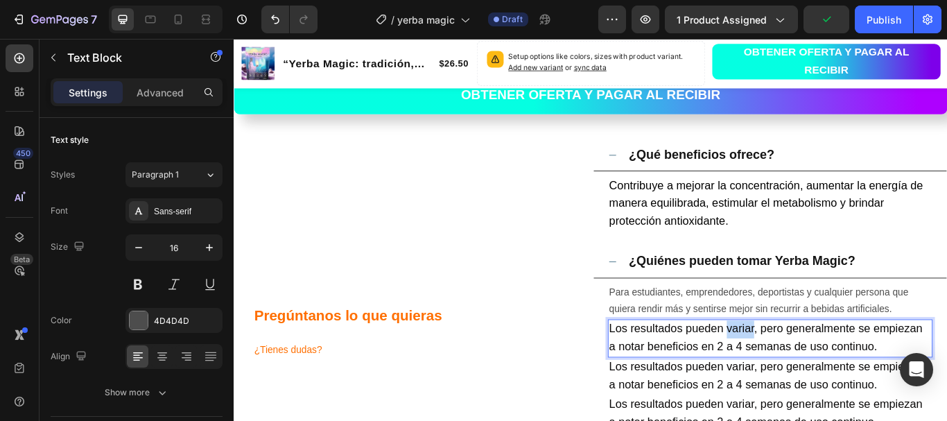
click at [823, 375] on span "Los resultados pueden variar, pero generalmente se empiezan a notar beneficios …" at bounding box center [853, 386] width 365 height 35
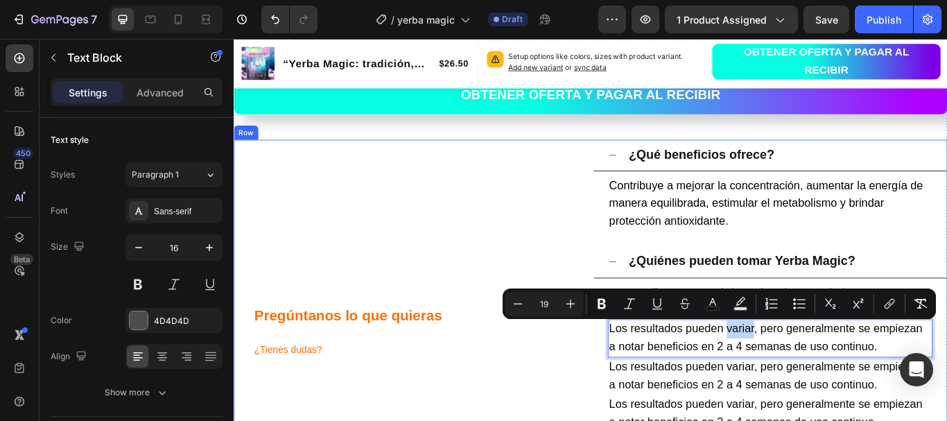
click at [623, 274] on div "Pregúntanos lo que quieras ¿Tienes dudas? Heading" at bounding box center [440, 379] width 413 height 444
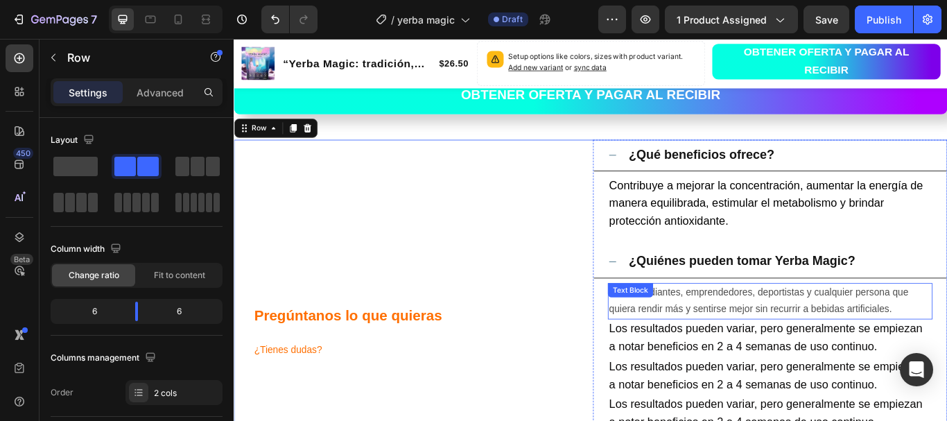
click at [766, 334] on p "Para estudiantes, emprendedores, deportistas y cualquier persona que quiera ren…" at bounding box center [859, 345] width 376 height 40
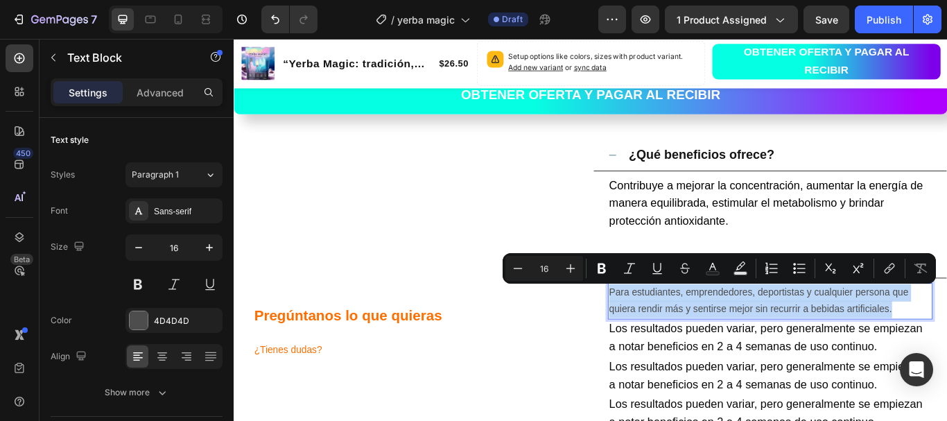
click at [766, 334] on p "Para estudiantes, emprendedores, deportistas y cualquier persona que quiera ren…" at bounding box center [859, 345] width 376 height 40
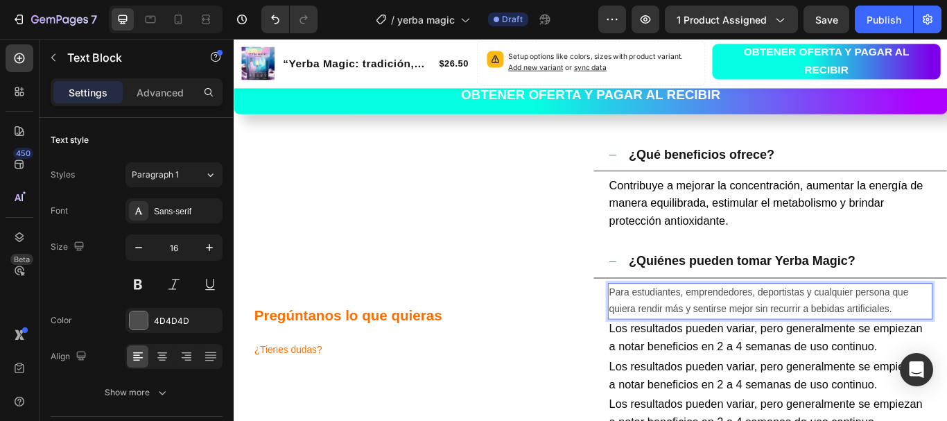
click at [763, 353] on p "Para estudiantes, emprendedores, deportistas y cualquier persona que quiera ren…" at bounding box center [859, 345] width 376 height 40
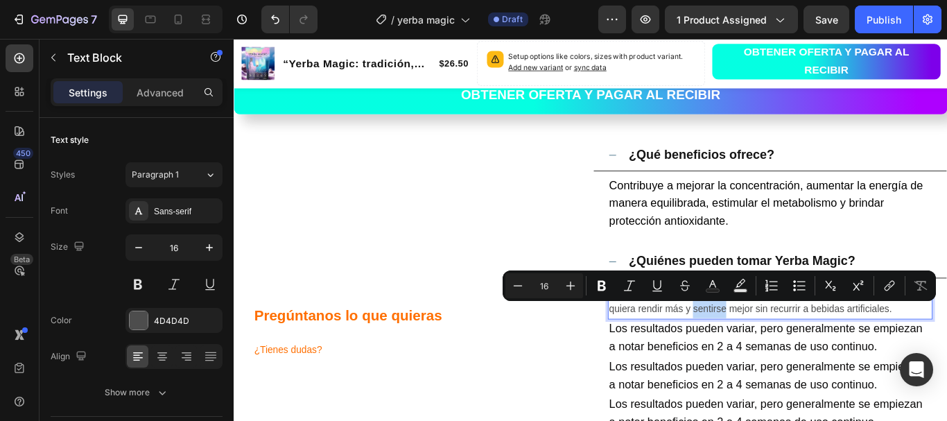
click at [763, 353] on p "Para estudiantes, emprendedores, deportistas y cualquier persona que quiera ren…" at bounding box center [859, 345] width 376 height 40
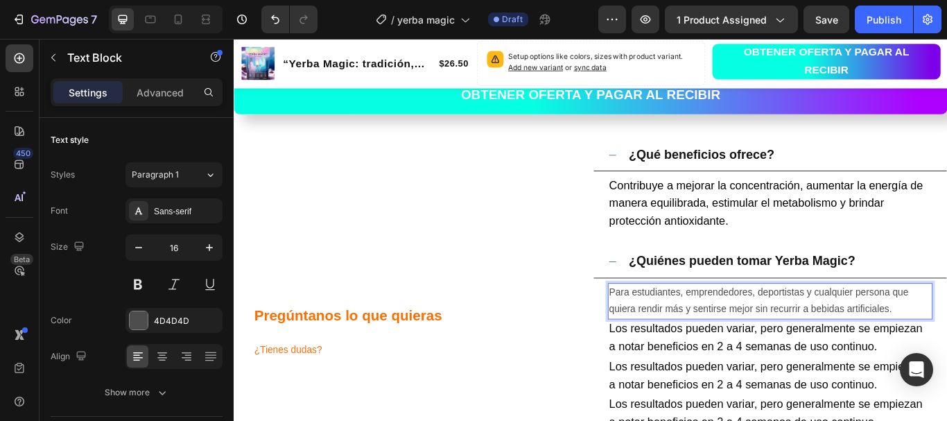
click at [763, 353] on p "Para estudiantes, emprendedores, deportistas y cualquier persona que quiera ren…" at bounding box center [859, 345] width 376 height 40
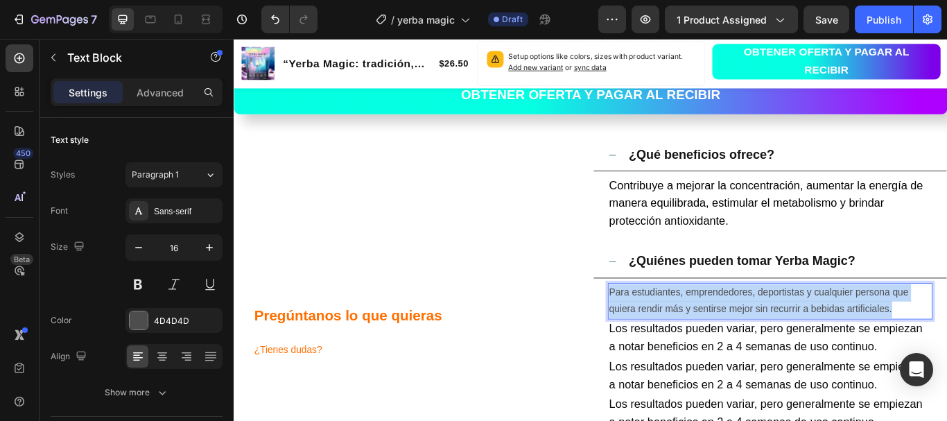
click at [763, 353] on p "Para estudiantes, emprendedores, deportistas y cualquier persona que quiera ren…" at bounding box center [859, 345] width 376 height 40
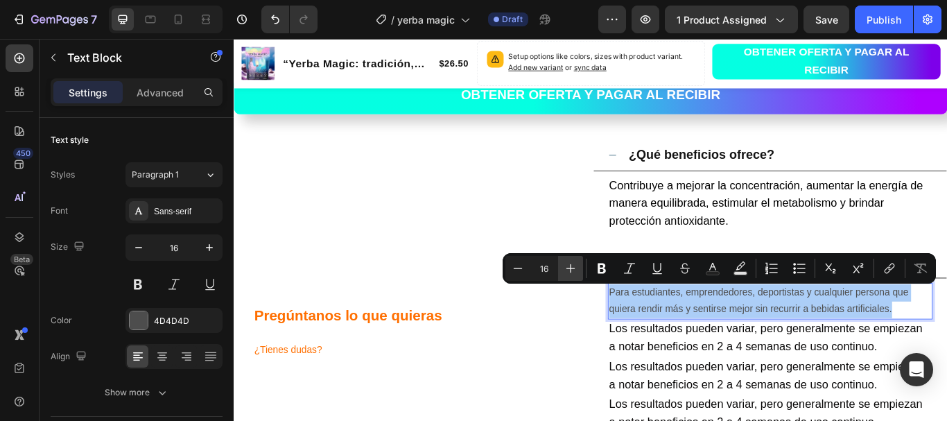
click at [576, 266] on icon "Editor contextual toolbar" at bounding box center [571, 268] width 14 height 14
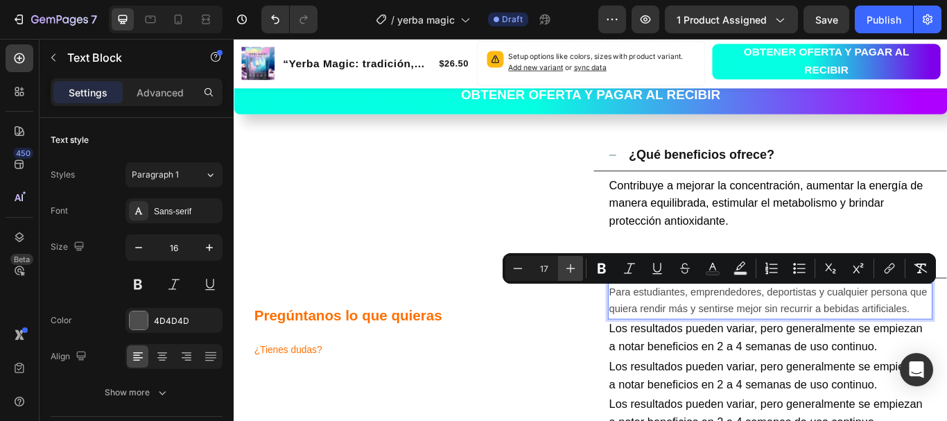
click at [576, 266] on icon "Editor contextual toolbar" at bounding box center [571, 268] width 14 height 14
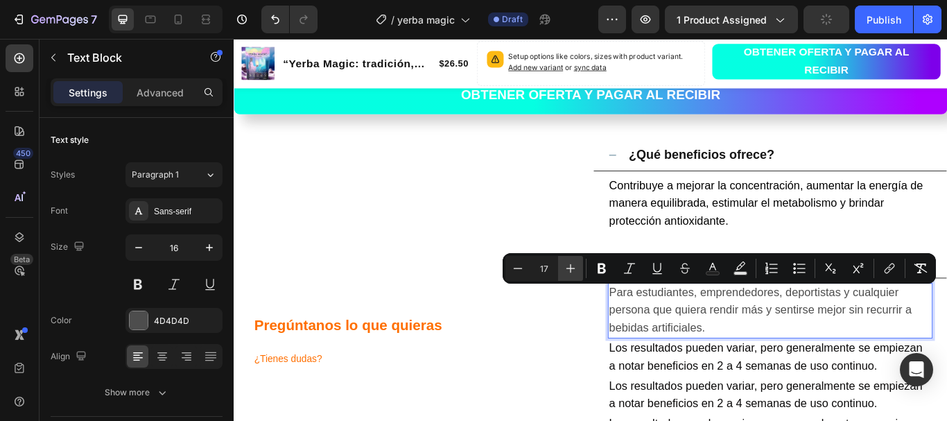
type input "19"
click at [710, 267] on icon "Editor contextual toolbar" at bounding box center [713, 268] width 14 height 14
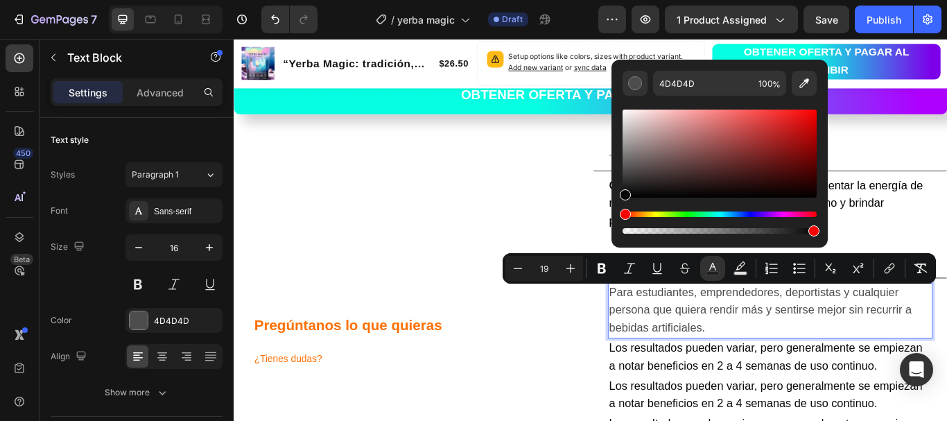
drag, startPoint x: 626, startPoint y: 175, endPoint x: 620, endPoint y: 195, distance: 20.9
click at [620, 195] on div "Editor contextual toolbar" at bounding box center [625, 194] width 11 height 11
type input "050505"
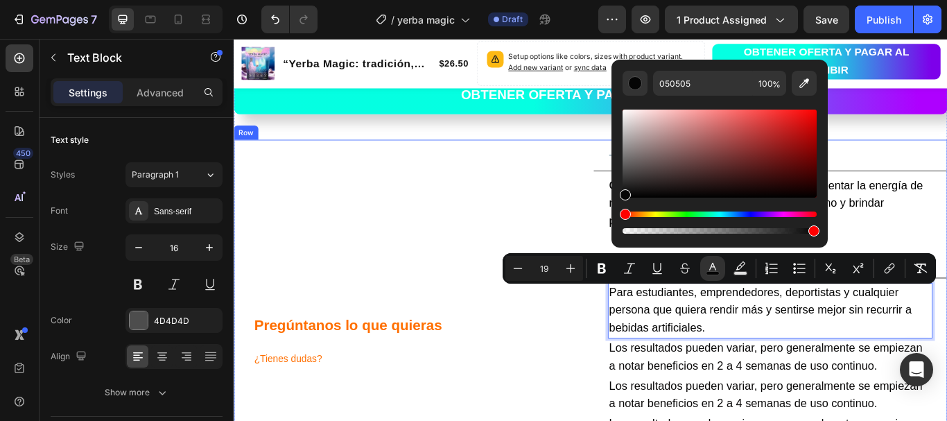
click at [572, 250] on div "Pregúntanos lo que quieras ¿Tienes dudas? Heading" at bounding box center [440, 390] width 413 height 467
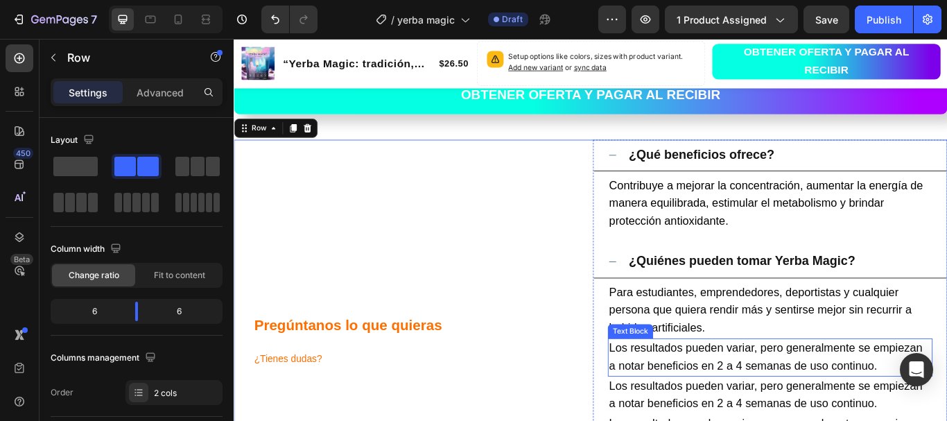
click at [747, 403] on span "Los resultados pueden variar, pero generalmente se empiezan a notar beneficios …" at bounding box center [853, 409] width 365 height 35
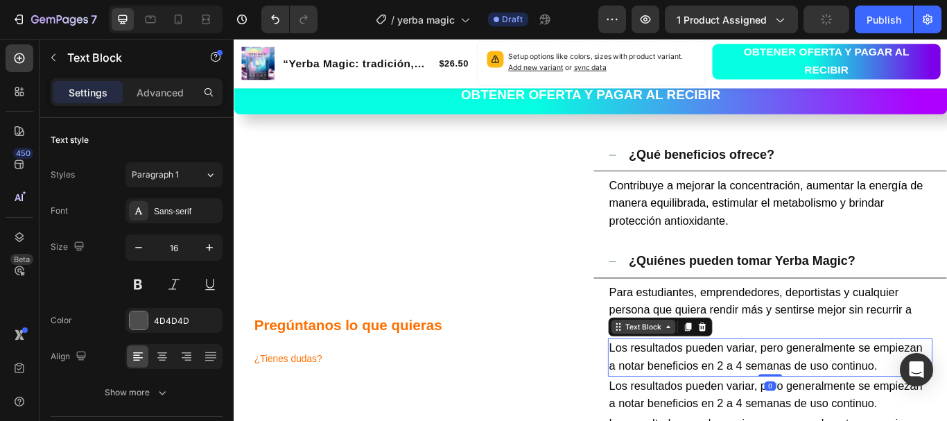
click at [701, 375] on div "Text Block" at bounding box center [710, 375] width 47 height 12
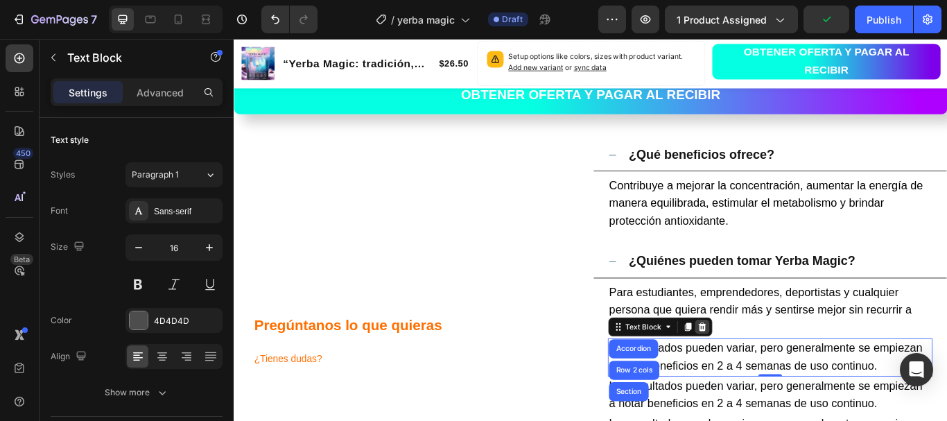
click at [776, 376] on icon at bounding box center [779, 375] width 9 height 10
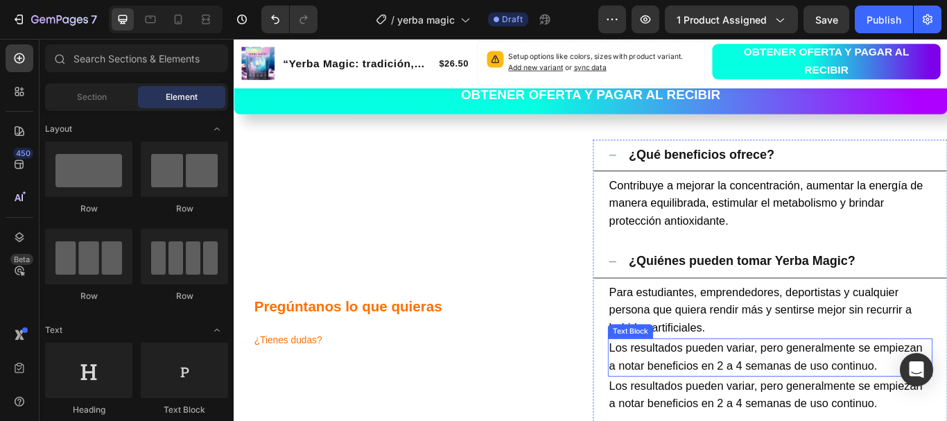
click at [754, 397] on span "Los resultados pueden variar, pero generalmente se empiezan a notar beneficios …" at bounding box center [853, 409] width 365 height 35
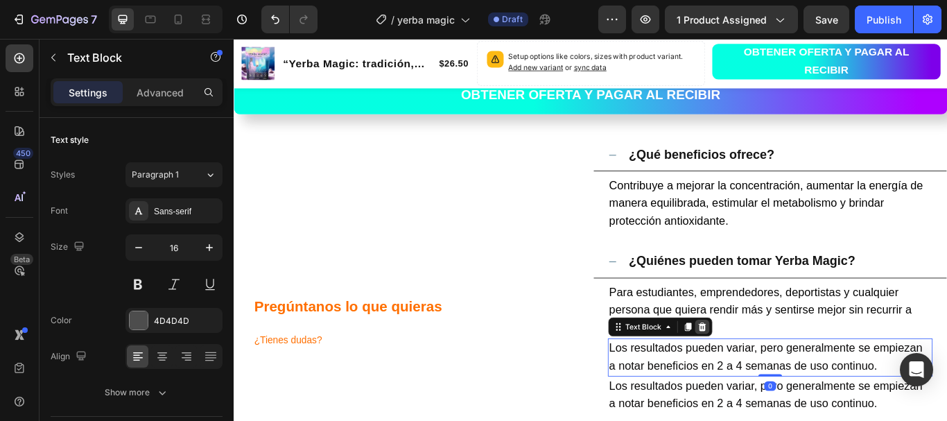
click at [775, 375] on icon at bounding box center [779, 375] width 9 height 10
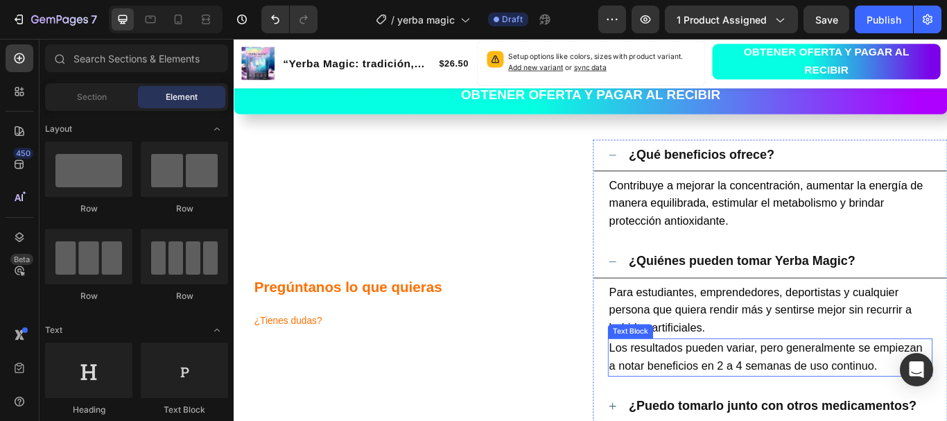
click at [753, 398] on span "Los resultados pueden variar, pero generalmente se empiezan a notar beneficios …" at bounding box center [853, 409] width 365 height 35
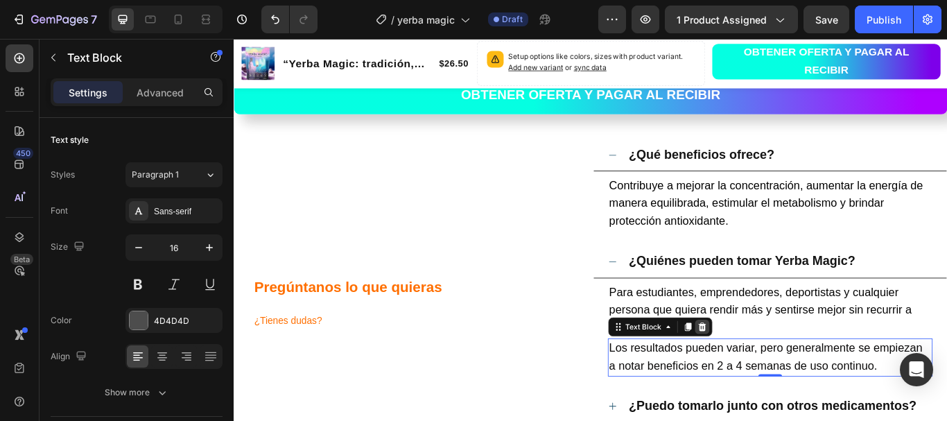
click at [775, 377] on icon at bounding box center [779, 375] width 9 height 10
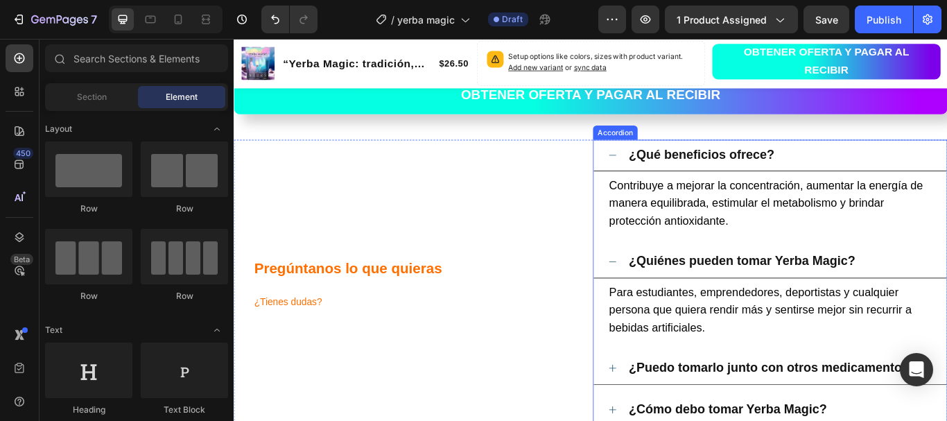
click at [946, 295] on div "¿Quiénes pueden tomar Yerba Magic?" at bounding box center [870, 299] width 356 height 26
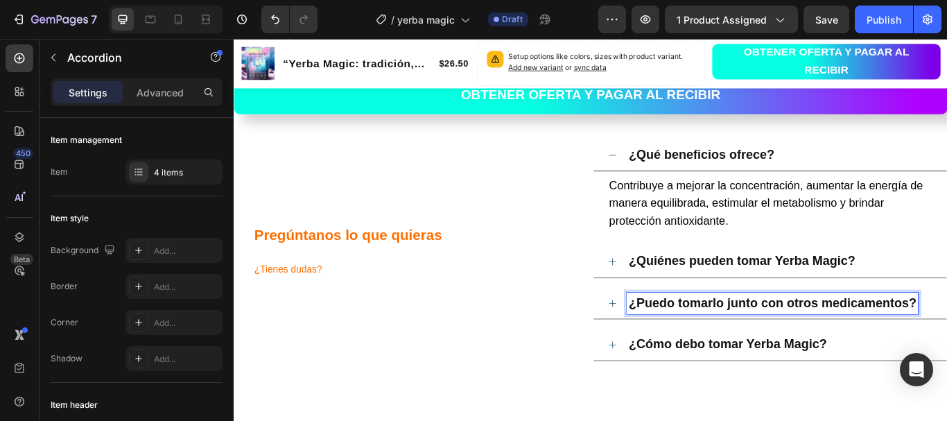
click at [807, 345] on strong "¿Puedo tomarlo junto con otros medicamentos?" at bounding box center [862, 346] width 336 height 16
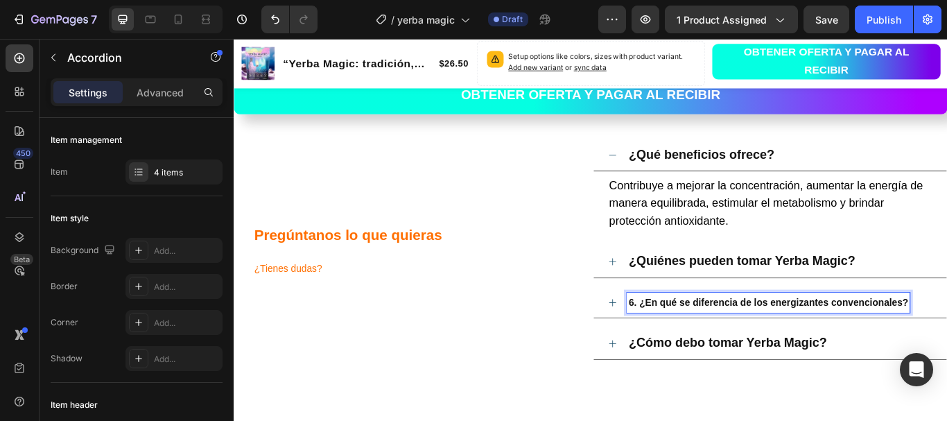
click at [726, 345] on strong "6. ¿En qué se diferencia de los energizantes convencionales?" at bounding box center [857, 346] width 326 height 12
click at [730, 345] on strong "6. ¿En qué se diferencia de los energizantes convencionales?" at bounding box center [857, 346] width 326 height 12
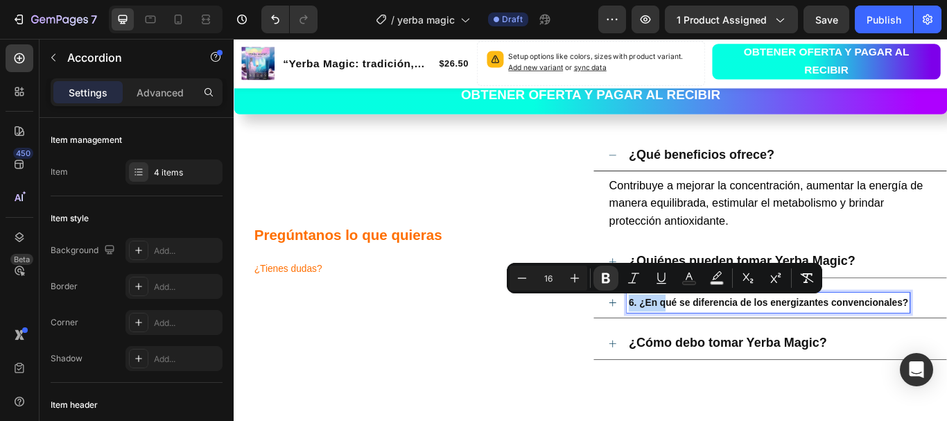
click at [730, 345] on strong "6. ¿En qué se diferencia de los energizantes convencionales?" at bounding box center [857, 346] width 326 height 12
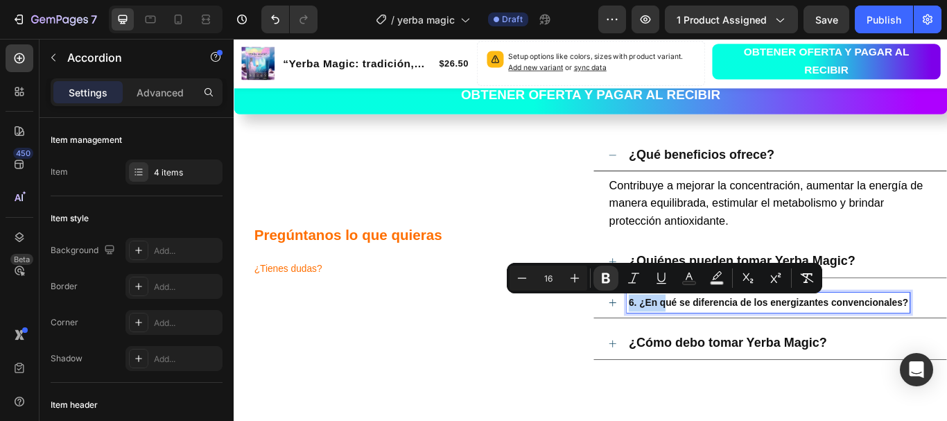
click at [730, 345] on strong "6. ¿En qué se diferencia de los energizantes convencionales?" at bounding box center [857, 346] width 326 height 12
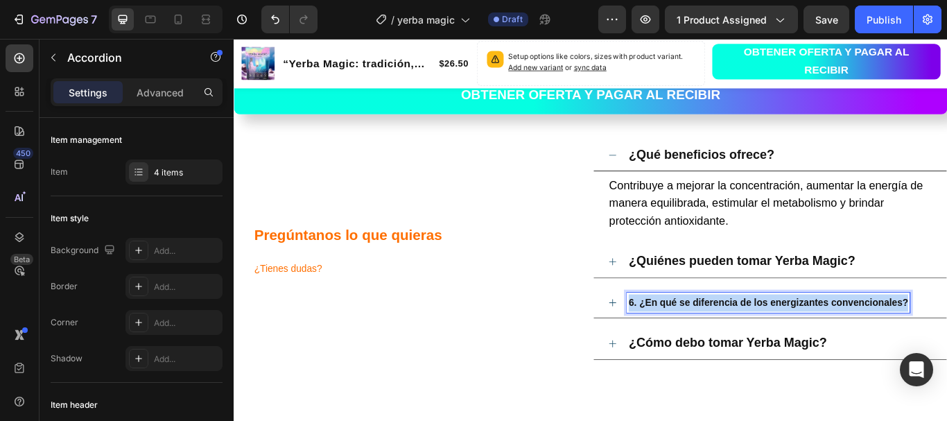
click at [730, 345] on strong "6. ¿En qué se diferencia de los energizantes convencionales?" at bounding box center [857, 346] width 326 height 12
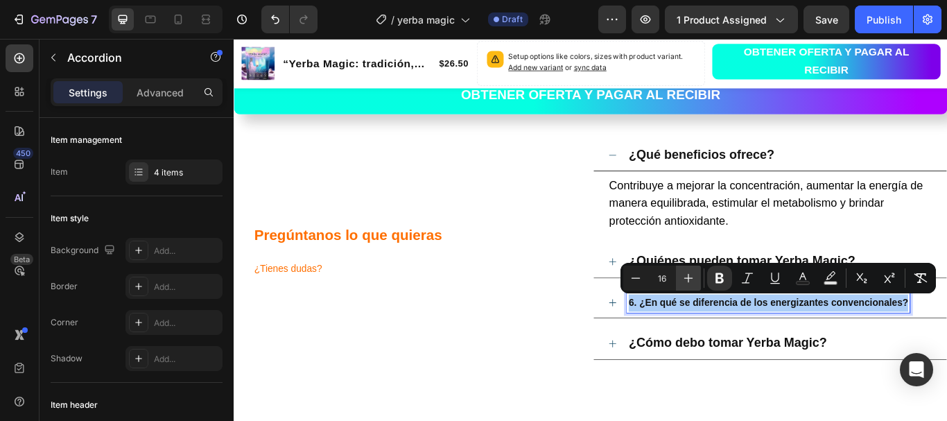
click at [697, 279] on button "Plus" at bounding box center [688, 277] width 25 height 25
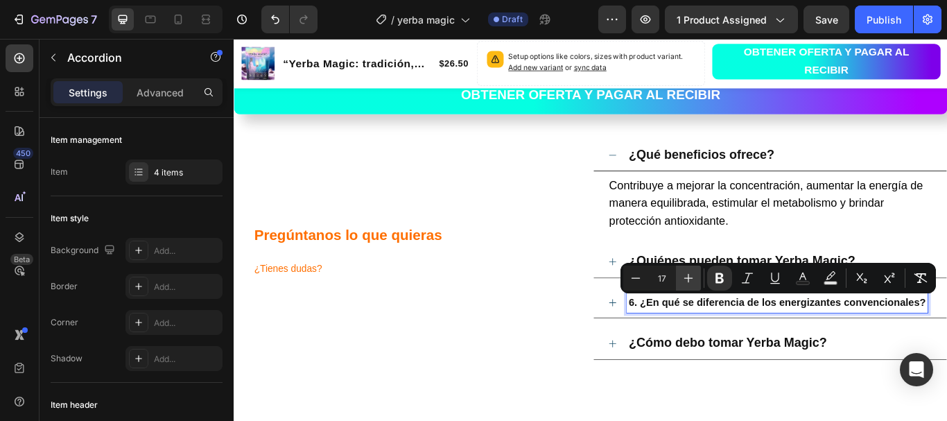
click at [697, 279] on button "Plus" at bounding box center [688, 277] width 25 height 25
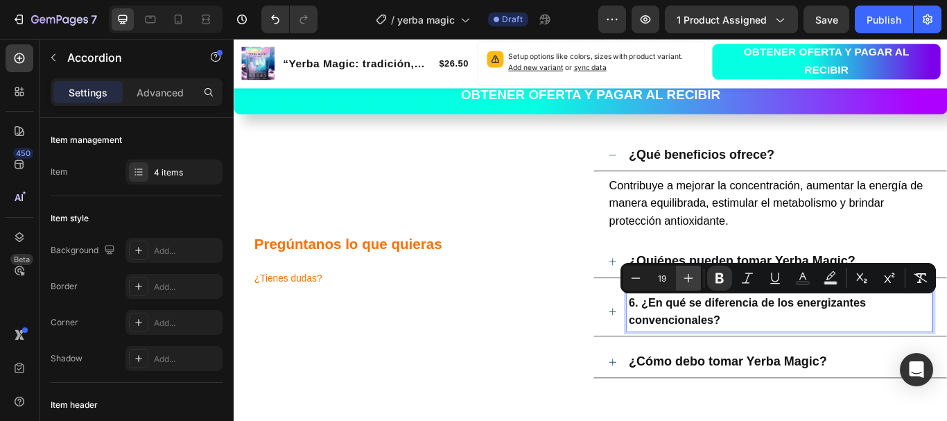
click at [697, 279] on button "Plus" at bounding box center [688, 277] width 25 height 25
click at [691, 279] on icon "Editor contextual toolbar" at bounding box center [688, 278] width 14 height 14
type input "21"
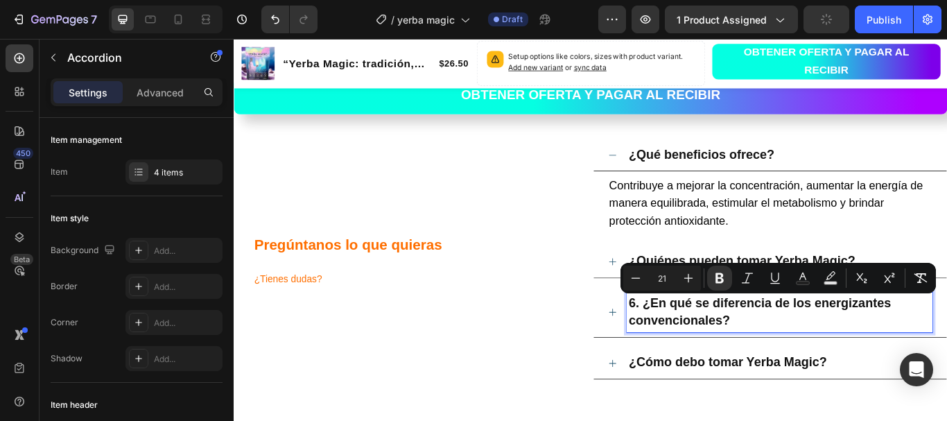
click at [706, 343] on strong "6. ¿En qué se diferencia de los energizantes convencionales?" at bounding box center [847, 356] width 306 height 37
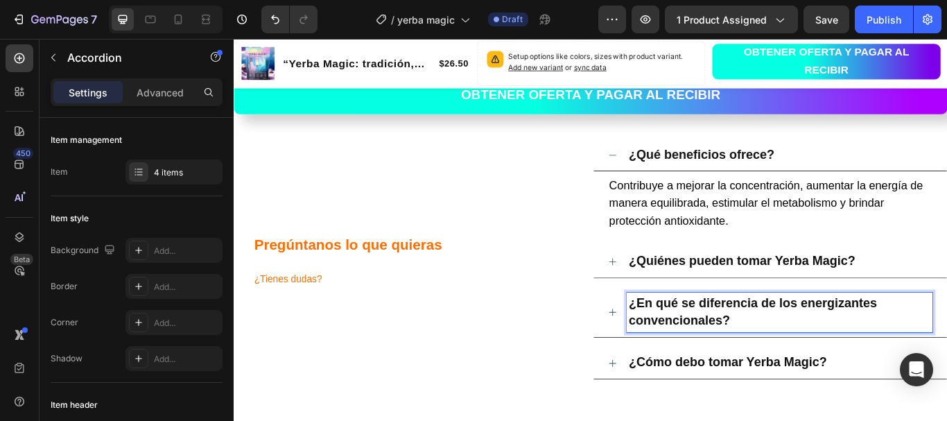
click at [571, 305] on h2 "Pregúntanos lo que quieras ¿Tienes dudas?" at bounding box center [451, 296] width 391 height 80
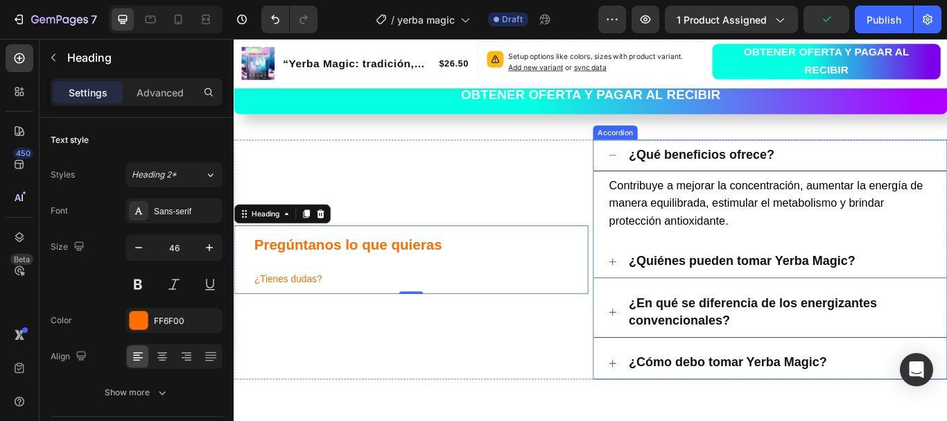
click at [946, 359] on p "¿En qué se diferencia de los energizantes convencionales?" at bounding box center [870, 358] width 352 height 43
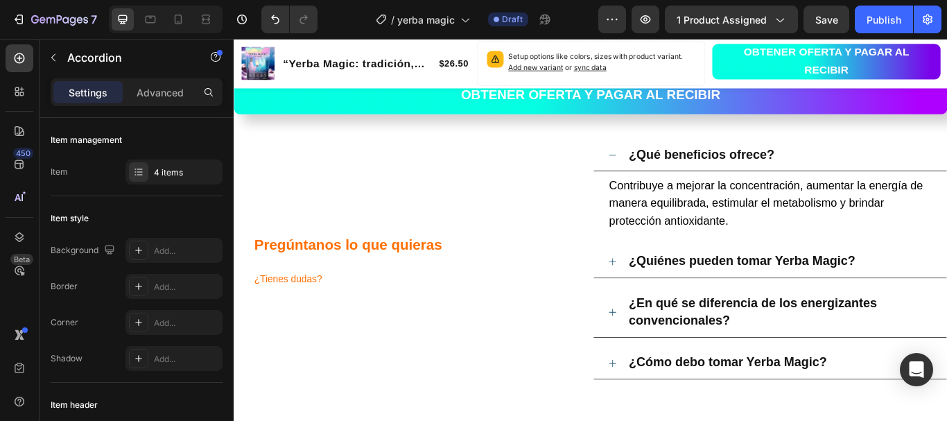
click at [946, 363] on div "¿En qué se diferencia de los energizantes convencionales?" at bounding box center [859, 358] width 412 height 59
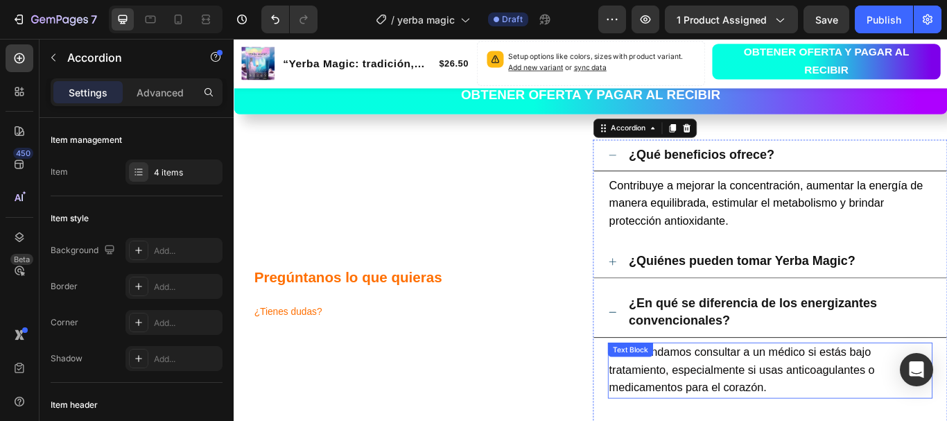
click at [752, 405] on span "Recomendamos consultar a un médico si estás bajo tratamiento, especialmente si …" at bounding box center [826, 425] width 310 height 56
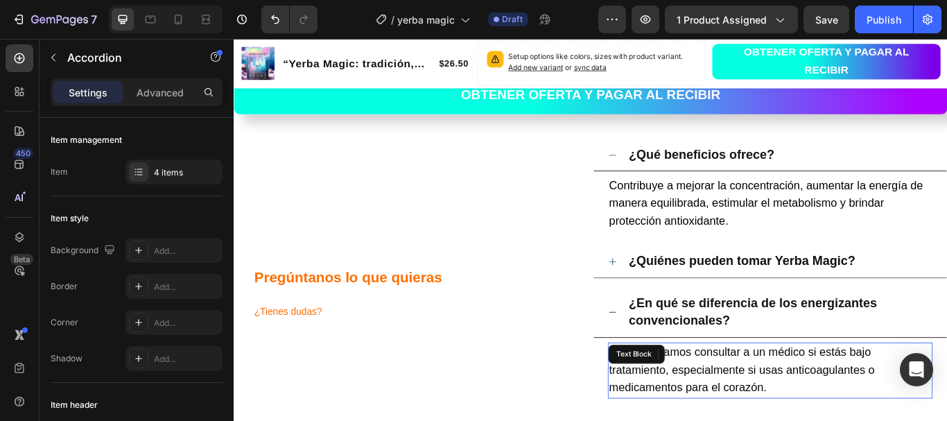
click at [752, 405] on div "Recomendamos consultar a un médico si estás bajo tratamiento, especialmente si …" at bounding box center [859, 425] width 378 height 64
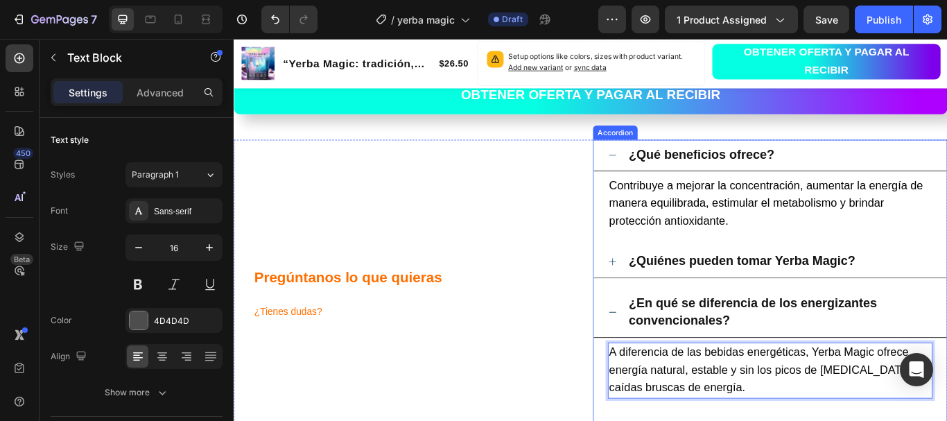
click at [946, 356] on div "¿En qué se diferencia de los energizantes convencionales?" at bounding box center [859, 358] width 412 height 59
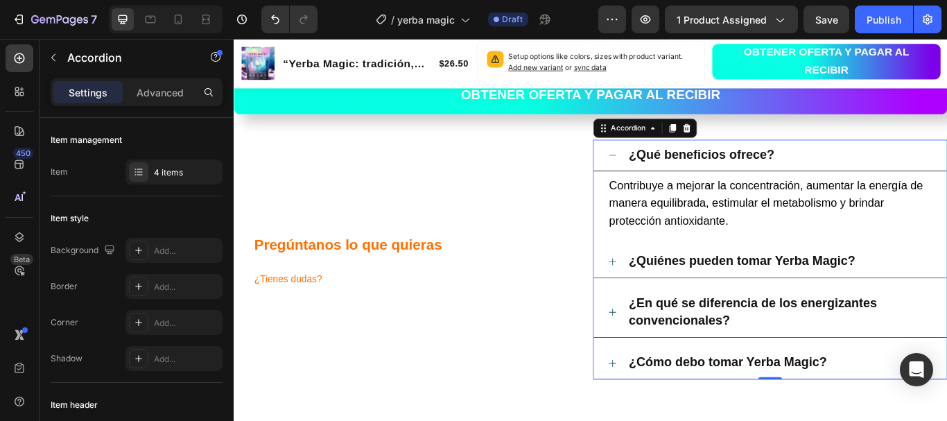
click at [946, 349] on div "¿En qué se diferencia de los energizantes convencionales?" at bounding box center [859, 358] width 412 height 59
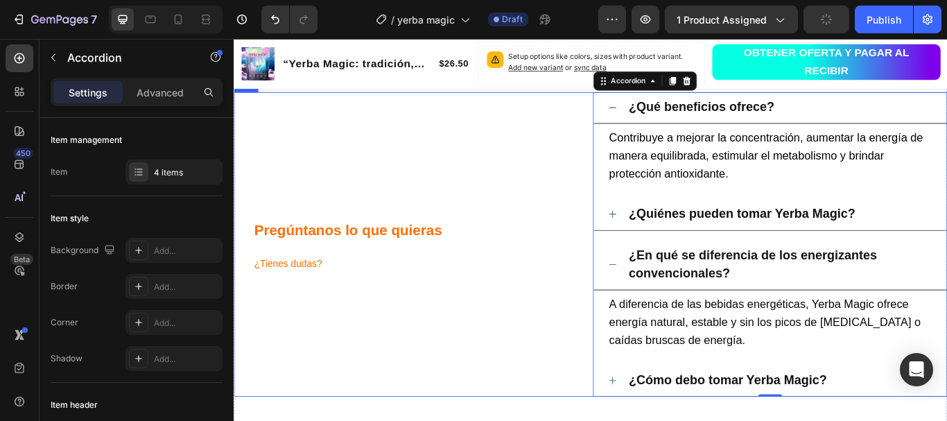
scroll to position [3422, 0]
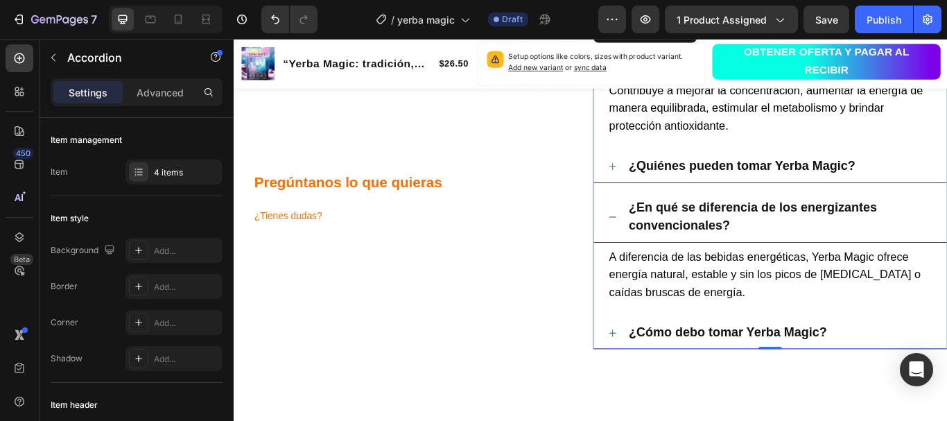
click at [946, 383] on div "¿Cómo debo tomar Yerba Magic?" at bounding box center [870, 382] width 356 height 26
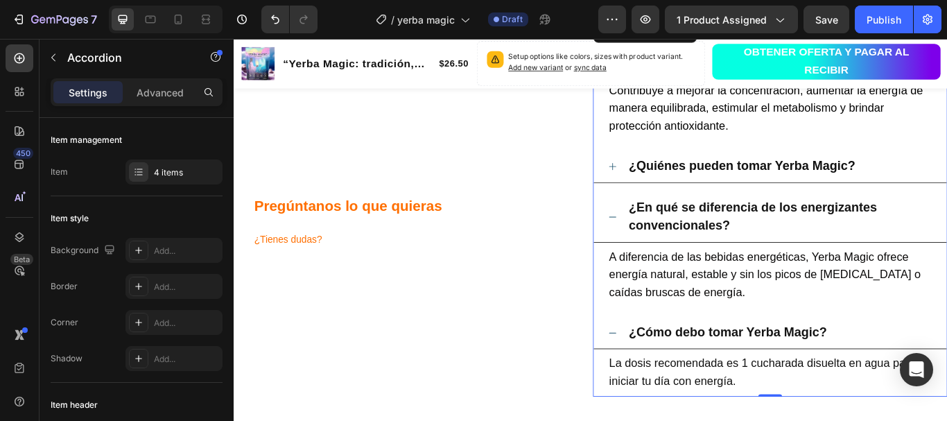
click at [946, 383] on div "¿Cómo debo tomar Yerba Magic?" at bounding box center [870, 382] width 356 height 26
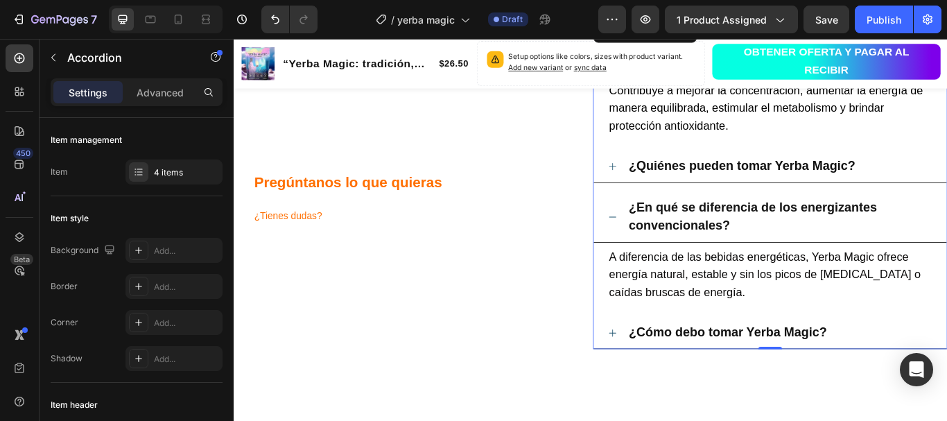
click at [946, 232] on div "¿En qué se diferencia de los energizantes convencionales?" at bounding box center [859, 247] width 412 height 59
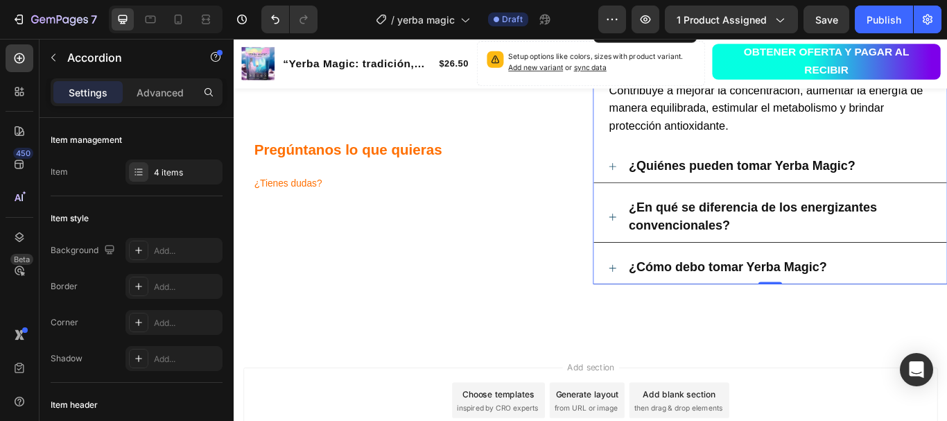
click at [946, 196] on div "¿Quiénes pueden tomar Yerba Magic?" at bounding box center [870, 188] width 356 height 26
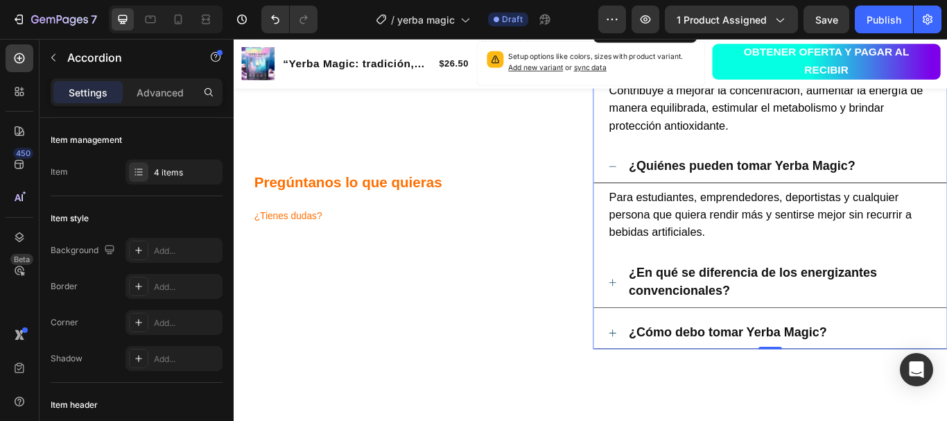
click at [946, 187] on div "¿Quiénes pueden tomar Yerba Magic?" at bounding box center [870, 188] width 356 height 26
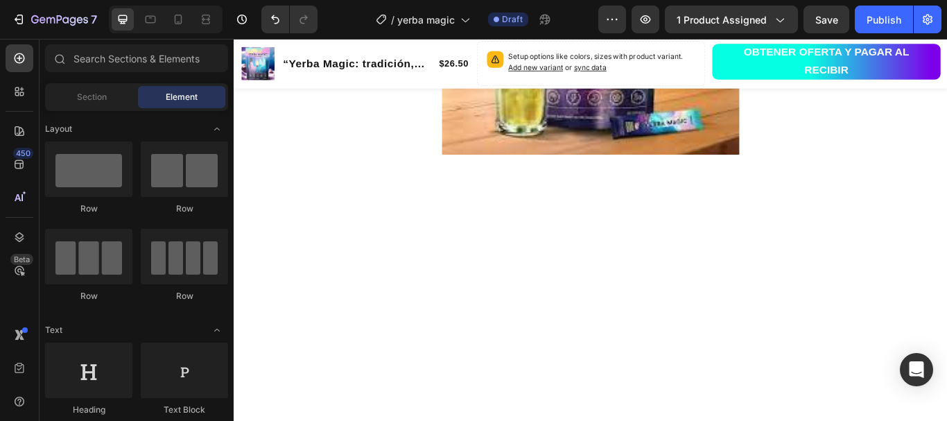
scroll to position [2490, 0]
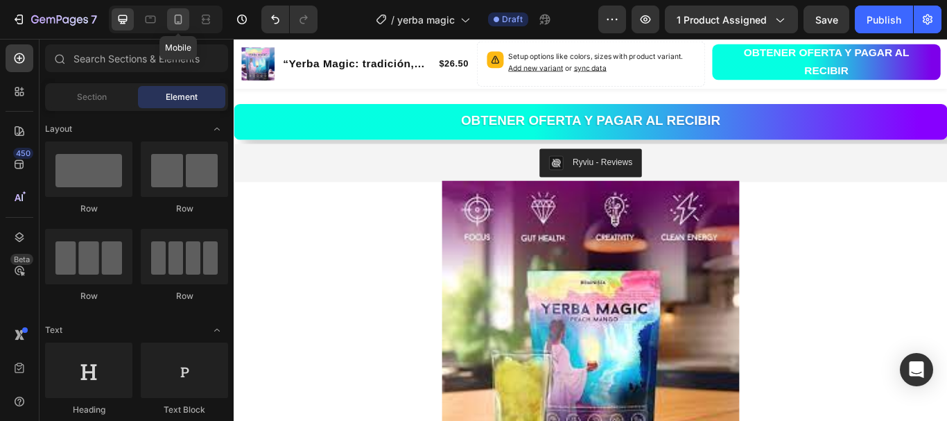
click at [179, 19] on icon at bounding box center [178, 19] width 14 height 14
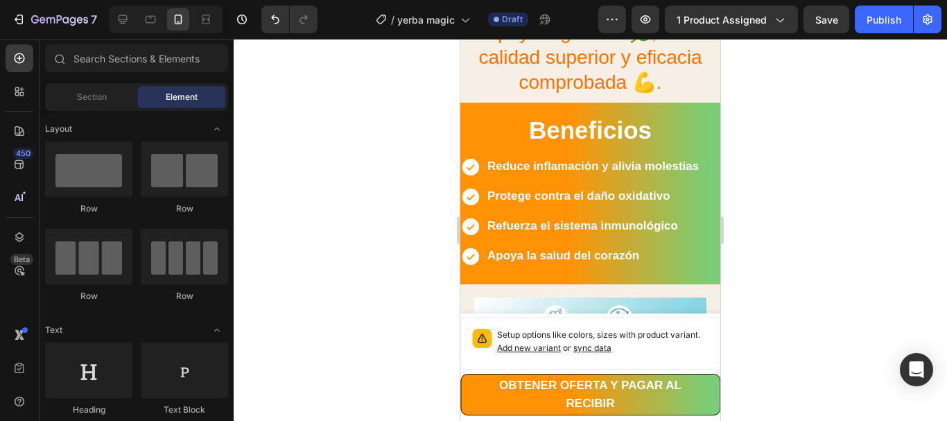
scroll to position [1728, 0]
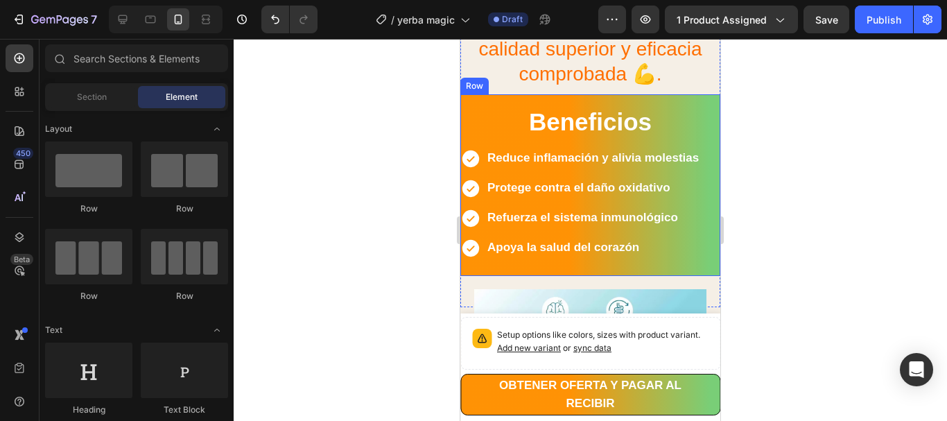
click at [527, 114] on div "Beneficios Heading Icon Reduce inflamación y alivia molestias Text Block Row Ic…" at bounding box center [590, 185] width 260 height 182
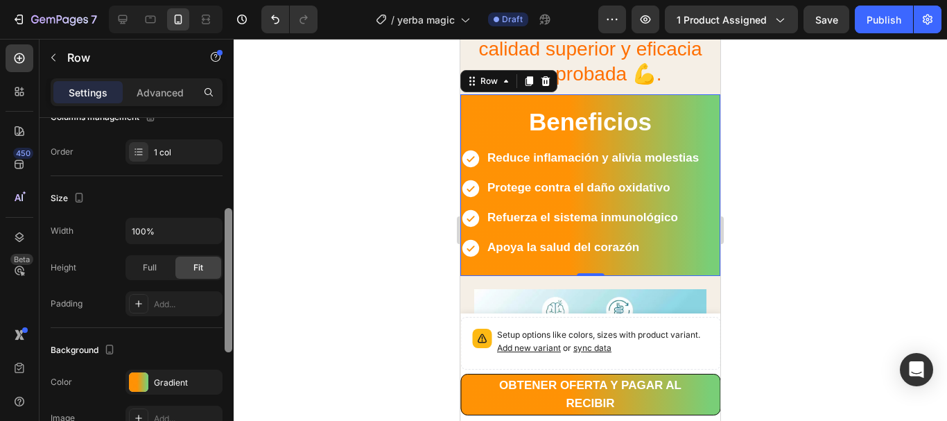
drag, startPoint x: 229, startPoint y: 174, endPoint x: 229, endPoint y: 263, distance: 88.7
click at [229, 263] on div at bounding box center [229, 280] width 8 height 144
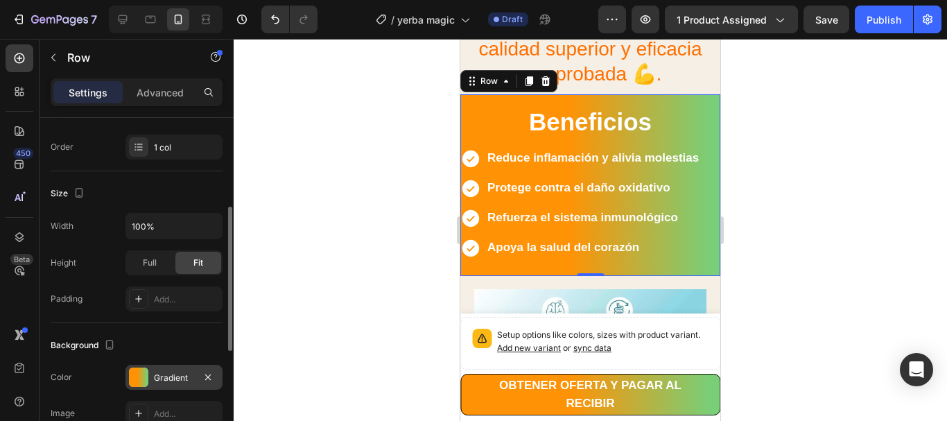
click at [139, 378] on div at bounding box center [138, 376] width 19 height 19
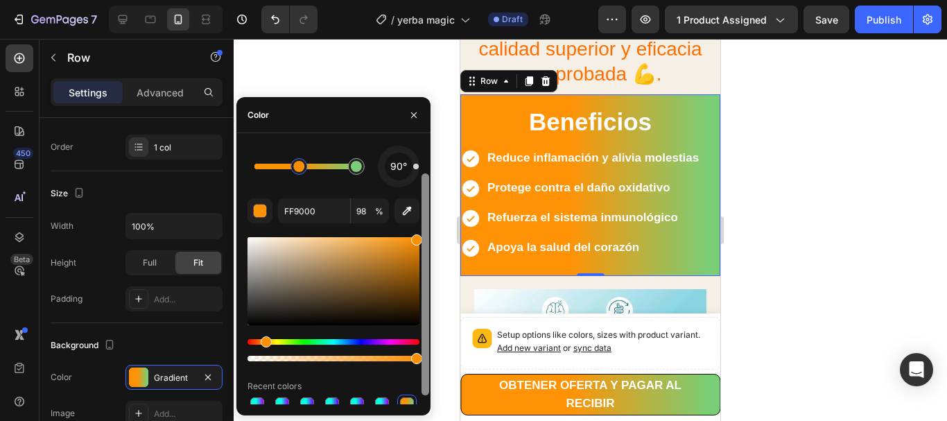
scroll to position [44, 0]
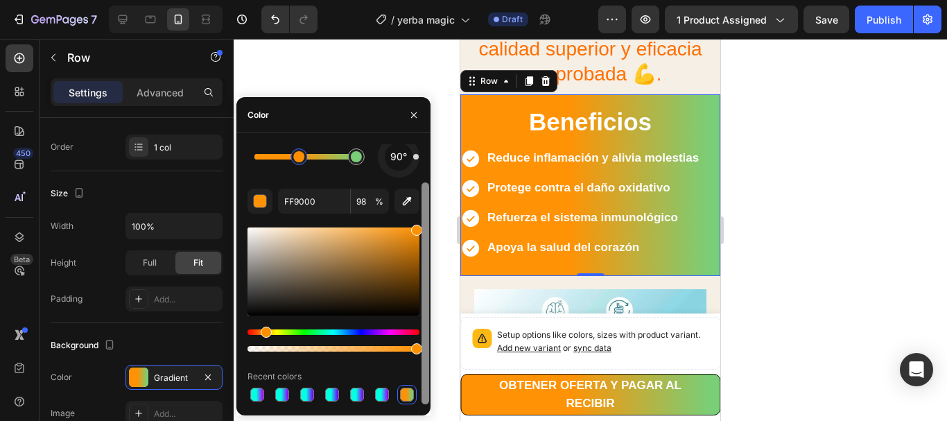
drag, startPoint x: 427, startPoint y: 223, endPoint x: 428, endPoint y: 279, distance: 56.2
click at [428, 279] on div at bounding box center [425, 293] width 8 height 222
click at [252, 394] on div at bounding box center [257, 395] width 14 height 14
type input "00FFE1"
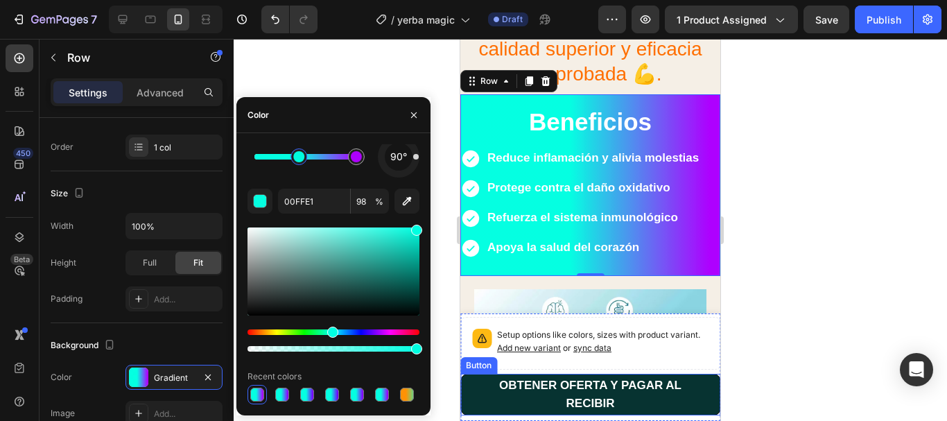
click at [697, 389] on button "OBTENER OFERTA Y PAGAR AL RECIBIR" at bounding box center [590, 395] width 260 height 42
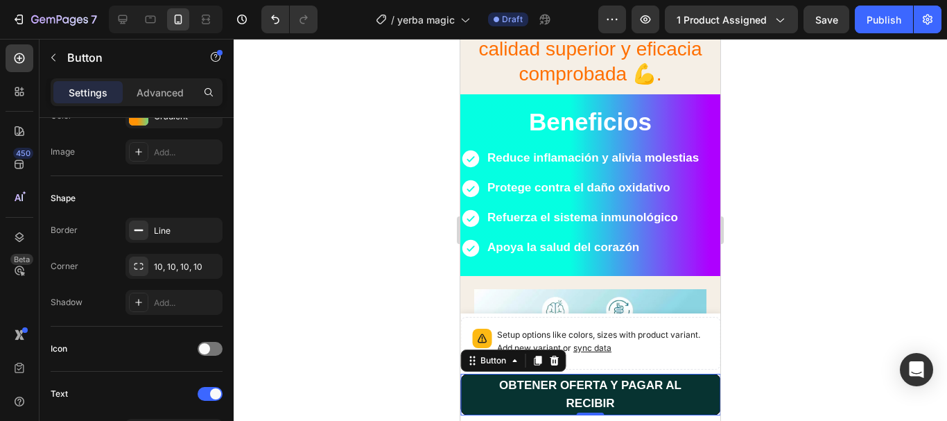
scroll to position [0, 0]
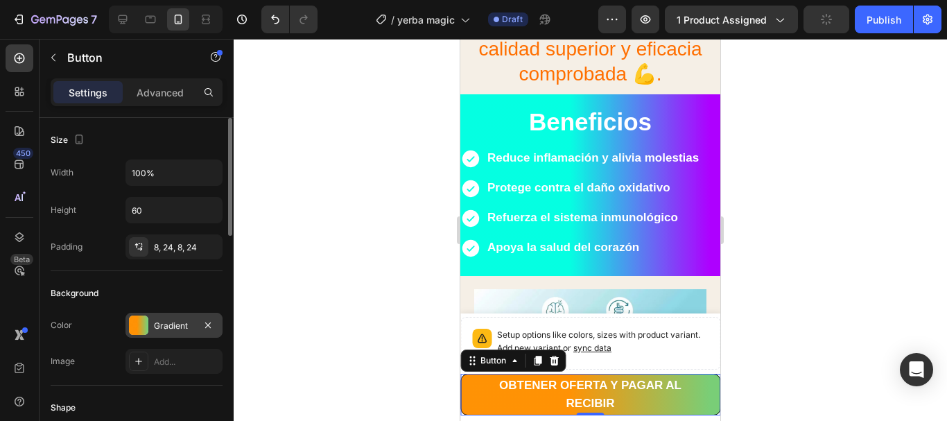
click at [151, 323] on div "Gradient" at bounding box center [173, 325] width 97 height 25
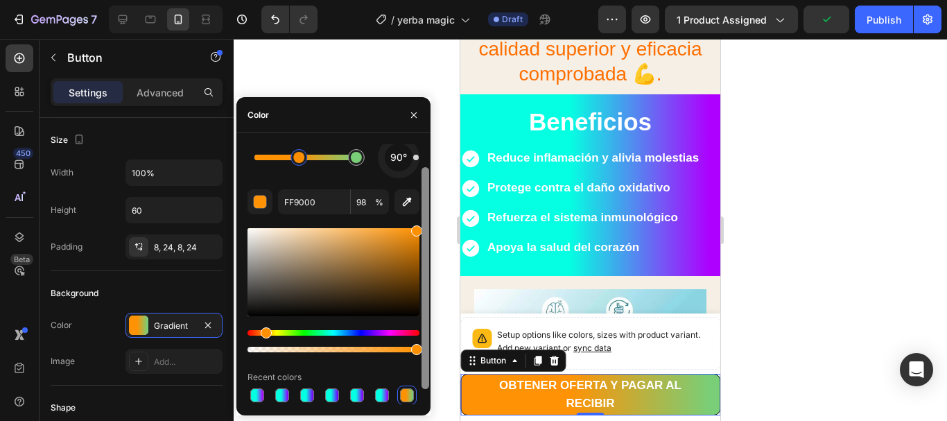
scroll to position [44, 0]
drag, startPoint x: 426, startPoint y: 268, endPoint x: 428, endPoint y: 323, distance: 55.5
click at [428, 323] on div at bounding box center [425, 293] width 8 height 222
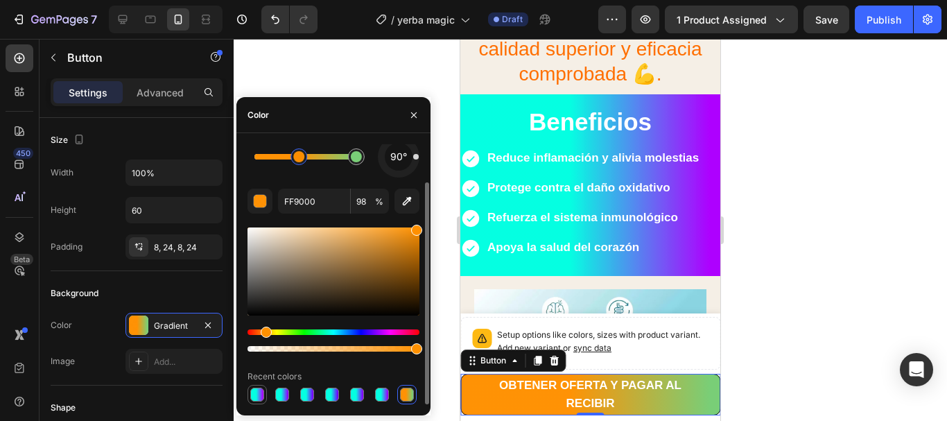
click at [254, 390] on div at bounding box center [257, 395] width 14 height 14
type input "00FFE1"
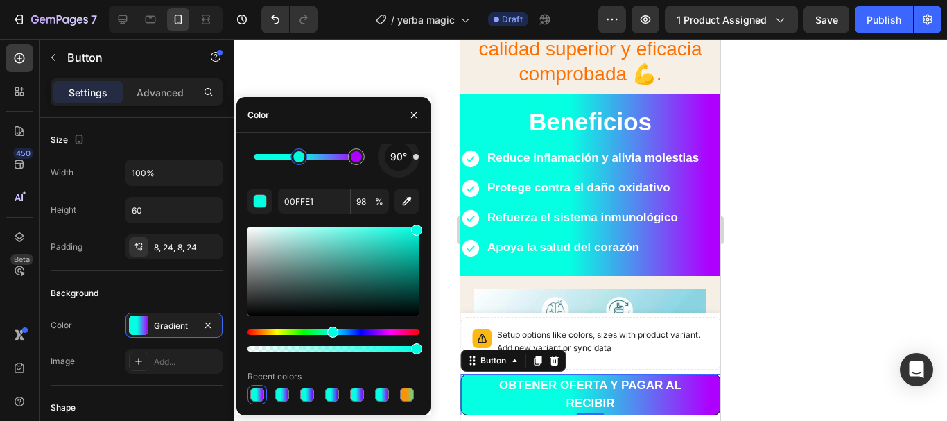
click at [733, 202] on div at bounding box center [590, 230] width 713 height 382
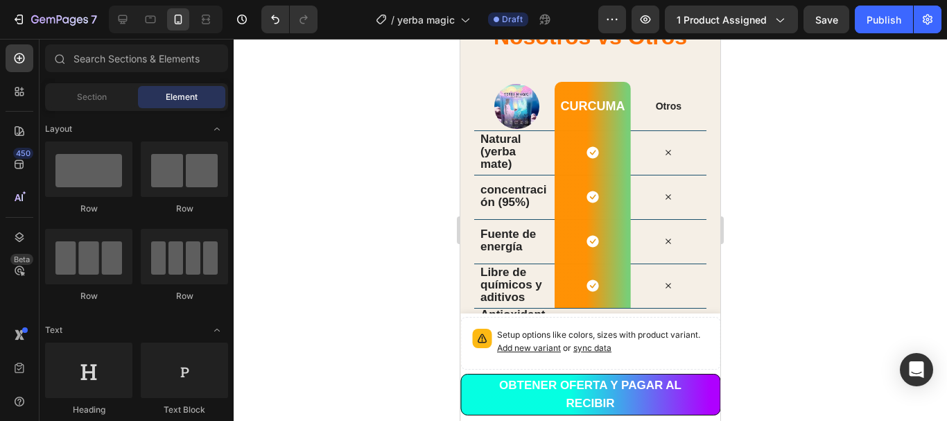
scroll to position [3003, 0]
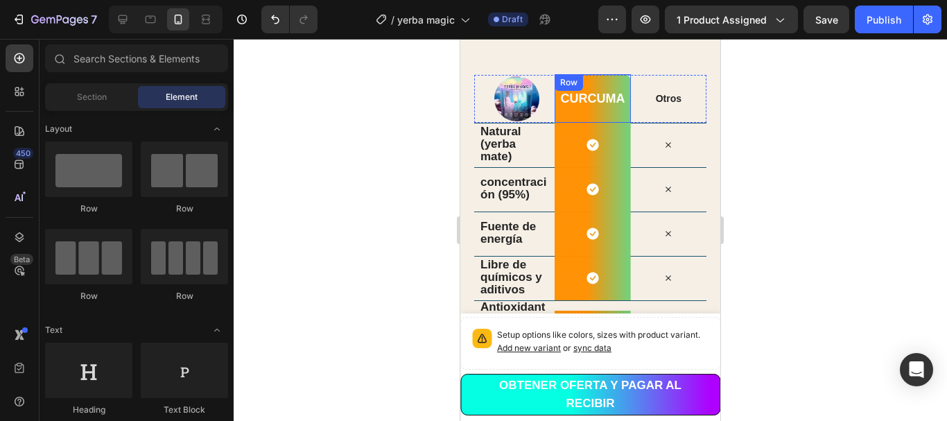
click at [555, 110] on div "curcuma Heading Row" at bounding box center [593, 98] width 76 height 49
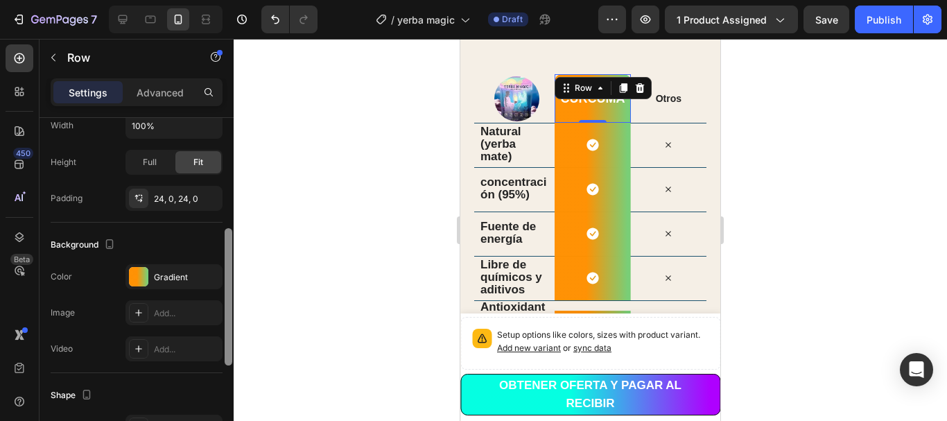
scroll to position [277, 0]
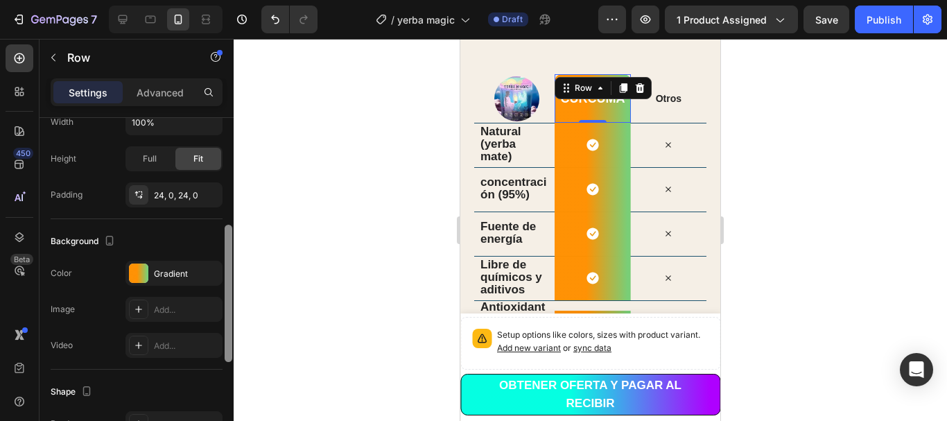
drag, startPoint x: 227, startPoint y: 227, endPoint x: 229, endPoint y: 339, distance: 111.6
click at [229, 339] on div at bounding box center [229, 293] width 8 height 137
click at [135, 268] on div at bounding box center [138, 272] width 19 height 19
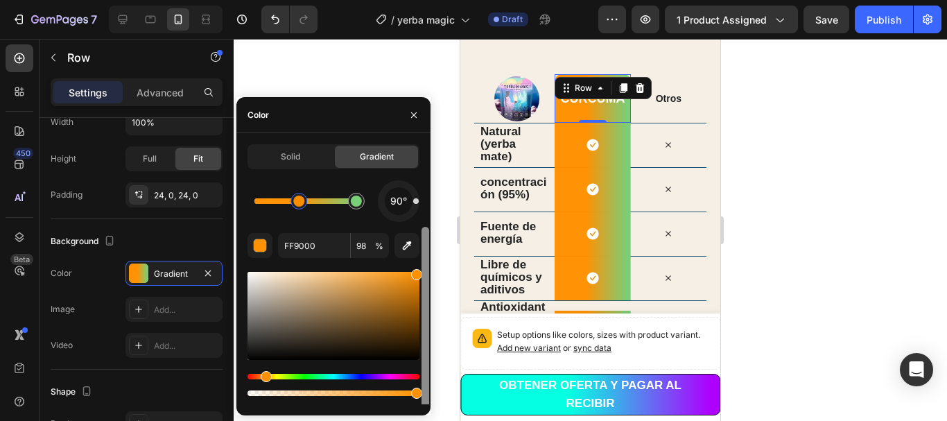
scroll to position [44, 0]
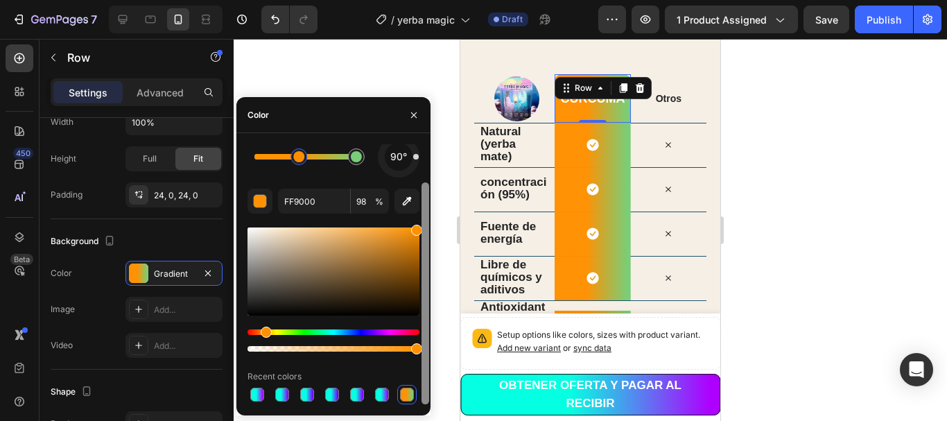
drag, startPoint x: 426, startPoint y: 271, endPoint x: 428, endPoint y: 341, distance: 70.0
click at [428, 341] on div at bounding box center [425, 293] width 8 height 222
click at [250, 393] on div at bounding box center [257, 394] width 17 height 17
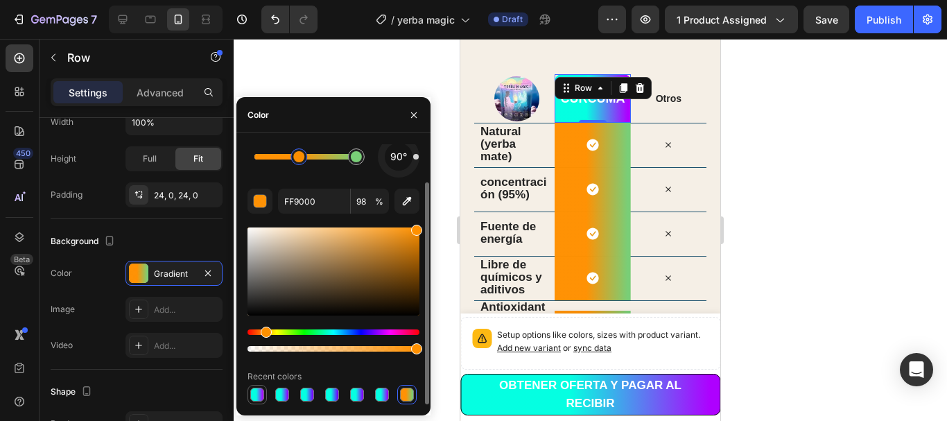
type input "00FFE1"
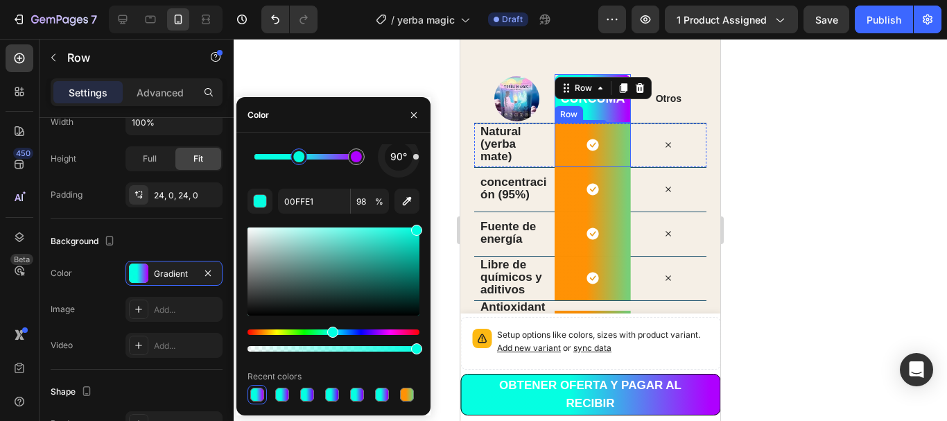
click at [557, 153] on div "Icon Row" at bounding box center [593, 145] width 76 height 44
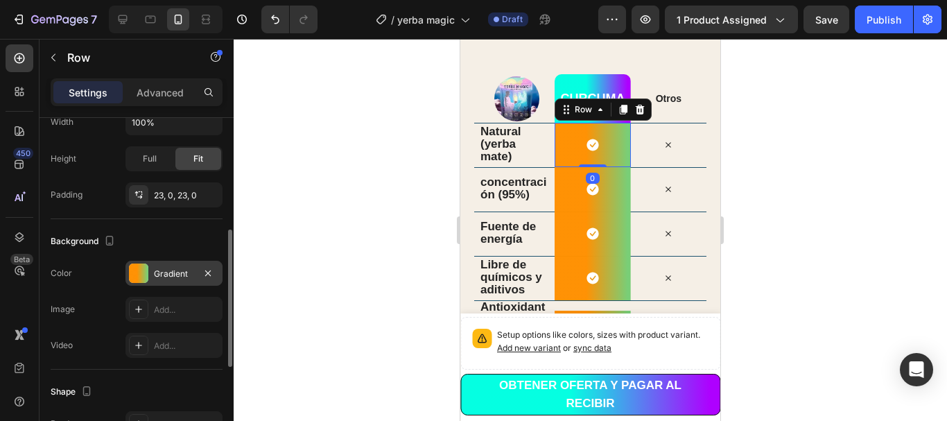
click at [132, 276] on div at bounding box center [138, 272] width 19 height 19
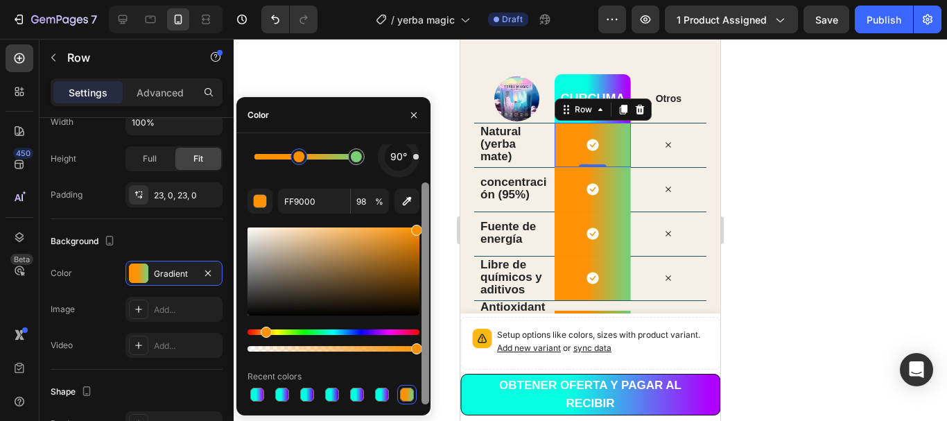
drag, startPoint x: 426, startPoint y: 268, endPoint x: 437, endPoint y: 348, distance: 80.5
click at [437, 0] on div "7 Version history / yerba magic Draft Preview 1 product assigned Save Publish 4…" at bounding box center [473, 0] width 947 height 0
click at [259, 388] on div at bounding box center [257, 395] width 14 height 14
type input "00FFE1"
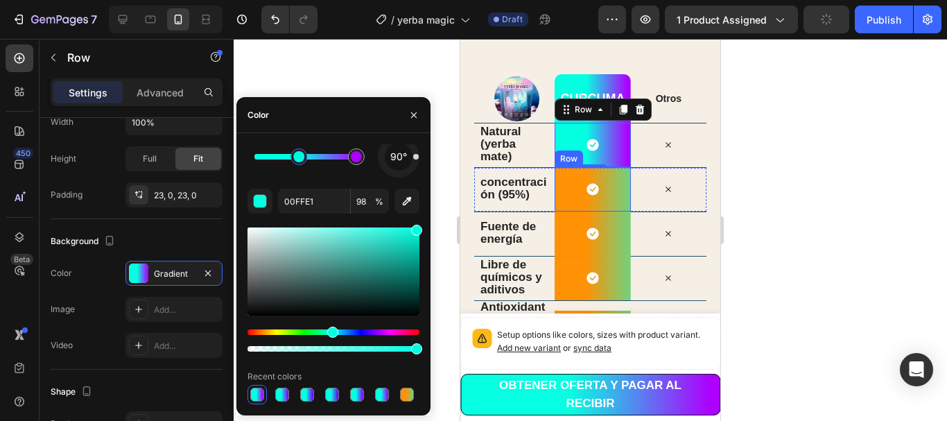
click at [557, 195] on div "Icon Row" at bounding box center [593, 189] width 76 height 44
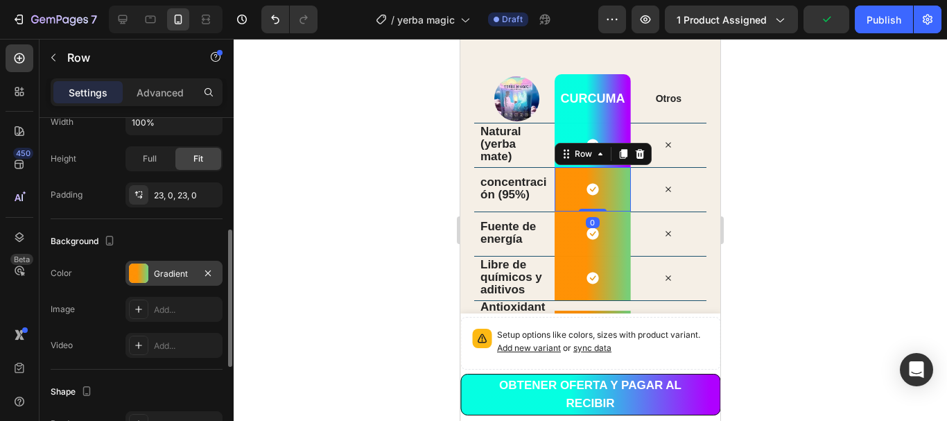
click at [132, 272] on div at bounding box center [138, 272] width 19 height 19
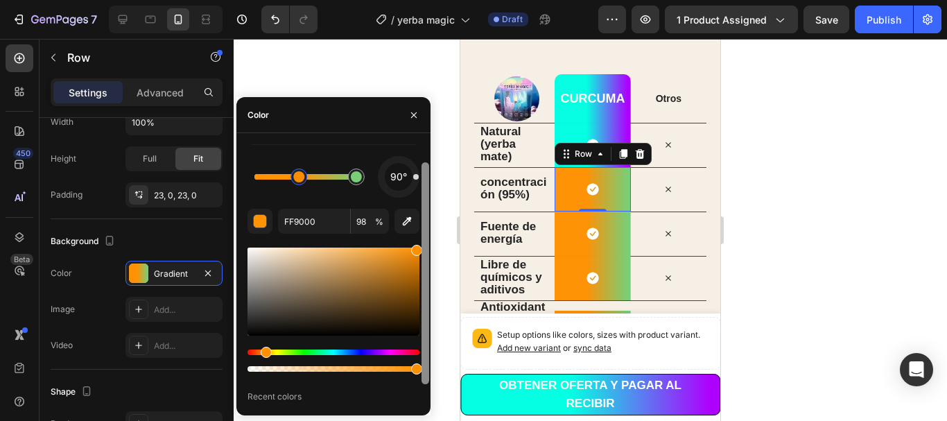
drag, startPoint x: 428, startPoint y: 337, endPoint x: 424, endPoint y: 372, distance: 35.7
click at [424, 372] on div at bounding box center [425, 273] width 8 height 222
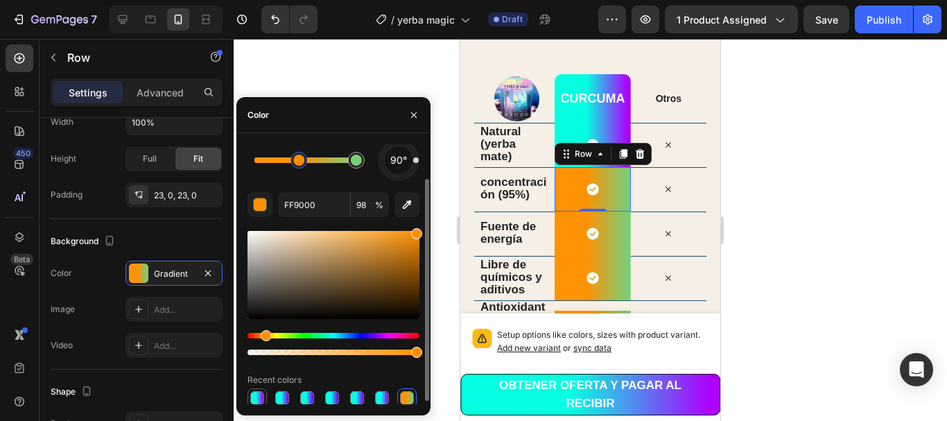
drag, startPoint x: 255, startPoint y: 393, endPoint x: 8, endPoint y: 229, distance: 296.5
click at [255, 393] on div at bounding box center [257, 398] width 14 height 14
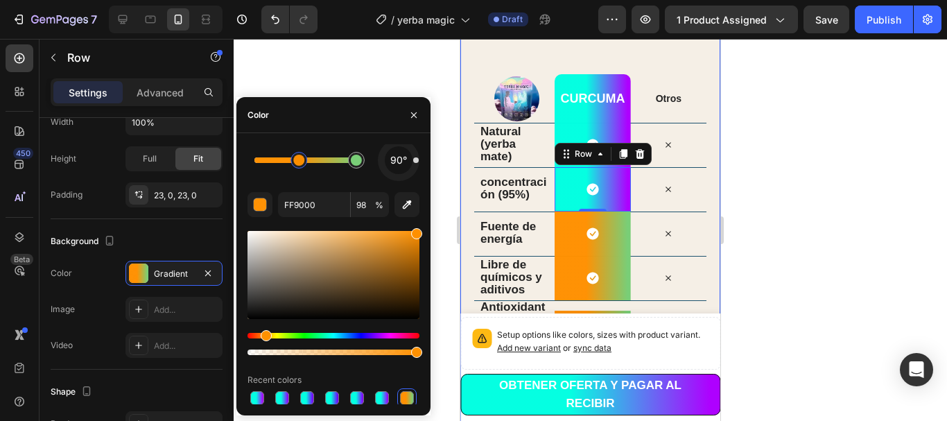
type input "00FFE1"
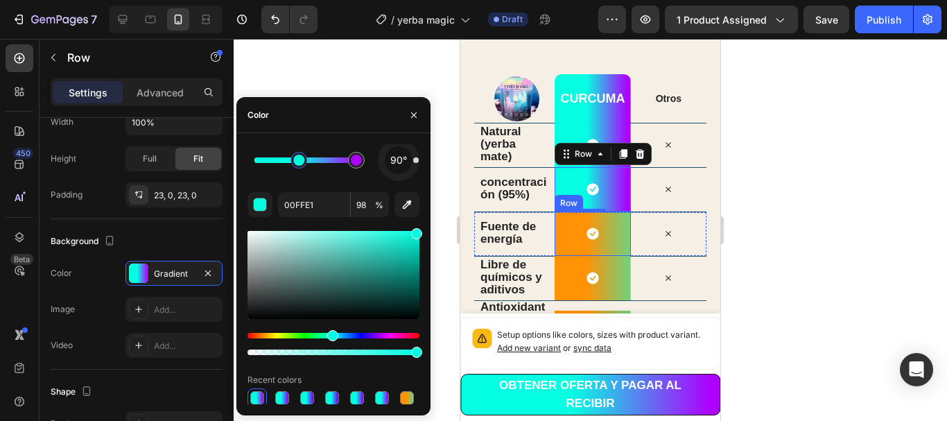
click at [560, 238] on div "Icon Row" at bounding box center [593, 233] width 76 height 44
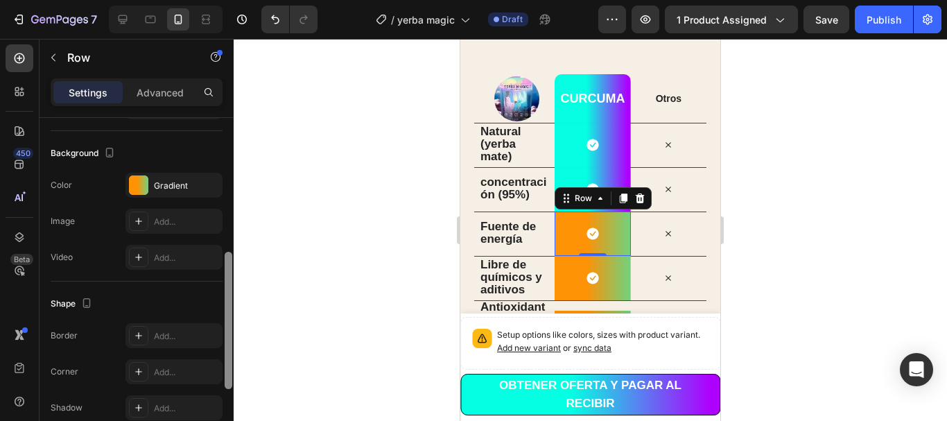
drag, startPoint x: 228, startPoint y: 289, endPoint x: 232, endPoint y: 336, distance: 46.6
click at [232, 336] on div at bounding box center [229, 320] width 8 height 137
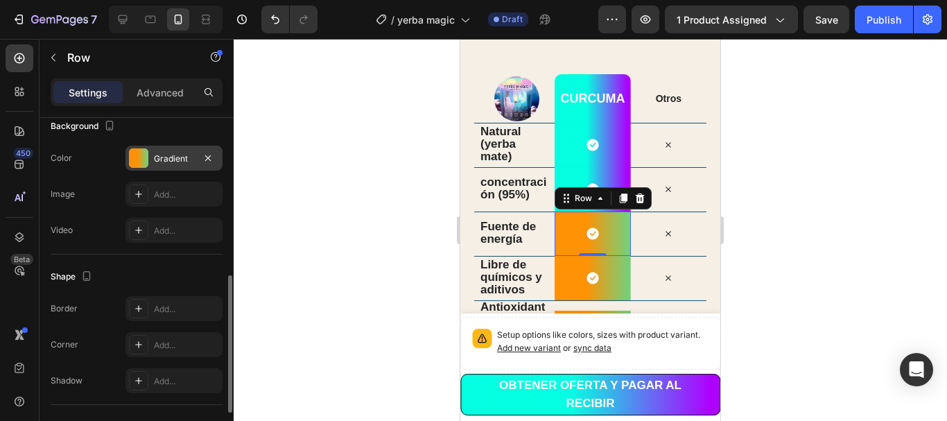
click at [142, 149] on div at bounding box center [138, 157] width 19 height 19
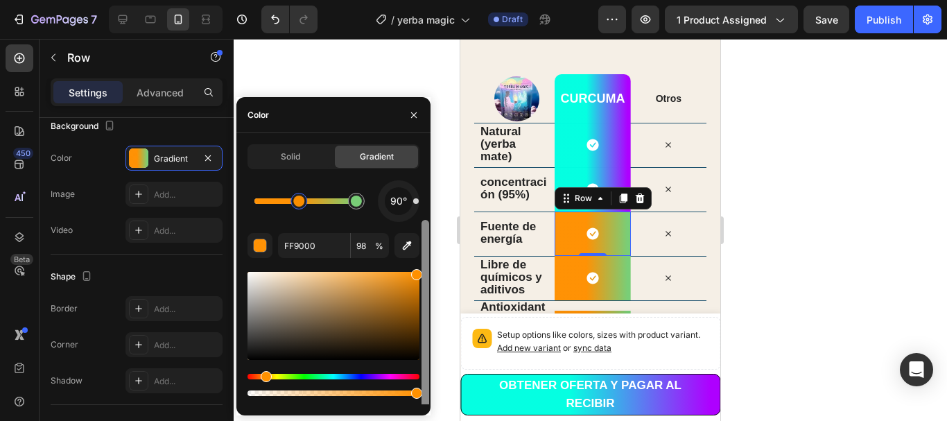
scroll to position [44, 0]
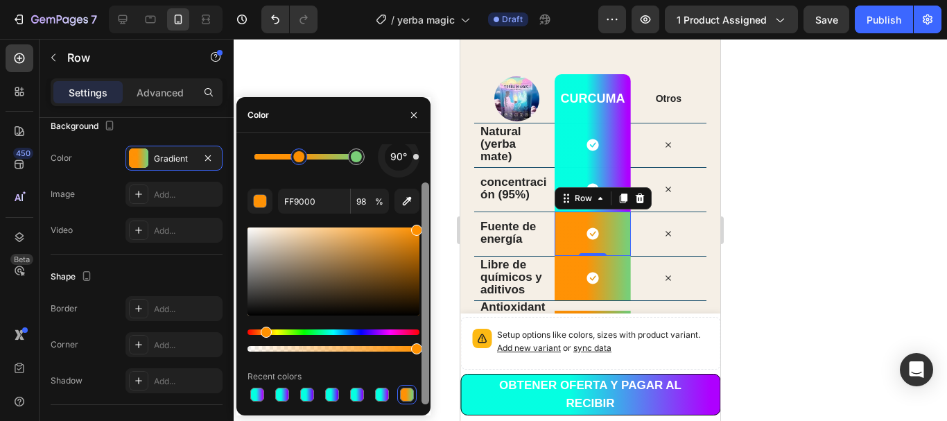
drag, startPoint x: 424, startPoint y: 272, endPoint x: 428, endPoint y: 345, distance: 73.6
click at [428, 345] on div at bounding box center [425, 293] width 8 height 222
click at [259, 391] on div at bounding box center [257, 395] width 14 height 14
type input "00FFE1"
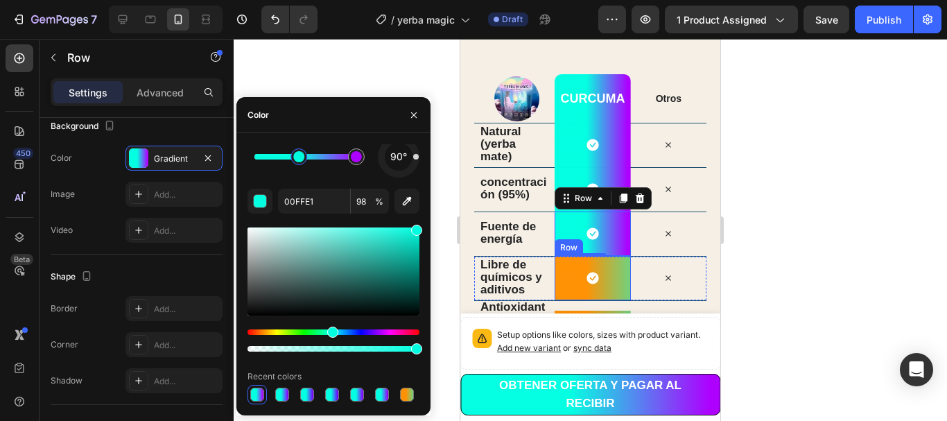
click at [555, 277] on div "Icon Row" at bounding box center [593, 278] width 76 height 44
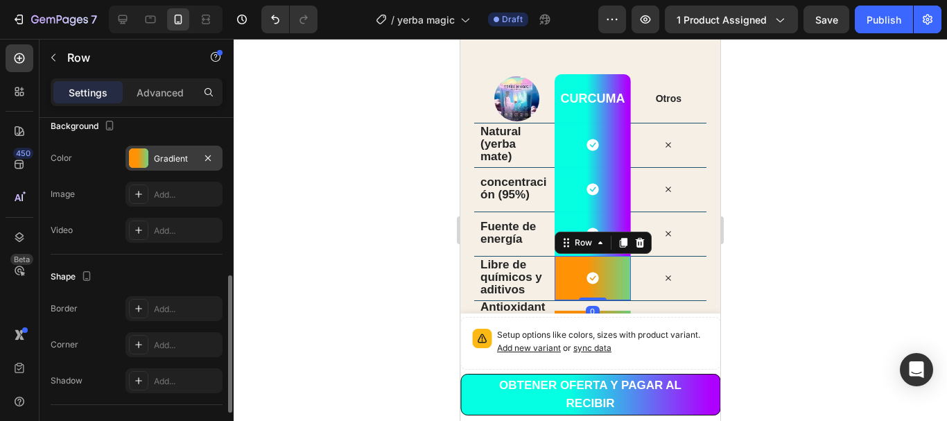
click at [128, 146] on div "Gradient" at bounding box center [173, 158] width 97 height 25
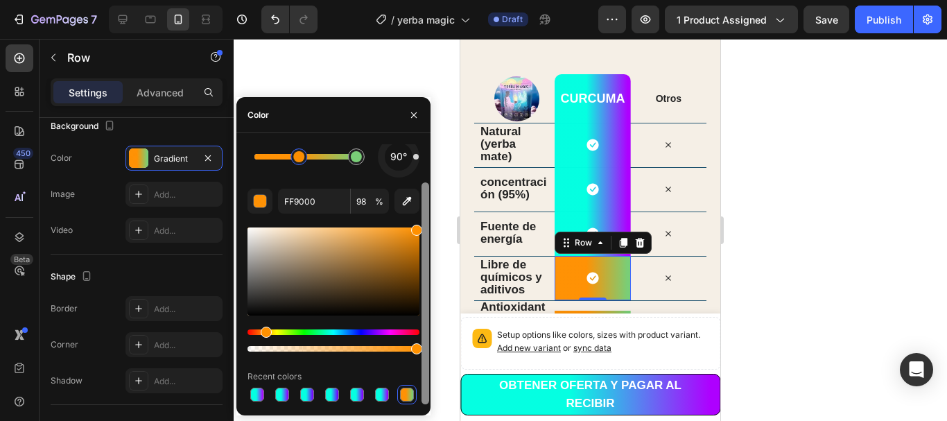
drag, startPoint x: 425, startPoint y: 278, endPoint x: 428, endPoint y: 321, distance: 43.1
click at [428, 321] on div at bounding box center [425, 293] width 8 height 222
click at [252, 388] on div at bounding box center [257, 395] width 14 height 14
type input "00FFE1"
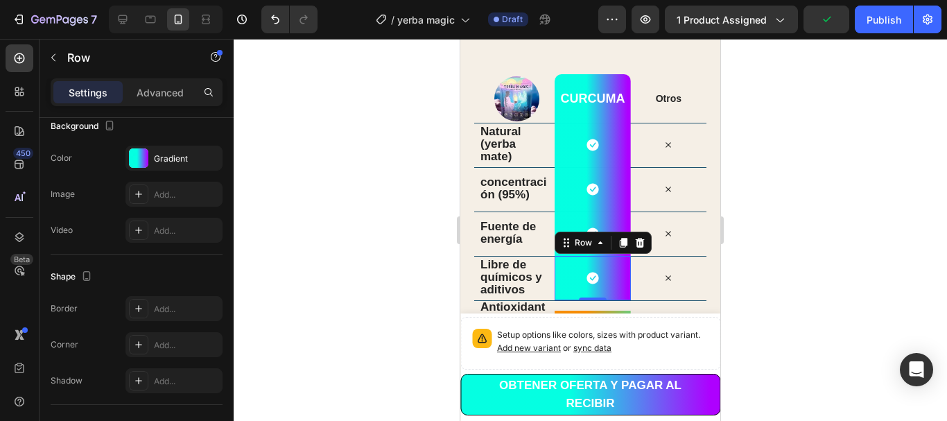
click at [586, 311] on div "0" at bounding box center [593, 311] width 14 height 11
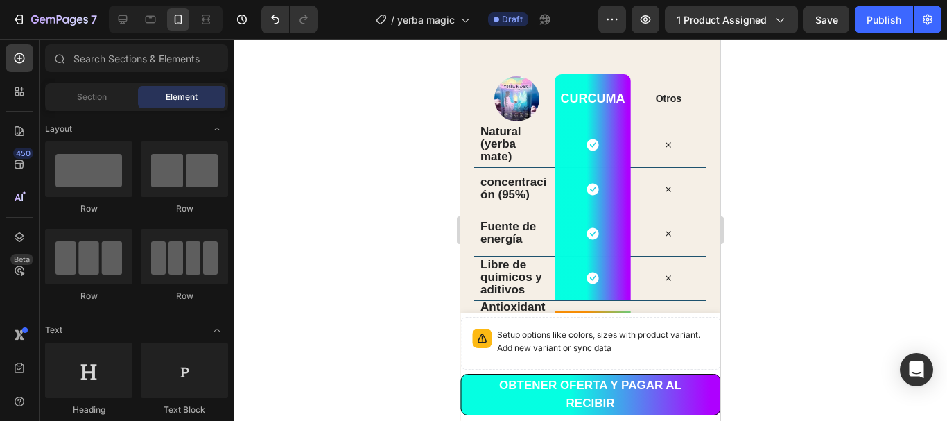
scroll to position [3092, 0]
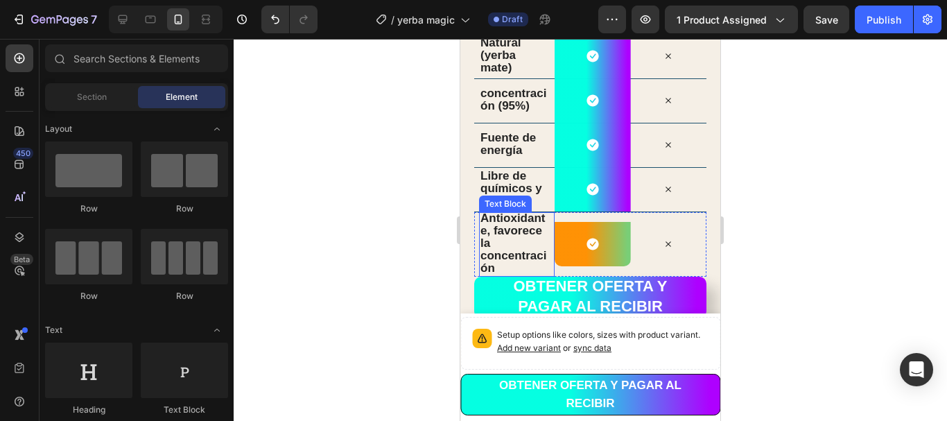
click at [550, 238] on div "Antioxidante, favorece la concentración Text Block" at bounding box center [517, 244] width 76 height 64
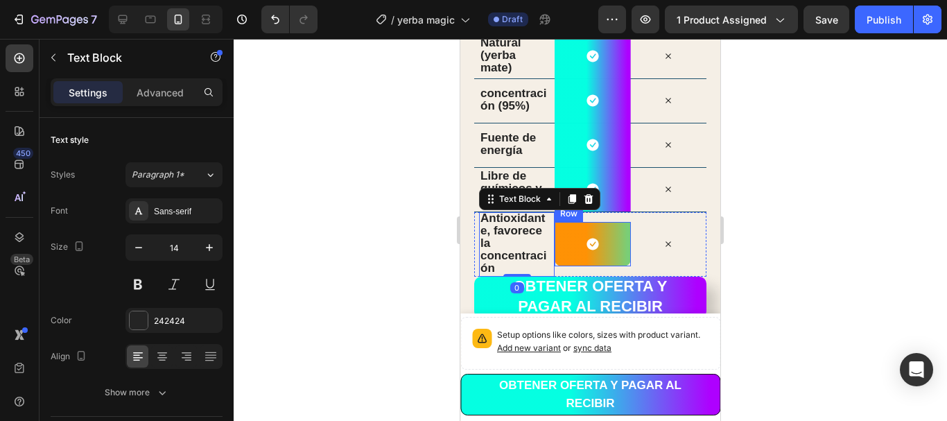
click at [559, 243] on div "Icon Row" at bounding box center [593, 244] width 76 height 44
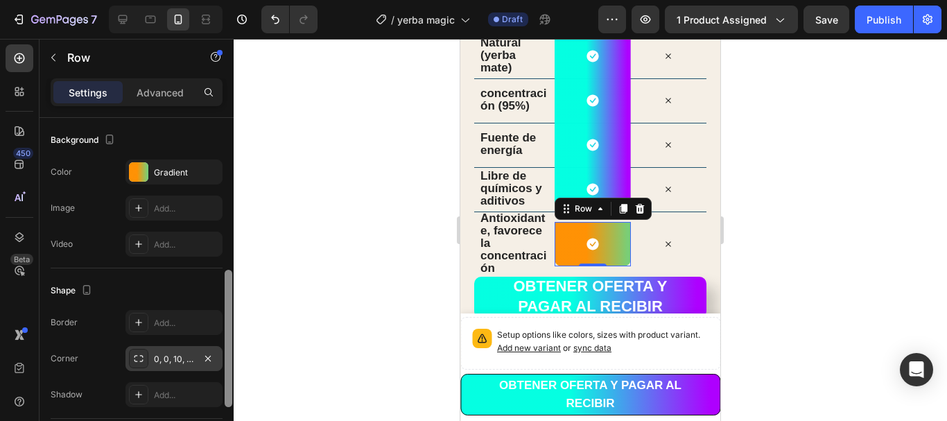
drag, startPoint x: 227, startPoint y: 215, endPoint x: 219, endPoint y: 367, distance: 152.0
click at [219, 367] on div "Layout Column width Change ratio Fit to content Columns management Order 1 col …" at bounding box center [137, 289] width 194 height 342
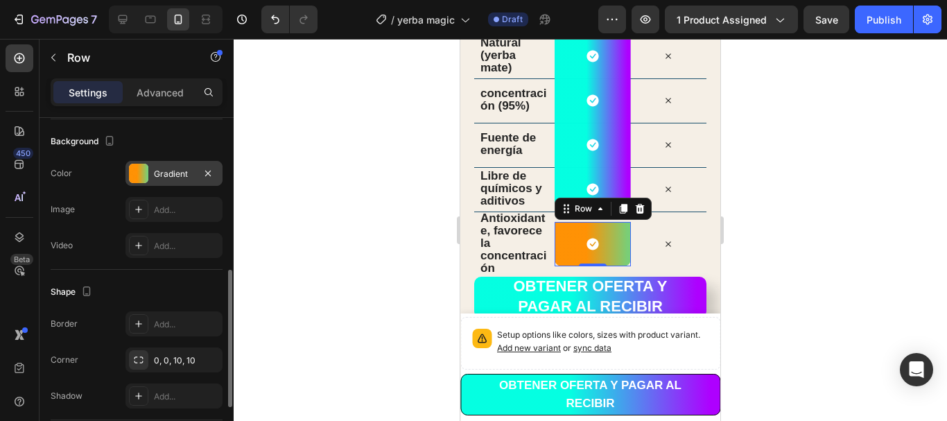
click at [139, 180] on div at bounding box center [138, 173] width 19 height 19
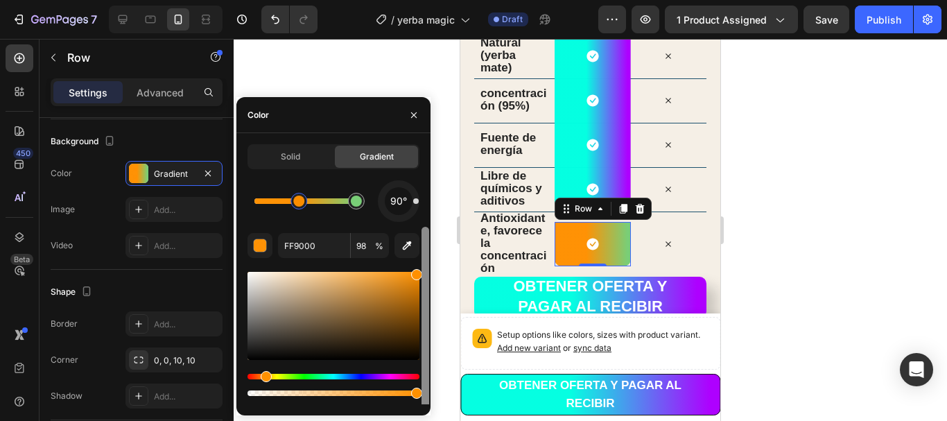
scroll to position [44, 0]
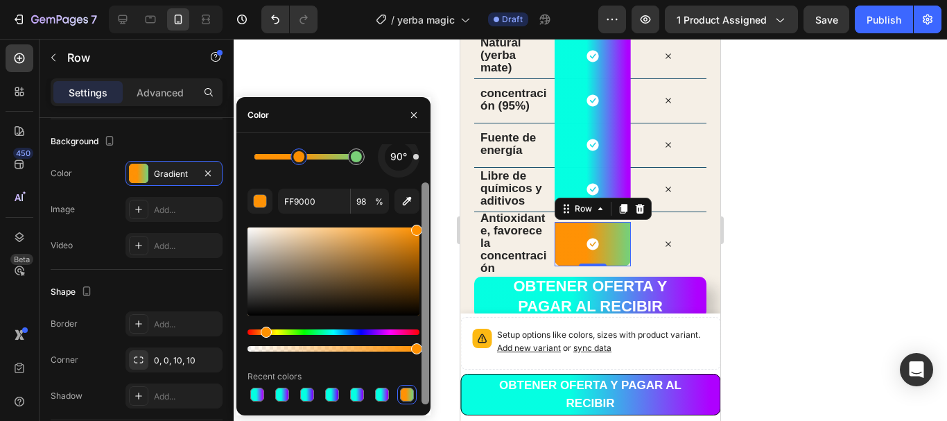
drag, startPoint x: 427, startPoint y: 265, endPoint x: 433, endPoint y: 344, distance: 78.5
click at [433, 0] on div "7 Version history / yerba magic Draft Preview 1 product assigned Save Publish 4…" at bounding box center [473, 0] width 947 height 0
click at [256, 389] on div at bounding box center [257, 395] width 14 height 14
type input "00FFE1"
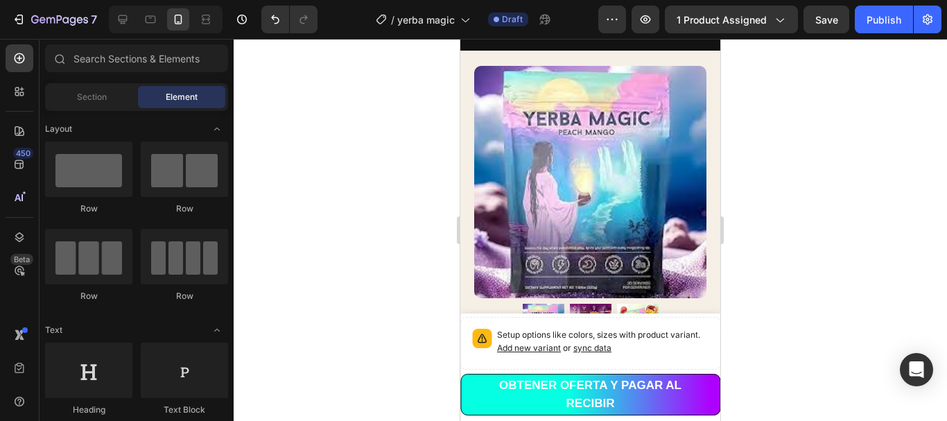
scroll to position [0, 0]
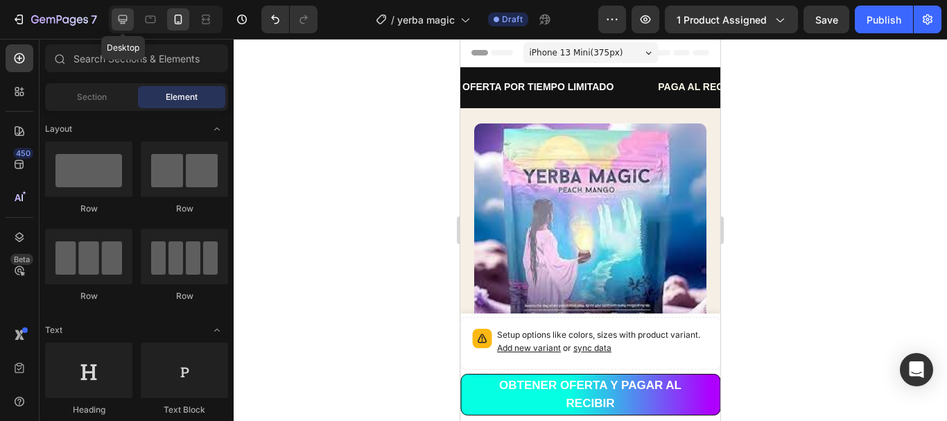
click at [115, 15] on div at bounding box center [123, 19] width 22 height 22
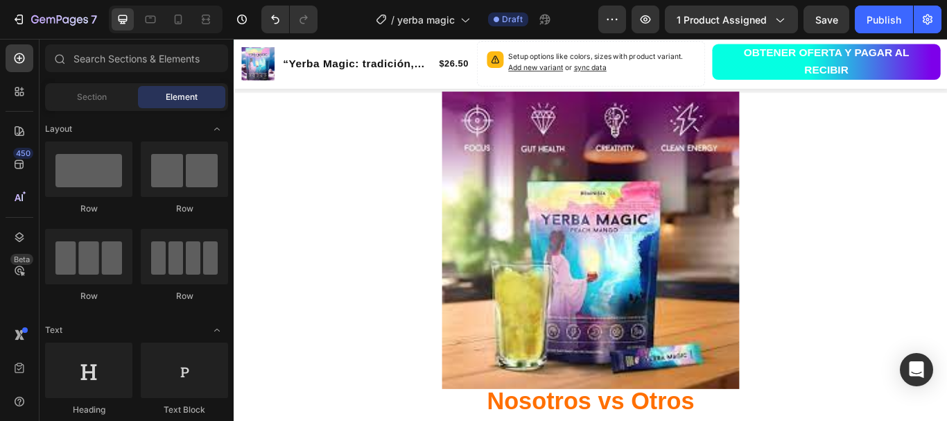
scroll to position [2576, 0]
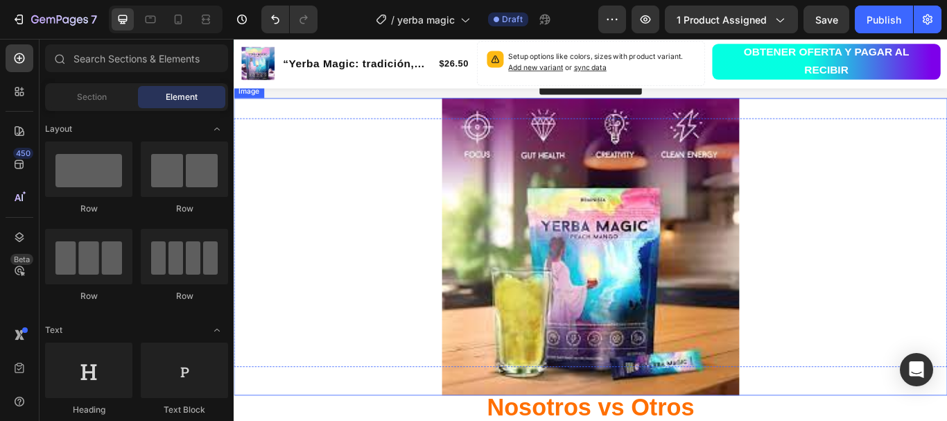
click at [641, 298] on img at bounding box center [649, 281] width 347 height 347
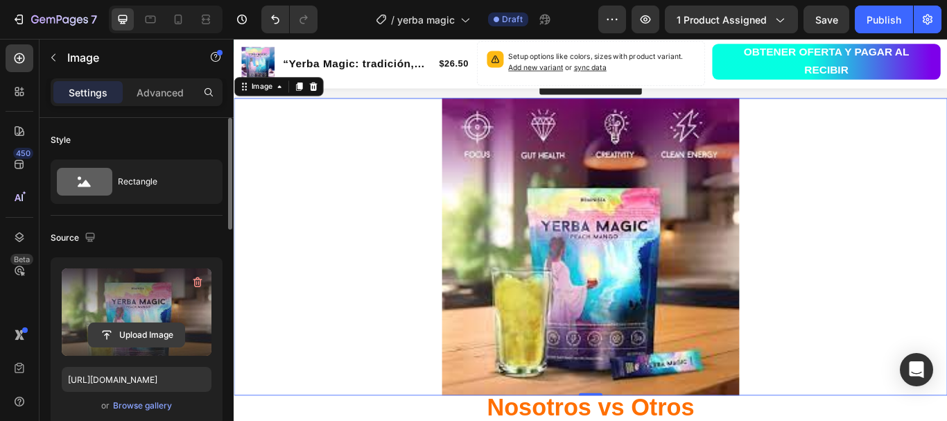
click at [133, 330] on input "file" at bounding box center [137, 335] width 96 height 24
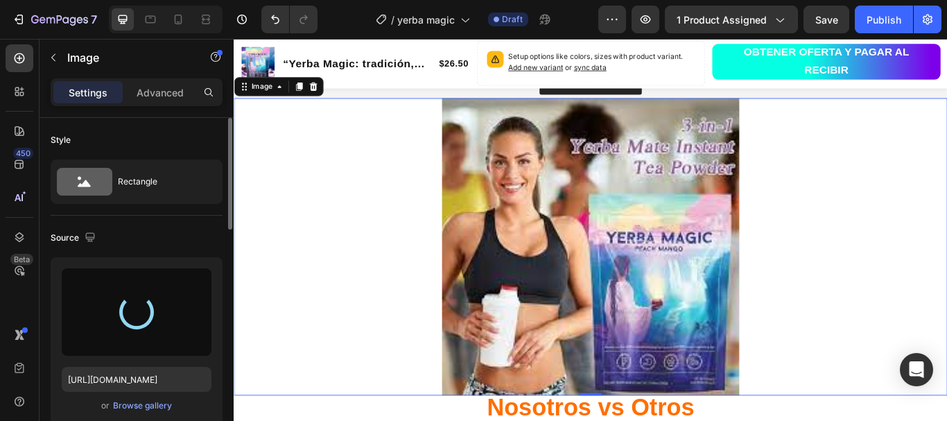
type input "[URL][DOMAIN_NAME]"
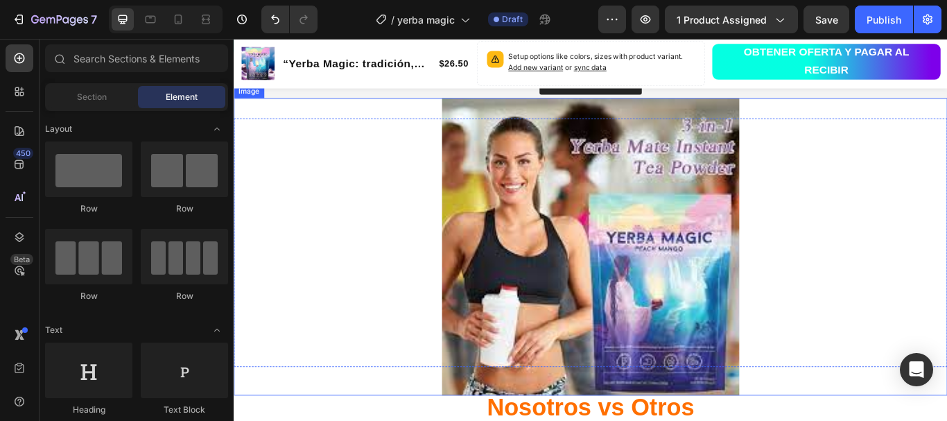
click at [701, 280] on img at bounding box center [649, 281] width 347 height 347
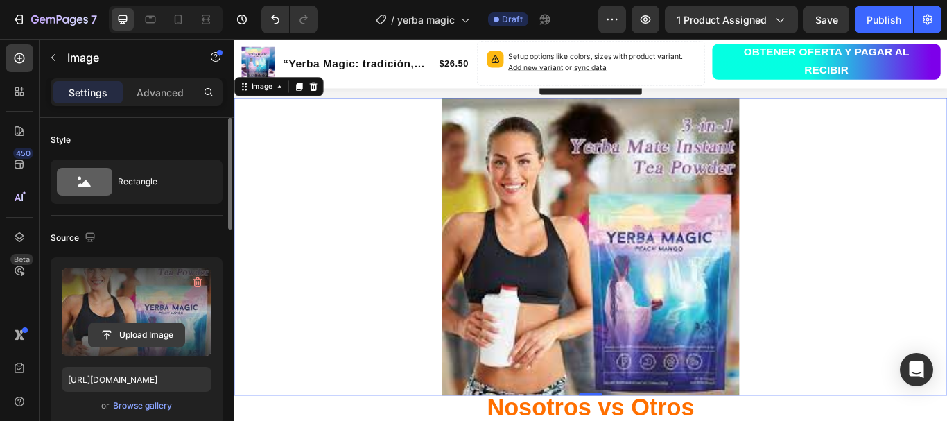
click at [133, 333] on input "file" at bounding box center [137, 335] width 96 height 24
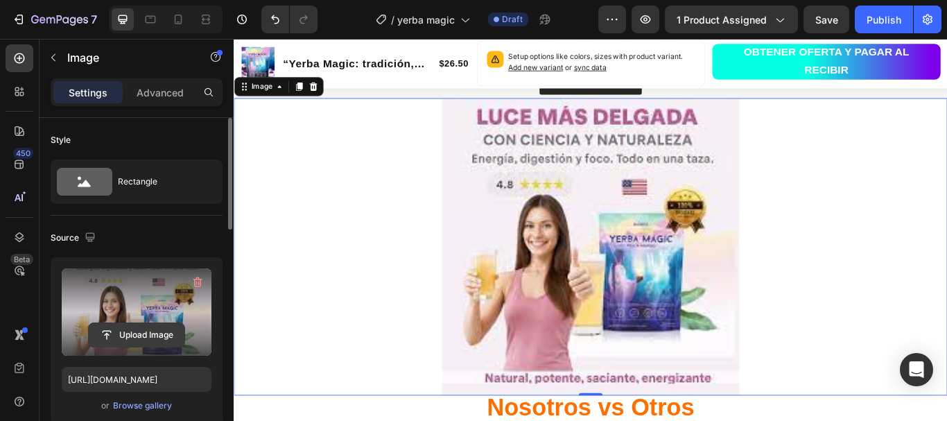
click at [143, 332] on input "file" at bounding box center [137, 335] width 96 height 24
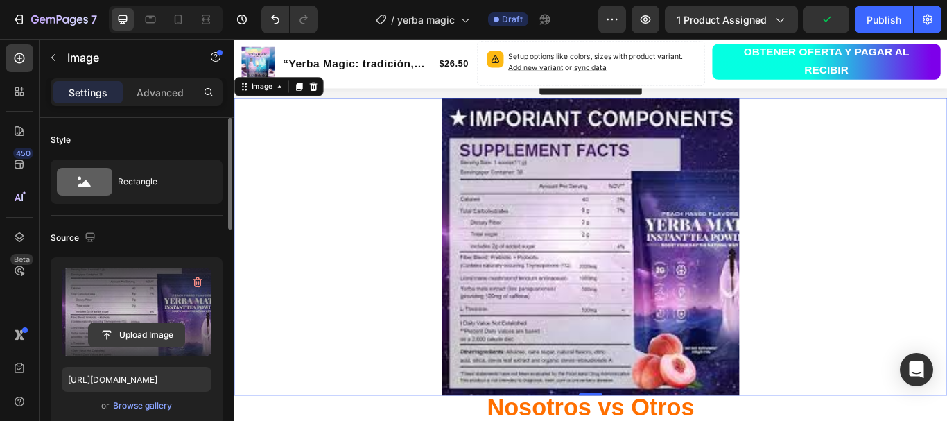
click at [146, 332] on input "file" at bounding box center [137, 335] width 96 height 24
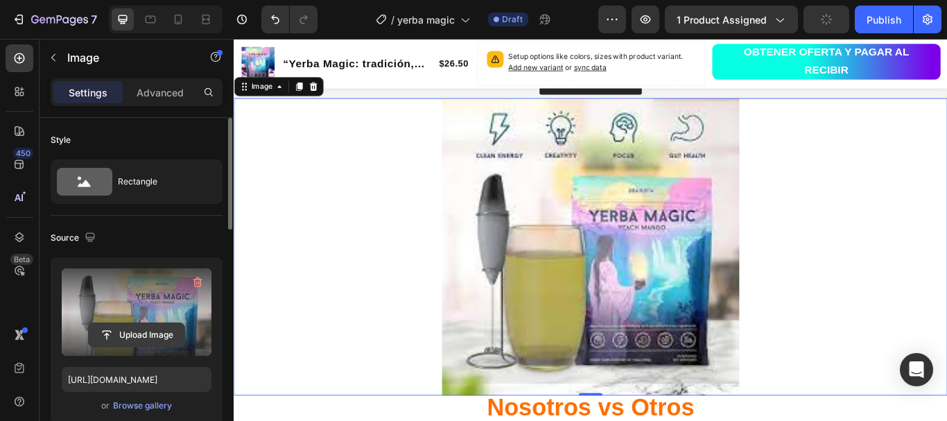
click at [138, 337] on input "file" at bounding box center [137, 335] width 96 height 24
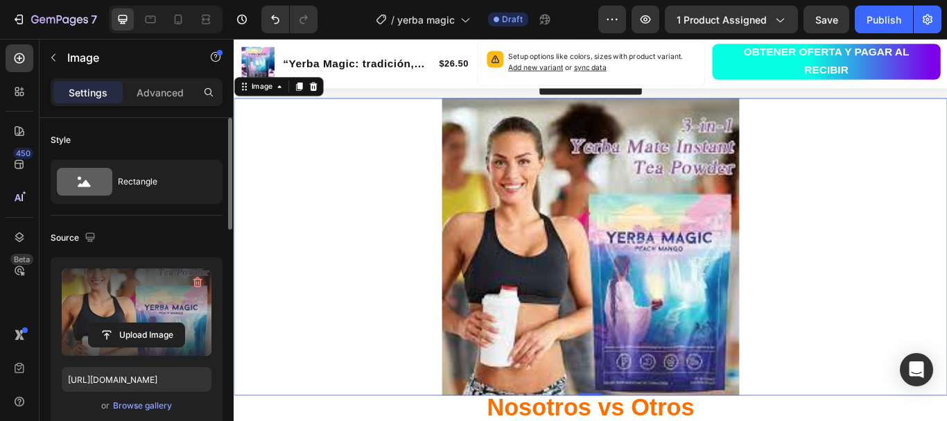
type input "[URL][DOMAIN_NAME]"
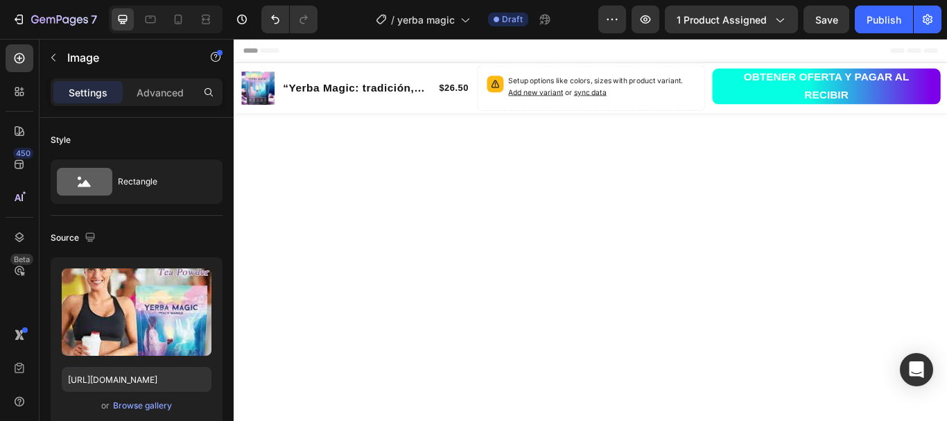
scroll to position [2576, 0]
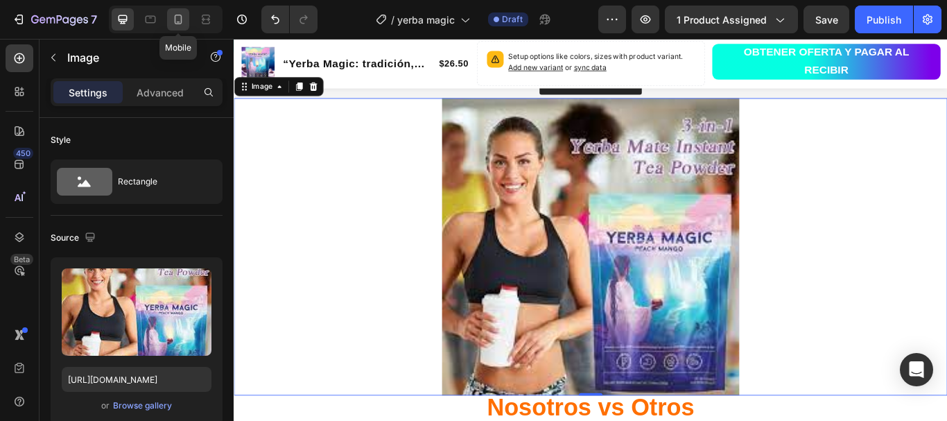
click at [176, 18] on icon at bounding box center [178, 19] width 14 height 14
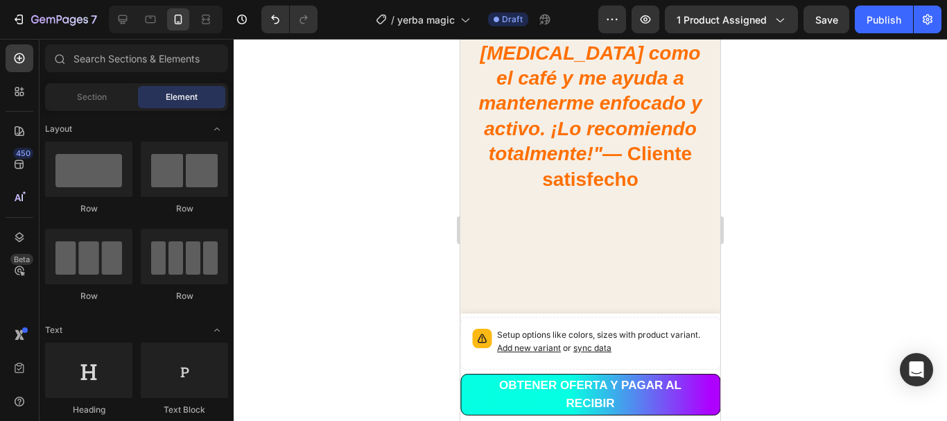
scroll to position [1706, 0]
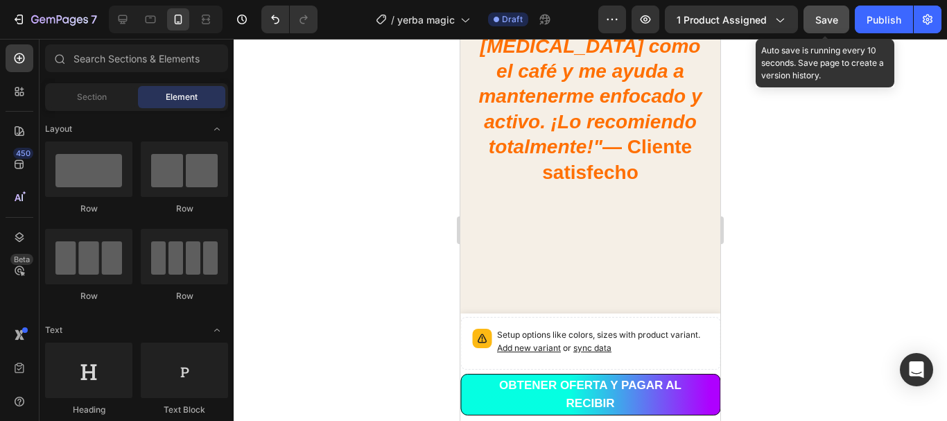
click at [831, 18] on span "Save" at bounding box center [826, 20] width 23 height 12
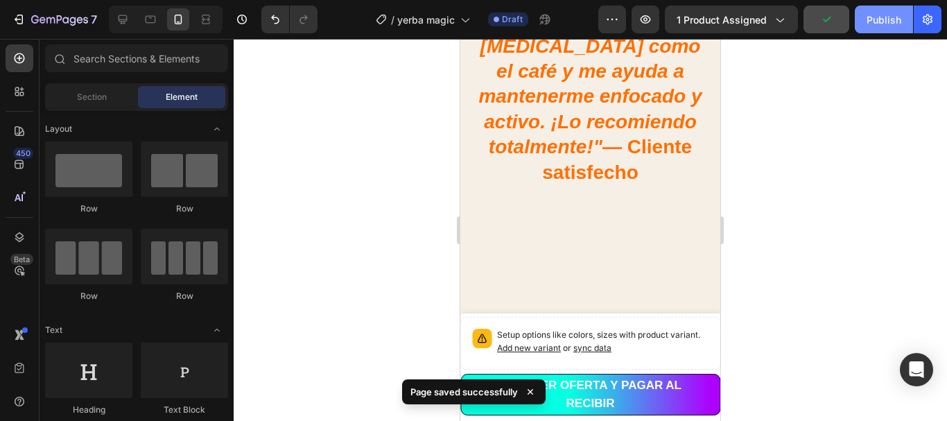
click at [869, 16] on div "Publish" at bounding box center [884, 19] width 35 height 15
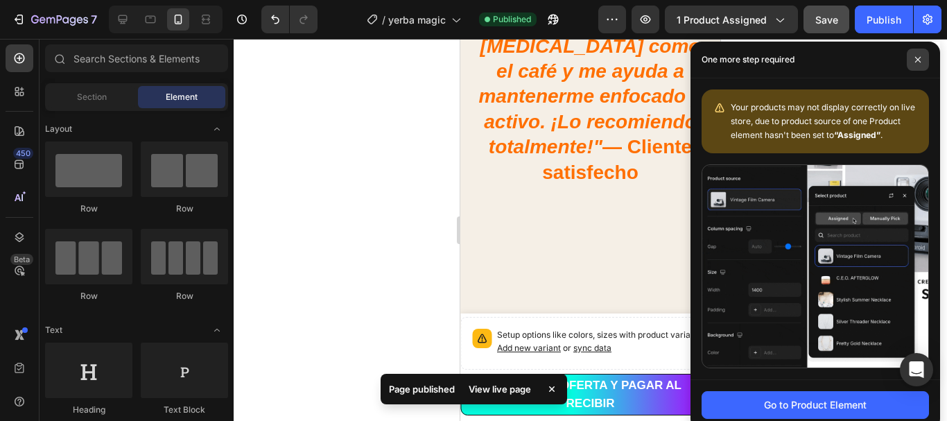
click at [918, 58] on icon at bounding box center [917, 59] width 7 height 7
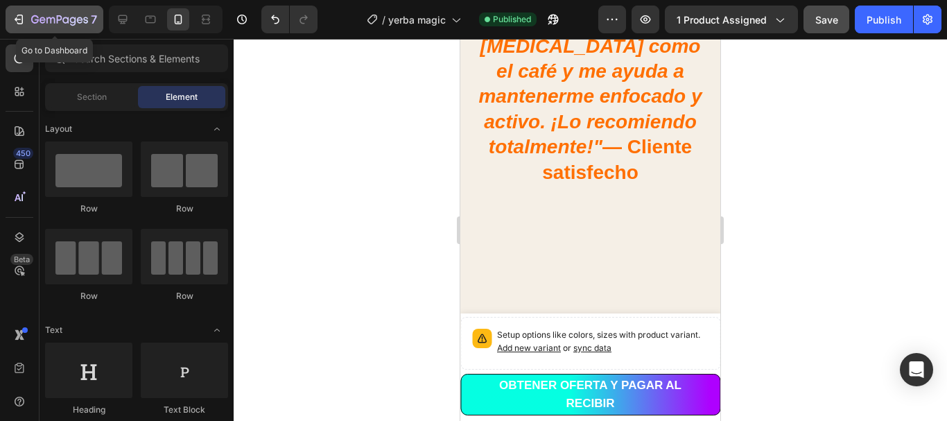
click at [51, 19] on icon "button" at bounding box center [50, 20] width 8 height 6
